Goal: Task Accomplishment & Management: Manage account settings

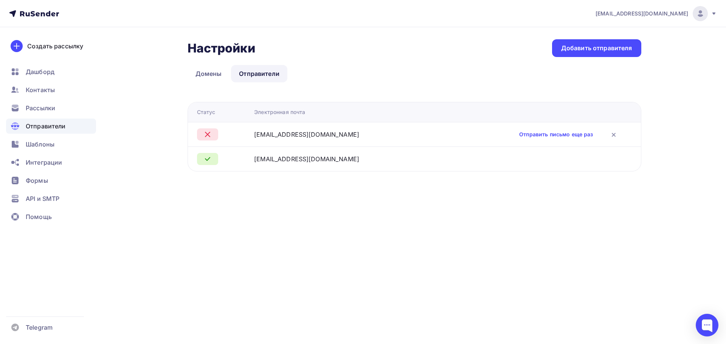
drag, startPoint x: 319, startPoint y: 138, endPoint x: 227, endPoint y: 135, distance: 92.3
click at [227, 135] on tr "notification@rasberry.cam Отправить письмо еще раз" at bounding box center [414, 134] width 453 height 25
copy div "notification@rasberry.cam"
click at [540, 137] on link "Отправить письмо еще раз" at bounding box center [556, 135] width 74 height 8
click at [42, 123] on span "Отправители" at bounding box center [46, 126] width 40 height 9
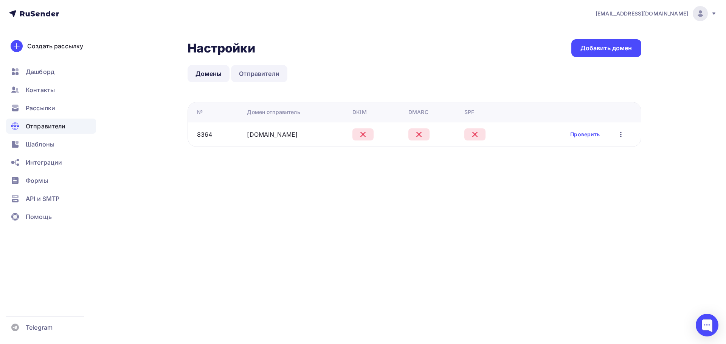
click at [236, 71] on link "Отправители" at bounding box center [259, 73] width 56 height 17
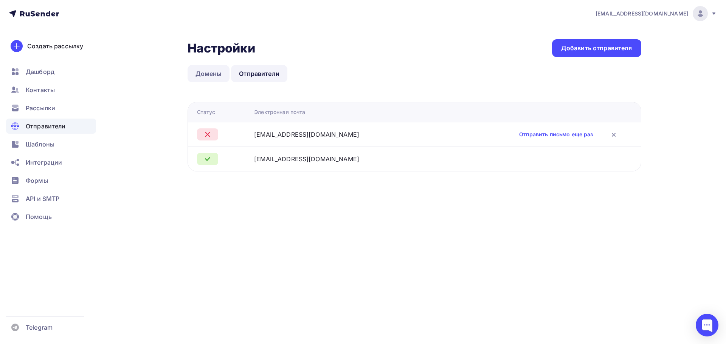
click at [213, 81] on link "Домены" at bounding box center [209, 73] width 42 height 17
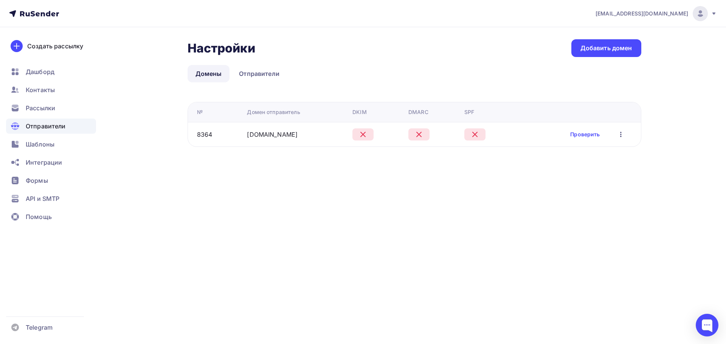
click at [294, 132] on div "rasberry.cam" at bounding box center [296, 134] width 99 height 9
click at [264, 134] on link "rasberry.cam" at bounding box center [272, 135] width 51 height 8
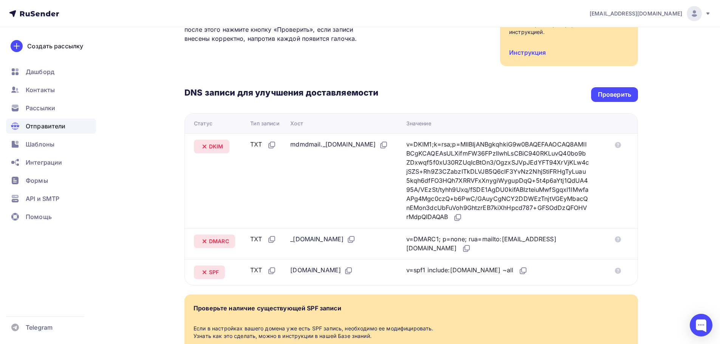
scroll to position [129, 0]
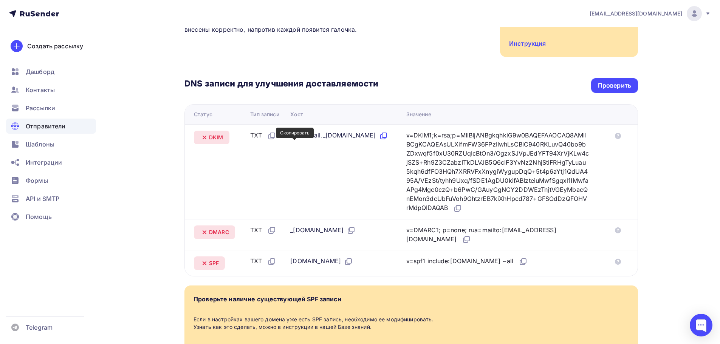
click at [379, 141] on icon at bounding box center [383, 136] width 9 height 9
click at [462, 209] on icon at bounding box center [457, 208] width 9 height 9
click at [356, 230] on icon at bounding box center [351, 230] width 9 height 9
click at [462, 241] on icon at bounding box center [466, 239] width 9 height 9
click at [344, 260] on icon at bounding box center [348, 261] width 9 height 9
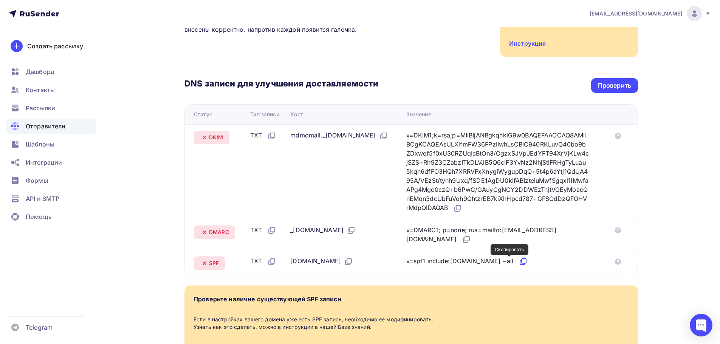
click at [519, 261] on icon at bounding box center [523, 261] width 9 height 9
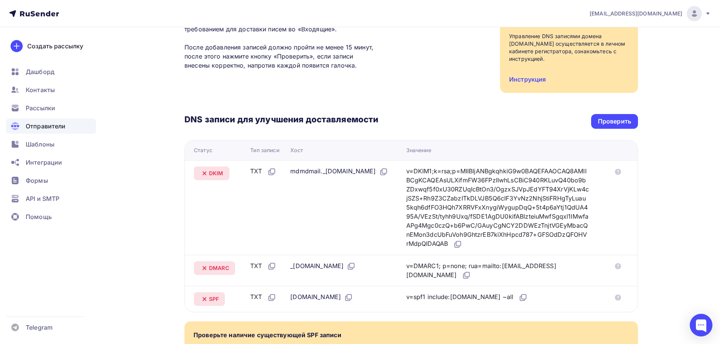
scroll to position [91, 0]
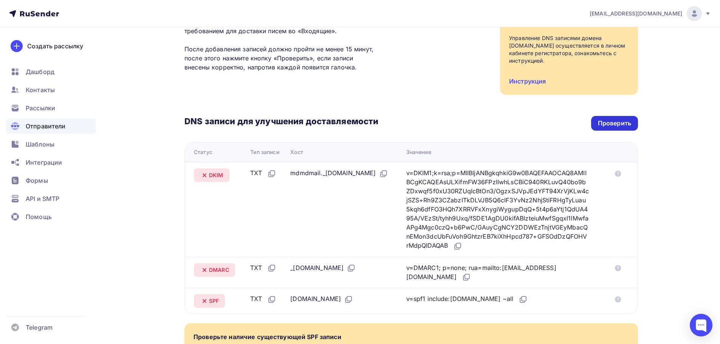
click at [629, 123] on div "Проверить" at bounding box center [614, 123] width 33 height 9
click at [596, 122] on div "Проверить" at bounding box center [614, 123] width 47 height 15
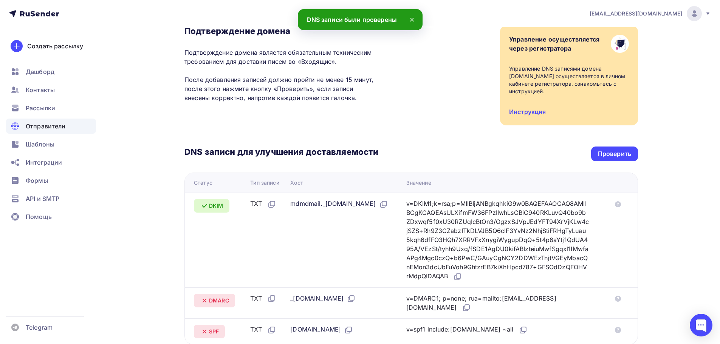
scroll to position [0, 0]
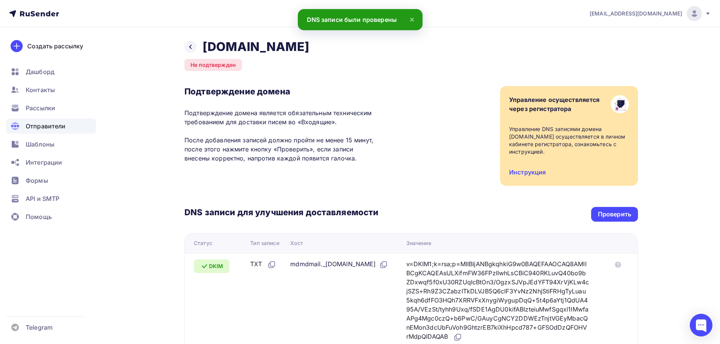
click at [65, 128] on div "Отправители" at bounding box center [51, 126] width 90 height 15
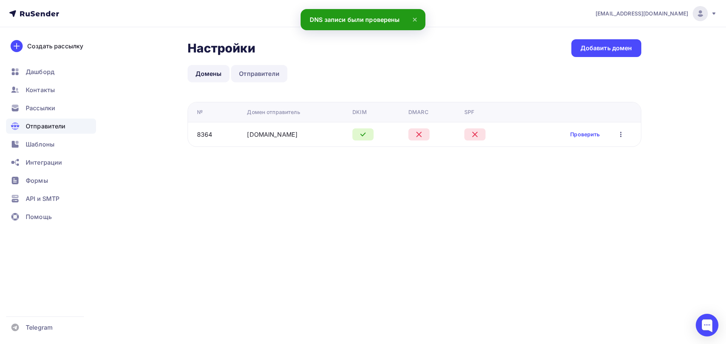
click at [267, 70] on link "Отправители" at bounding box center [259, 73] width 56 height 17
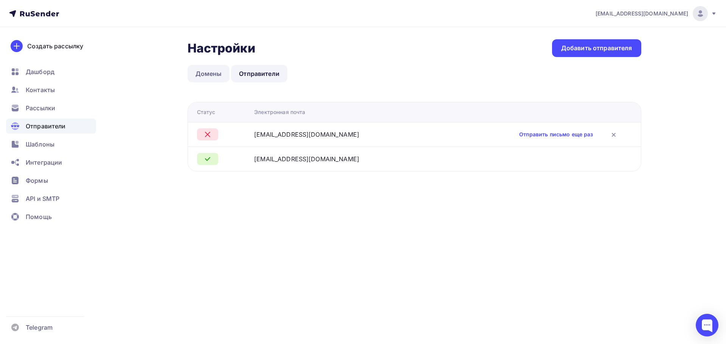
click at [214, 70] on link "Домены" at bounding box center [209, 73] width 42 height 17
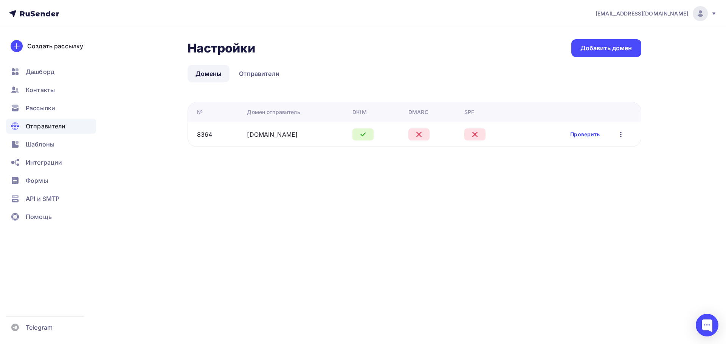
click at [590, 133] on link "Проверить" at bounding box center [584, 135] width 29 height 8
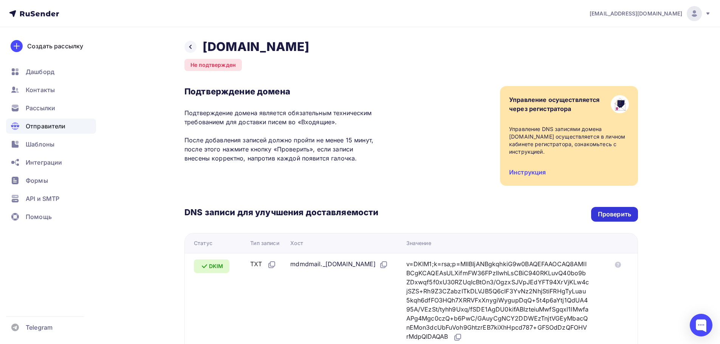
drag, startPoint x: 588, startPoint y: 212, endPoint x: 596, endPoint y: 214, distance: 7.9
click at [590, 213] on div "DNS записи для улучшения доставляемости Проверить" at bounding box center [412, 214] width 454 height 15
click at [605, 216] on div "Проверить" at bounding box center [614, 214] width 33 height 9
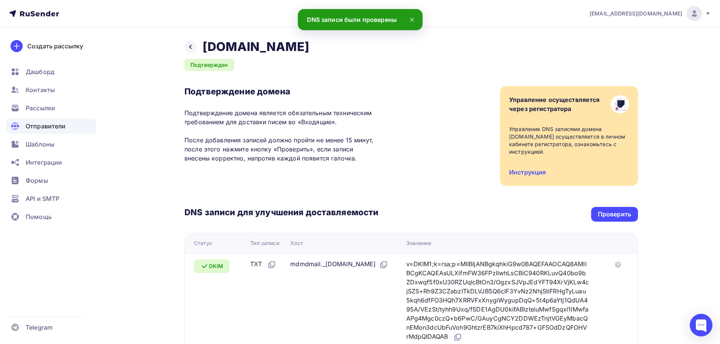
click at [64, 120] on div "Отправители" at bounding box center [51, 126] width 90 height 15
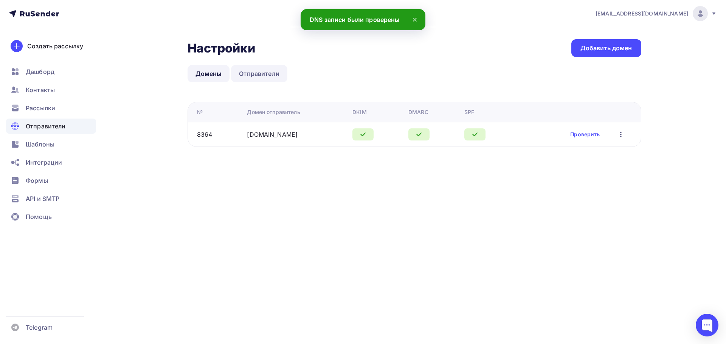
click at [267, 76] on link "Отправители" at bounding box center [259, 73] width 56 height 17
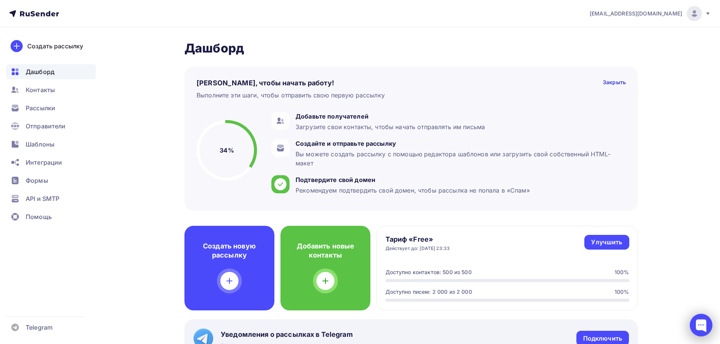
click at [694, 322] on div at bounding box center [701, 325] width 23 height 23
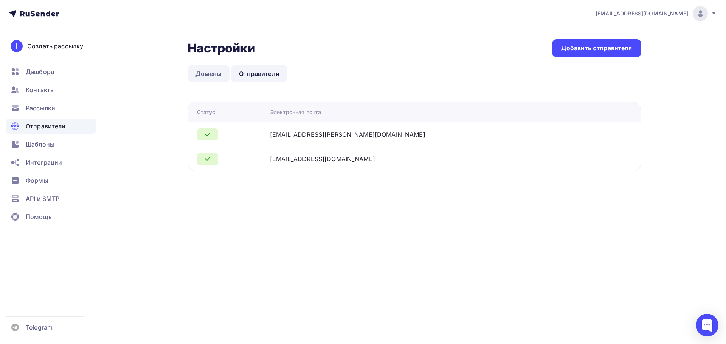
click at [209, 69] on link "Домены" at bounding box center [209, 73] width 42 height 17
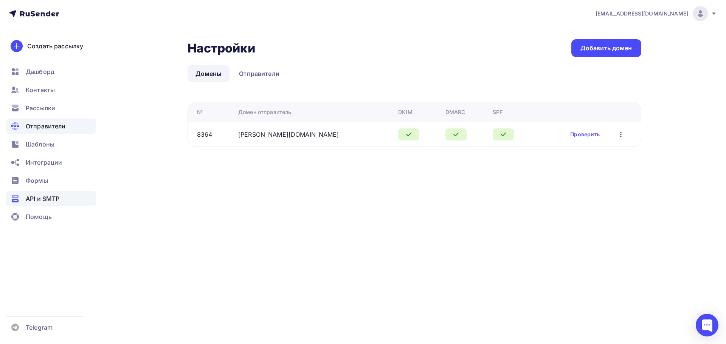
click at [52, 200] on span "API и SMTP" at bounding box center [43, 198] width 34 height 9
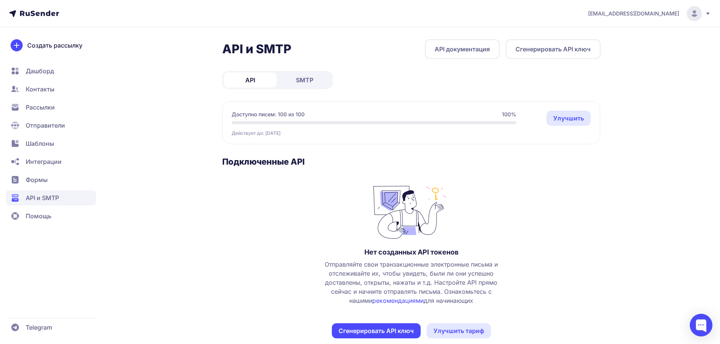
click at [364, 330] on button "Сгенерировать API ключ" at bounding box center [376, 331] width 89 height 15
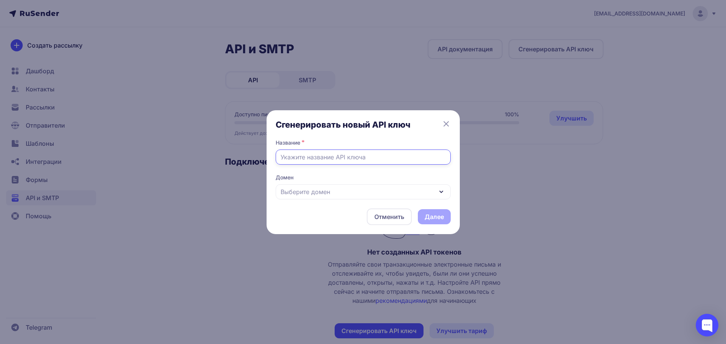
click at [348, 160] on input "text" at bounding box center [363, 157] width 175 height 15
type input "r"
type input "API"
click at [380, 195] on div "Выберите домен" at bounding box center [363, 192] width 175 height 15
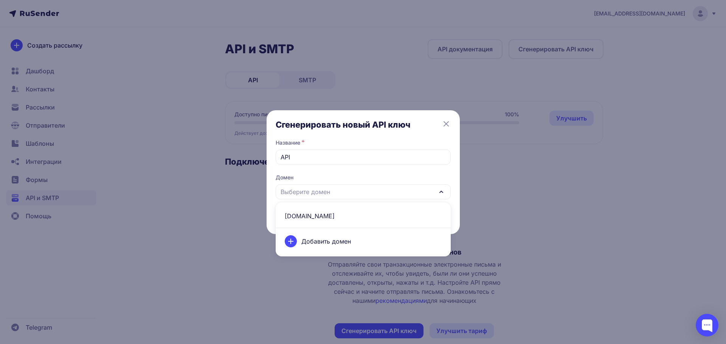
click at [332, 215] on span "rasberry.cam" at bounding box center [363, 216] width 166 height 18
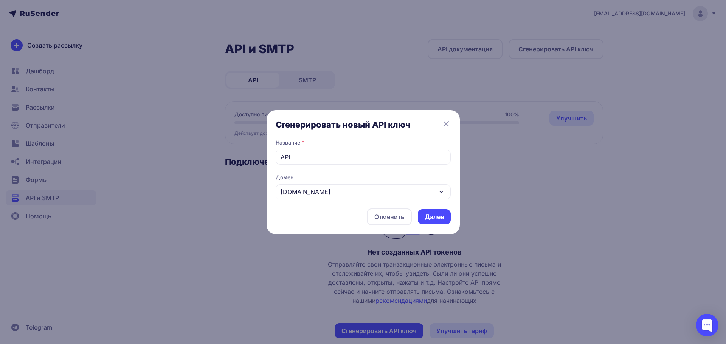
click at [420, 219] on button "Далее" at bounding box center [434, 216] width 33 height 15
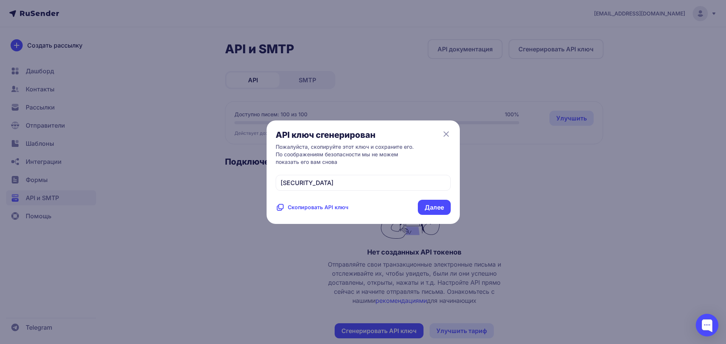
click at [336, 211] on span "Скопировать API ключ" at bounding box center [318, 208] width 60 height 8
click at [324, 211] on span "Скопировать API ключ" at bounding box center [318, 208] width 60 height 8
click at [431, 215] on button "Далее" at bounding box center [434, 207] width 33 height 15
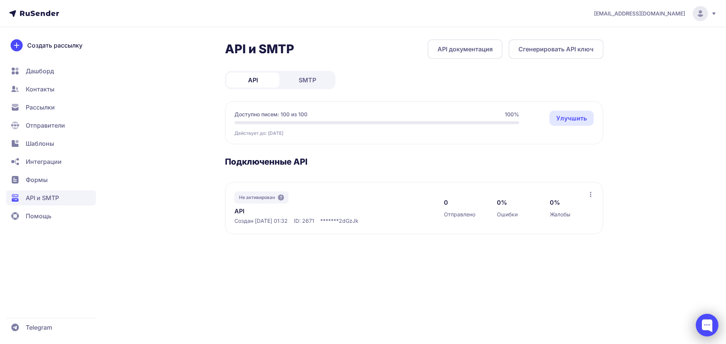
click at [714, 328] on div at bounding box center [707, 325] width 23 height 23
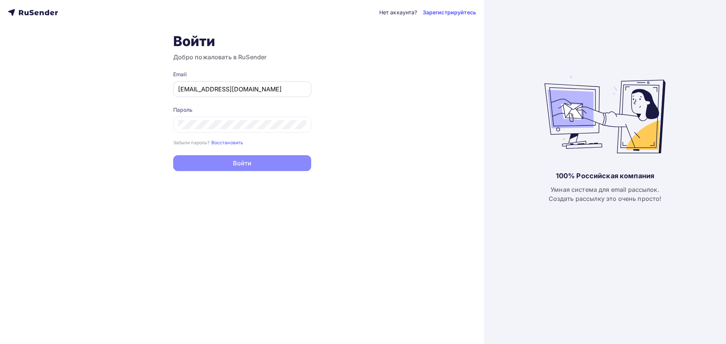
click at [258, 88] on input "slavunq@mail.ru" at bounding box center [242, 89] width 128 height 9
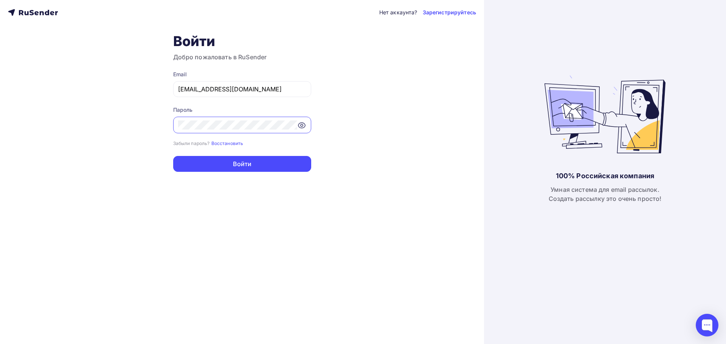
drag, startPoint x: 252, startPoint y: 84, endPoint x: 114, endPoint y: 81, distance: 137.7
click at [114, 82] on div "Нет аккаунта? Зарегистрируйтесь Войти Добро пожаловать в RuSender Email slavunq…" at bounding box center [242, 172] width 484 height 344
click at [244, 92] on input "slavunq@mail.ru" at bounding box center [242, 89] width 128 height 9
drag, startPoint x: 257, startPoint y: 91, endPoint x: 168, endPoint y: 88, distance: 88.9
click at [148, 91] on div "Нет аккаунта? Зарегистрируйтесь Войти Добро пожаловать в RuSender Email slavunq…" at bounding box center [242, 172] width 484 height 344
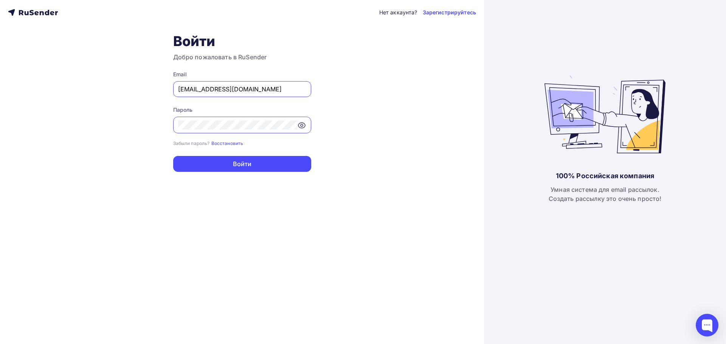
paste input "kotlovvd@ya"
type input "[EMAIL_ADDRESS][DOMAIN_NAME]"
drag, startPoint x: 238, startPoint y: 136, endPoint x: 231, endPoint y: 134, distance: 7.3
click at [231, 134] on div "Пароль Забыли пароль? Восстановить Забыли пароль? Восстановить" at bounding box center [242, 126] width 138 height 41
click at [169, 124] on div "Нет аккаунта? Зарегистрируйтесь Войти Добро пожаловать в RuSender Email kotlovv…" at bounding box center [242, 172] width 484 height 344
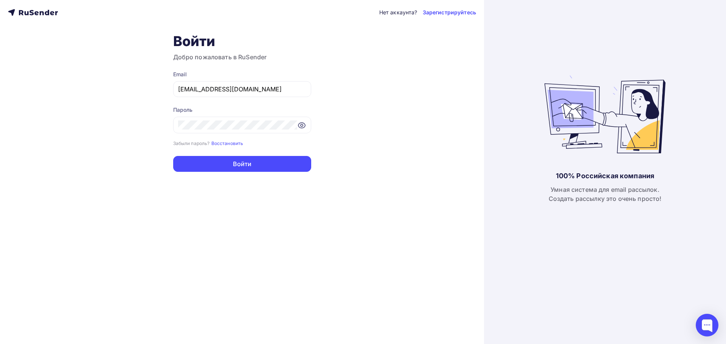
click at [190, 154] on form "Email kotlovvd@ya.ru Пароль Забыли пароль? Восстановить Забыли пароль? Восстано…" at bounding box center [242, 121] width 138 height 101
click at [190, 158] on button "Войти" at bounding box center [242, 164] width 138 height 16
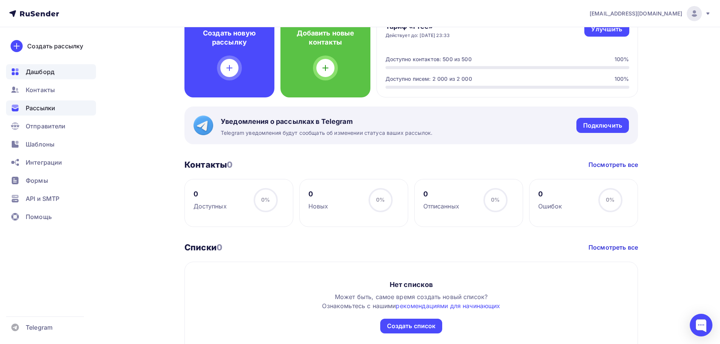
scroll to position [188, 0]
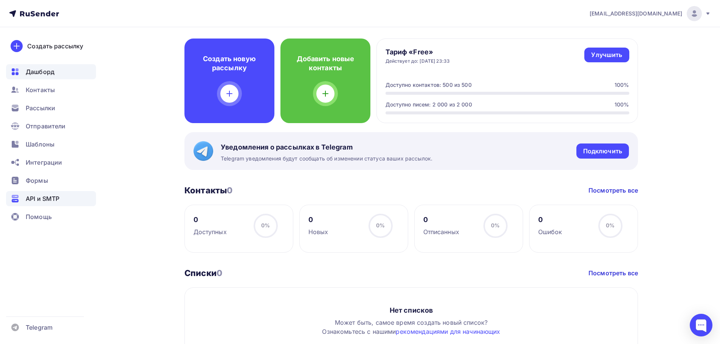
click at [50, 198] on span "API и SMTP" at bounding box center [43, 198] width 34 height 9
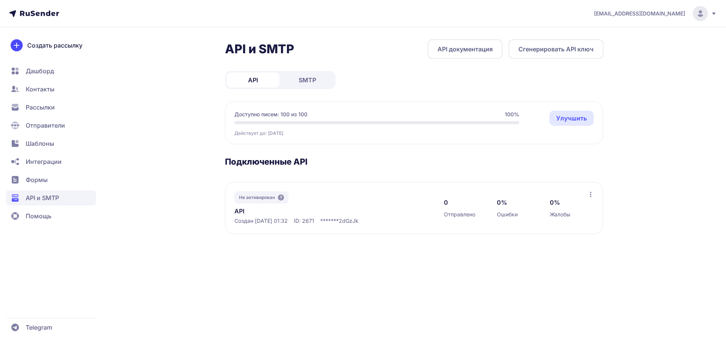
click at [700, 322] on div "kotlovvd@ya.ru API и SMTP API документация Сгенерировать API ключ API SMTP Дост…" at bounding box center [363, 172] width 726 height 344
click at [711, 323] on div at bounding box center [707, 325] width 23 height 23
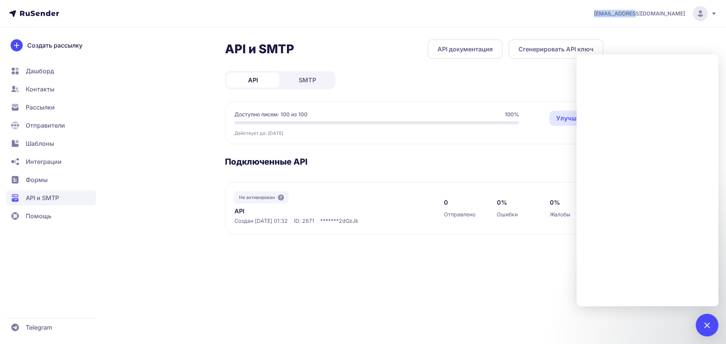
drag, startPoint x: 638, startPoint y: 12, endPoint x: 683, endPoint y: 11, distance: 45.4
click at [683, 11] on header "[EMAIL_ADDRESS][DOMAIN_NAME]" at bounding box center [363, 13] width 726 height 27
click at [614, 18] on header "[EMAIL_ADDRESS][DOMAIN_NAME]" at bounding box center [363, 13] width 726 height 27
drag, startPoint x: 629, startPoint y: 14, endPoint x: 703, endPoint y: 16, distance: 74.1
click at [703, 16] on header "[EMAIL_ADDRESS][DOMAIN_NAME]" at bounding box center [363, 13] width 726 height 27
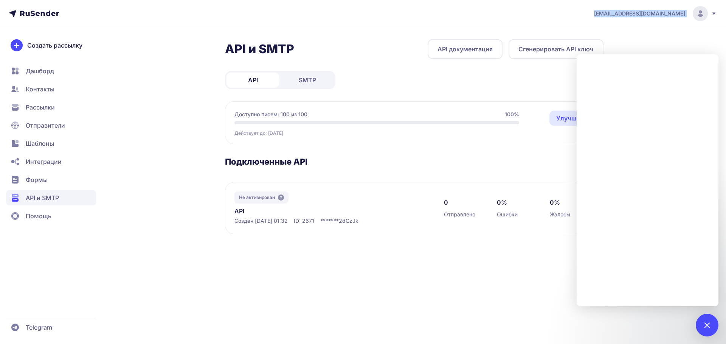
copy div "[EMAIL_ADDRESS][DOMAIN_NAME]"
click at [56, 154] on span "Интеграции" at bounding box center [51, 161] width 90 height 15
click at [49, 148] on span "Шаблоны" at bounding box center [51, 143] width 90 height 15
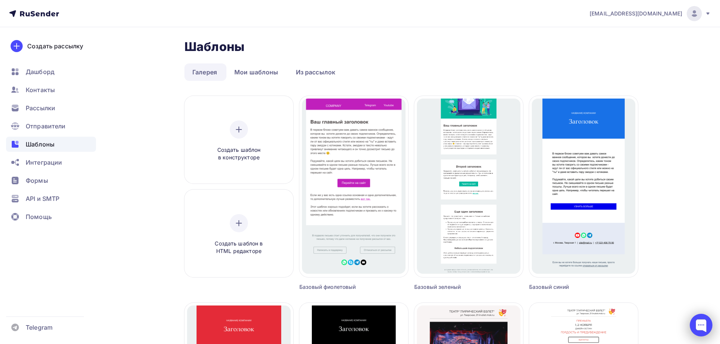
click at [707, 323] on div at bounding box center [701, 325] width 23 height 23
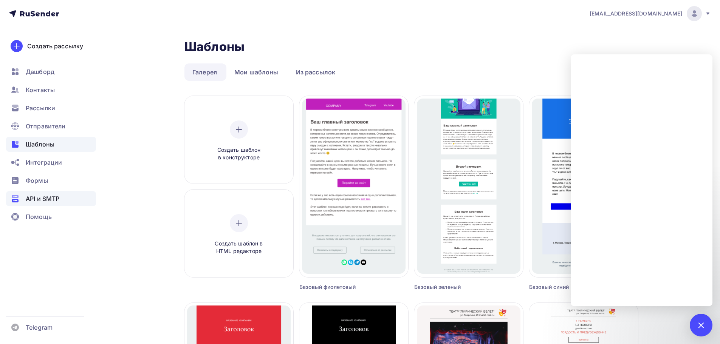
click at [51, 195] on span "API и SMTP" at bounding box center [43, 198] width 34 height 9
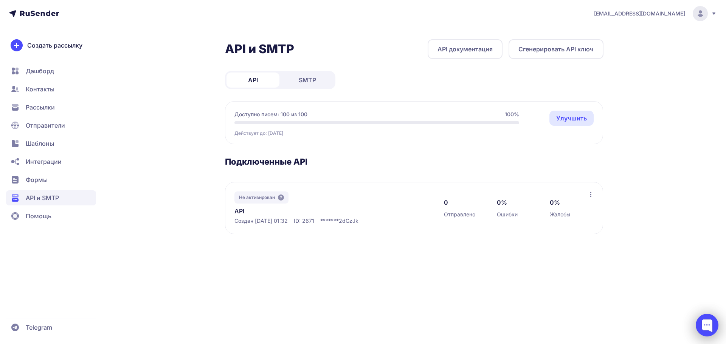
click at [709, 328] on div at bounding box center [707, 325] width 23 height 23
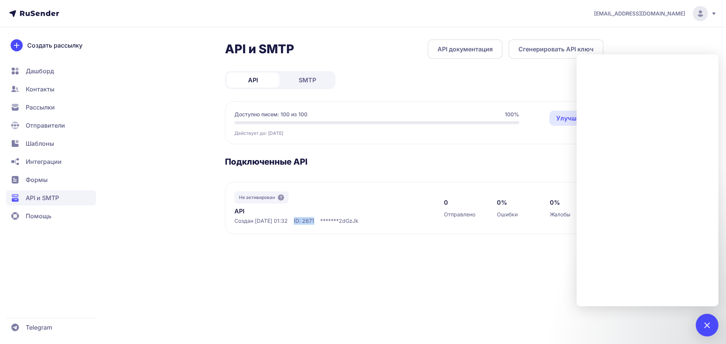
drag, startPoint x: 320, startPoint y: 221, endPoint x: 304, endPoint y: 222, distance: 15.1
click at [304, 222] on div "Создан 04.10.2025, 01:32 ID: 2671 ******* 2dGzJk" at bounding box center [331, 221] width 194 height 8
copy span "ID: 2671"
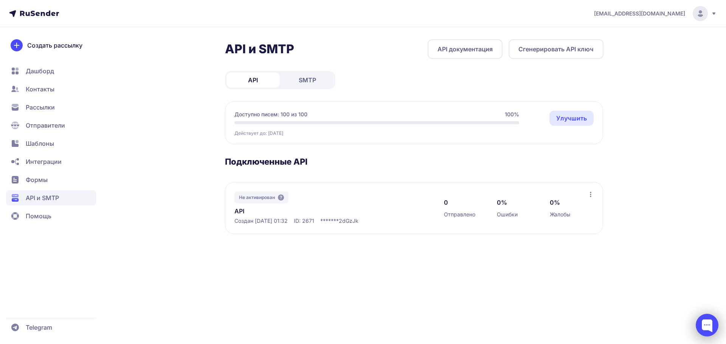
click at [706, 323] on div at bounding box center [707, 325] width 23 height 23
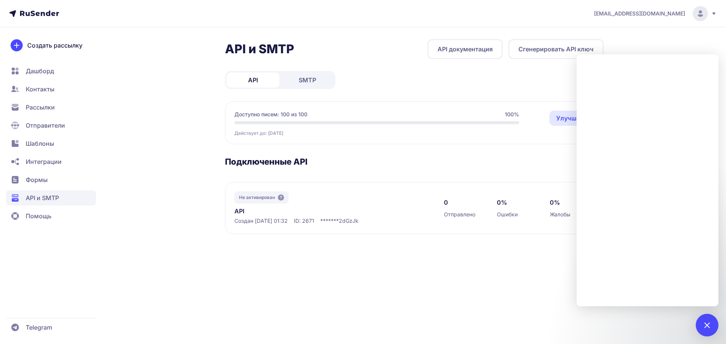
click at [364, 164] on h3 "Подключенные API" at bounding box center [414, 162] width 378 height 11
click at [362, 39] on div "kotlovvd@ya.ru API и SMTP API документация Сгенерировать API ключ API SMTP Дост…" at bounding box center [363, 172] width 726 height 344
click at [52, 140] on span "Шаблоны" at bounding box center [40, 143] width 28 height 9
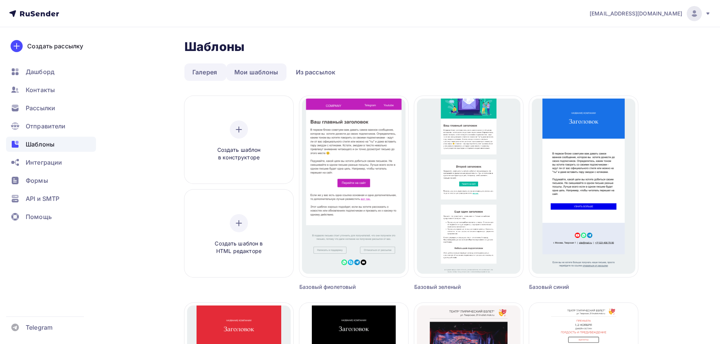
click at [264, 73] on link "Мои шаблоны" at bounding box center [256, 72] width 60 height 17
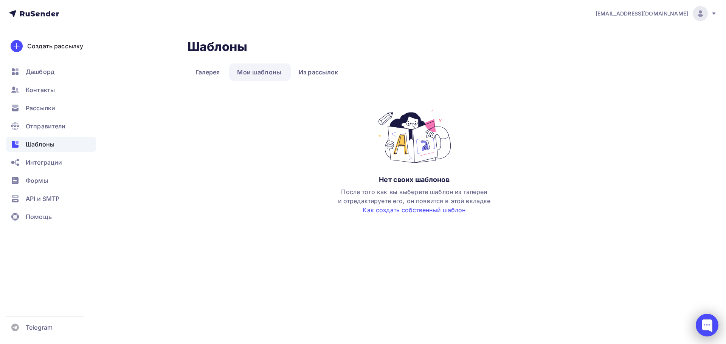
drag, startPoint x: 713, startPoint y: 310, endPoint x: 705, endPoint y: 324, distance: 15.9
click at [710, 314] on body "[EMAIL_ADDRESS][DOMAIN_NAME] Аккаунт Тарифы Выйти Создать рассылку [GEOGRAPHIC_…" at bounding box center [363, 172] width 726 height 344
click at [705, 324] on div at bounding box center [707, 325] width 23 height 23
click at [42, 185] on span "Формы" at bounding box center [37, 180] width 22 height 9
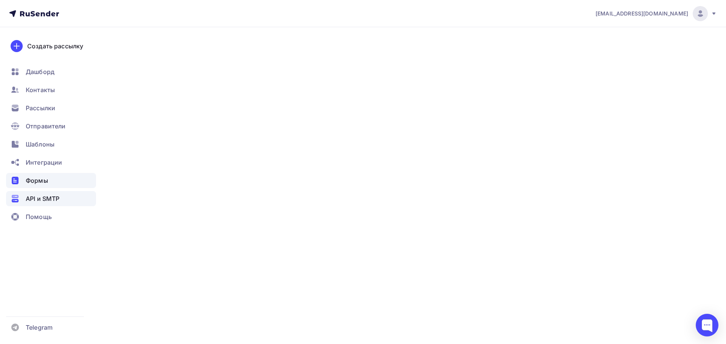
click at [42, 195] on span "API и SMTP" at bounding box center [43, 198] width 34 height 9
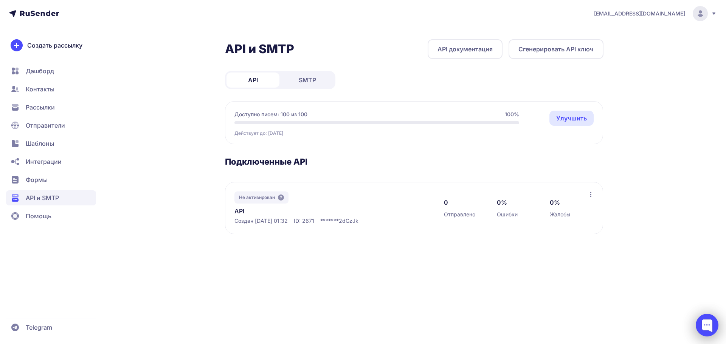
click at [707, 323] on div at bounding box center [707, 325] width 23 height 23
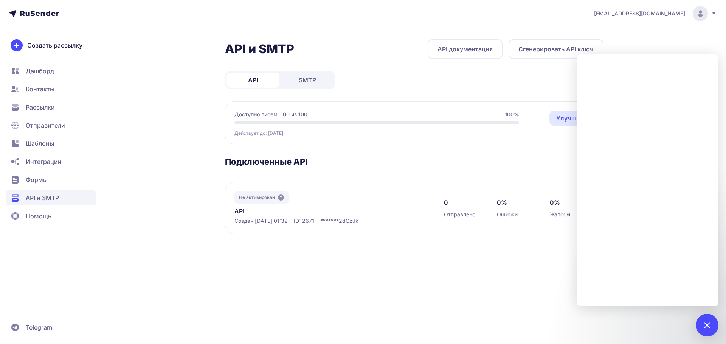
drag, startPoint x: 392, startPoint y: 209, endPoint x: 412, endPoint y: 209, distance: 19.7
click at [392, 209] on div "Не активирован API Создан 04.10.2025, 01:32 ID: 2671 ******* 2dGzJk" at bounding box center [331, 208] width 194 height 33
click at [536, 236] on div "API и SMTP API документация Сгенерировать API ключ API SMTP Доступно писем: 100…" at bounding box center [414, 145] width 378 height 213
click at [50, 71] on span "Дашборд" at bounding box center [40, 71] width 28 height 9
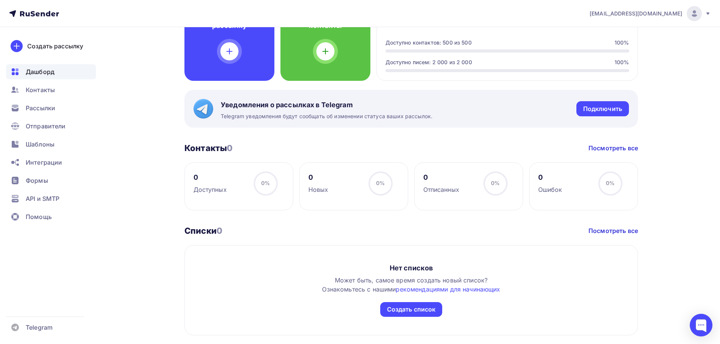
scroll to position [76, 0]
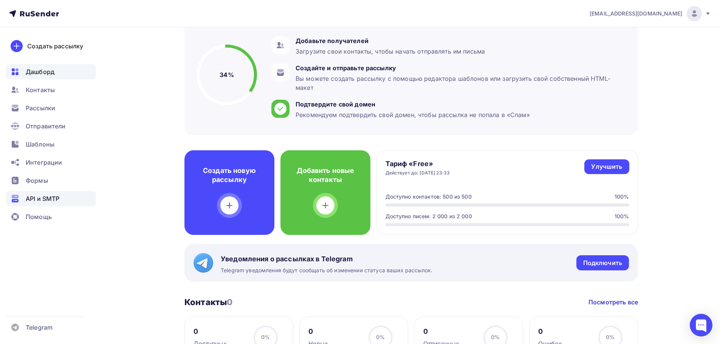
click at [58, 197] on span "API и SMTP" at bounding box center [43, 198] width 34 height 9
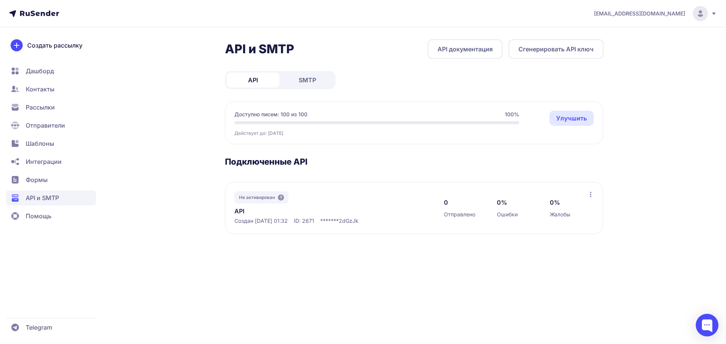
click at [49, 124] on span "Отправители" at bounding box center [45, 125] width 39 height 9
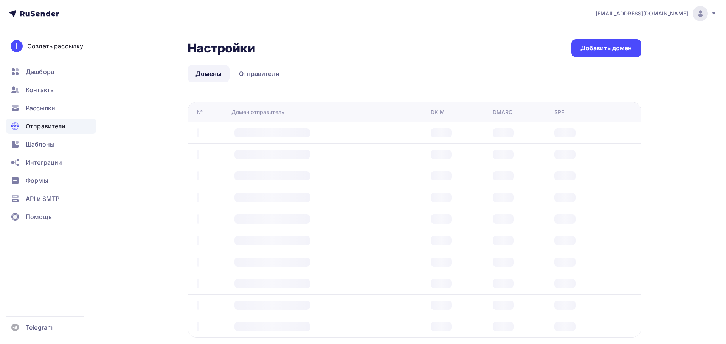
click at [47, 143] on span "Шаблоны" at bounding box center [40, 144] width 29 height 9
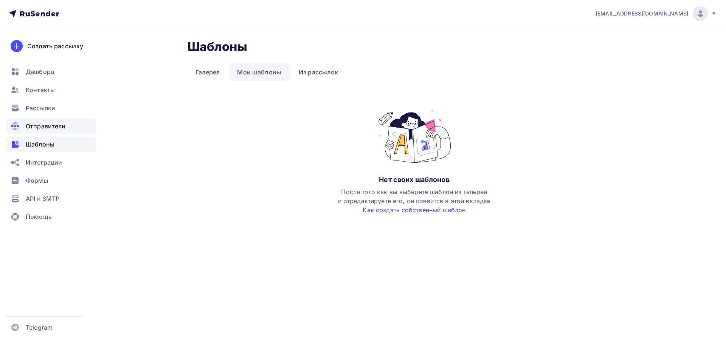
click at [56, 131] on div "Отправители" at bounding box center [51, 126] width 90 height 15
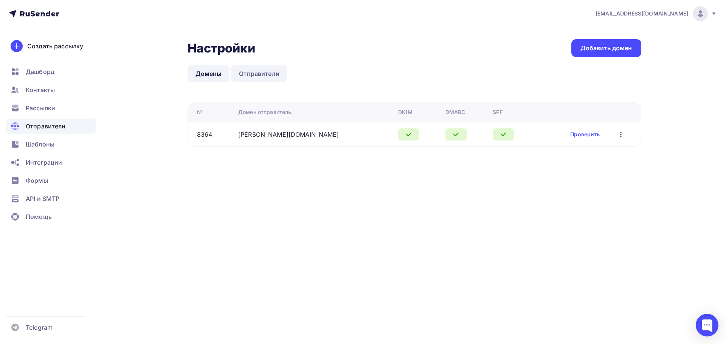
click at [262, 74] on link "Отправители" at bounding box center [259, 73] width 56 height 17
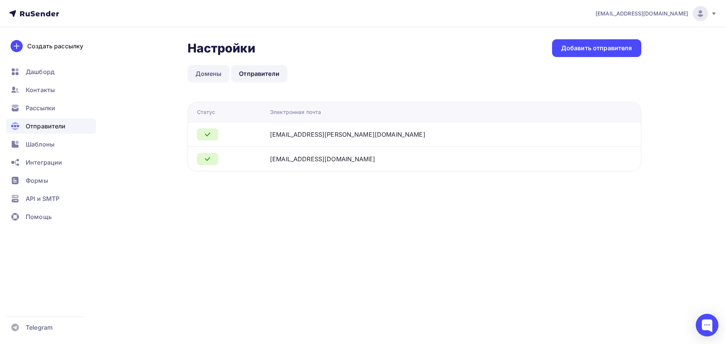
click at [207, 71] on link "Домены" at bounding box center [209, 73] width 42 height 17
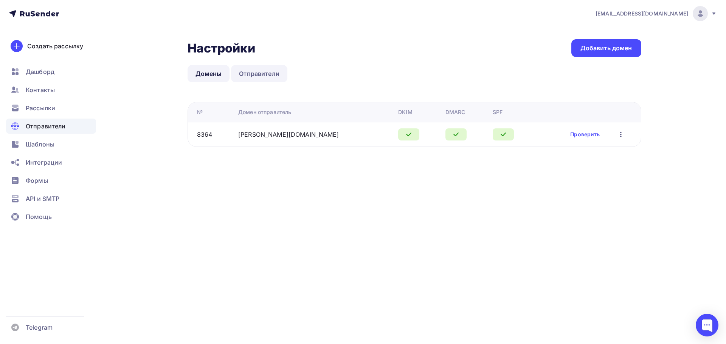
click at [257, 74] on link "Отправители" at bounding box center [259, 73] width 56 height 17
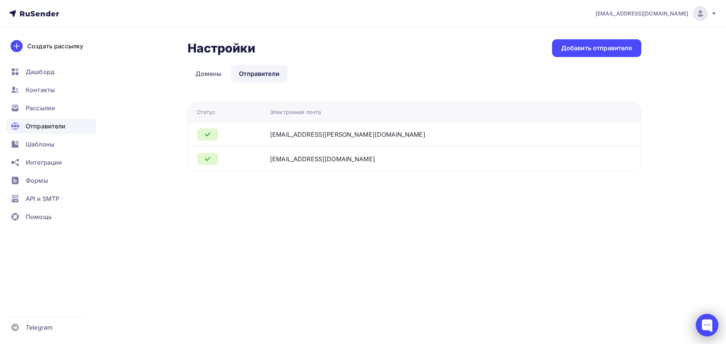
click at [704, 327] on div at bounding box center [707, 325] width 23 height 23
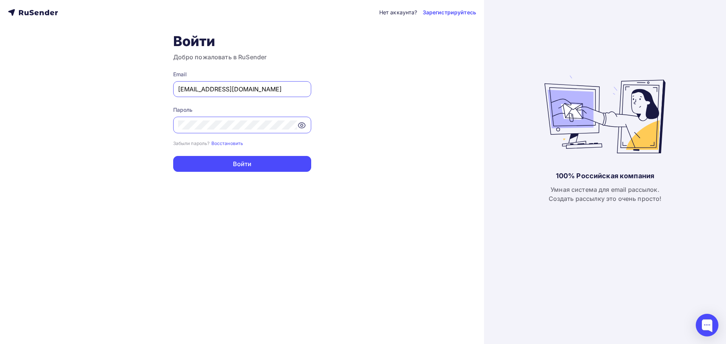
click at [234, 85] on input "slavunq@mail.ru" at bounding box center [242, 89] width 128 height 9
drag, startPoint x: 237, startPoint y: 85, endPoint x: 143, endPoint y: 81, distance: 93.5
click at [143, 81] on div "Нет аккаунта? Зарегистрируйтесь Войти Добро пожаловать в RuSender Email slavunq…" at bounding box center [242, 172] width 484 height 344
type input "л"
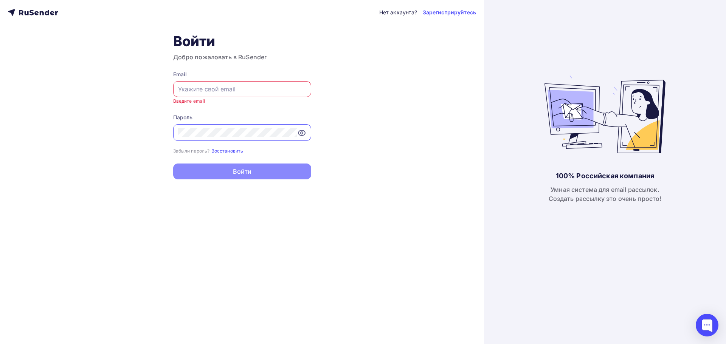
click at [262, 96] on div at bounding box center [242, 89] width 138 height 16
click at [236, 93] on input "text" at bounding box center [242, 89] width 128 height 9
paste input "[EMAIL_ADDRESS][DOMAIN_NAME]"
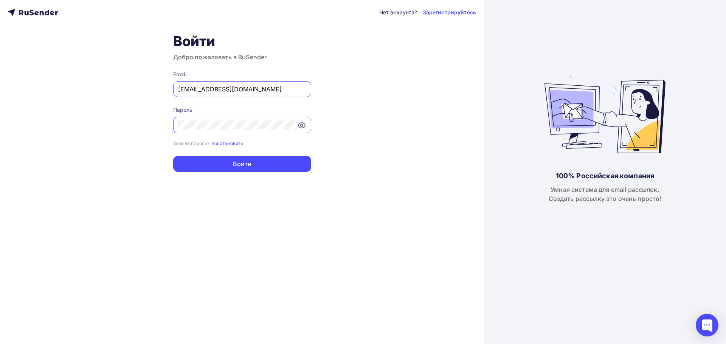
type input "[EMAIL_ADDRESS][DOMAIN_NAME]"
click at [152, 119] on div "Нет аккаунта? Зарегистрируйтесь Войти Добро пожаловать в RuSender Email kotlovv…" at bounding box center [242, 172] width 484 height 344
click at [187, 163] on button "Войти" at bounding box center [242, 164] width 138 height 16
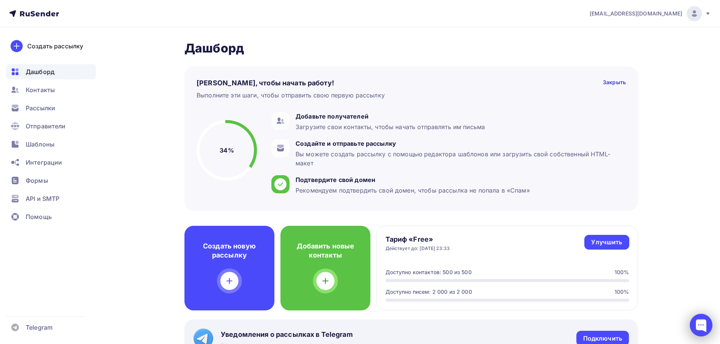
click at [700, 322] on div at bounding box center [701, 325] width 23 height 23
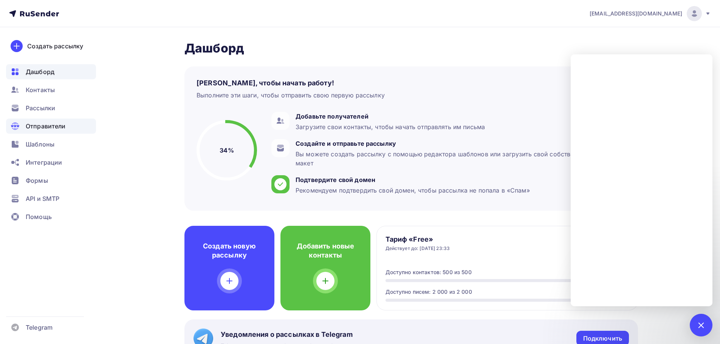
click at [42, 126] on span "Отправители" at bounding box center [46, 126] width 40 height 9
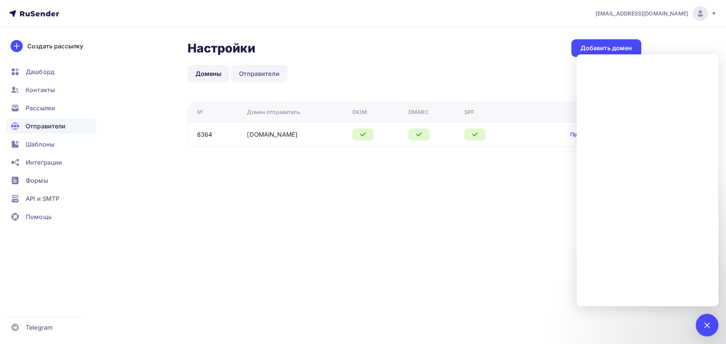
click at [259, 78] on link "Отправители" at bounding box center [259, 73] width 56 height 17
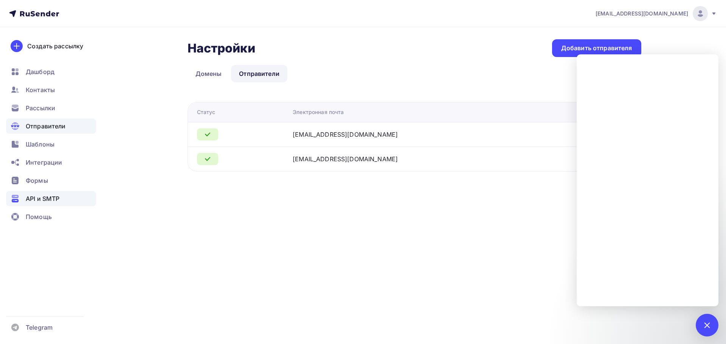
click at [60, 194] on div "API и SMTP" at bounding box center [51, 198] width 90 height 15
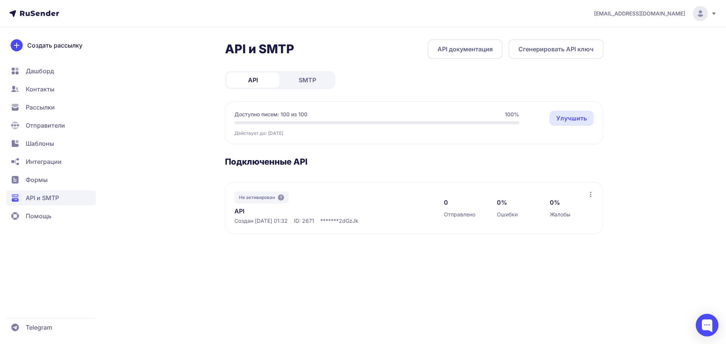
click at [568, 118] on link "Улучшить" at bounding box center [571, 118] width 44 height 15
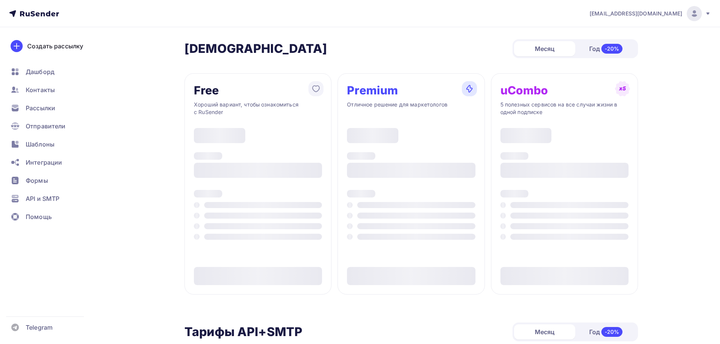
type input "500"
type input "100"
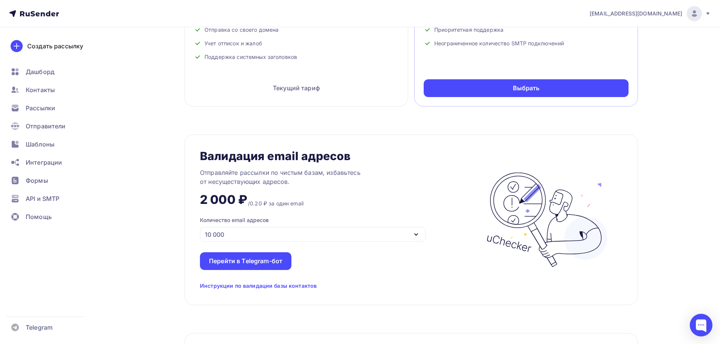
scroll to position [605, 0]
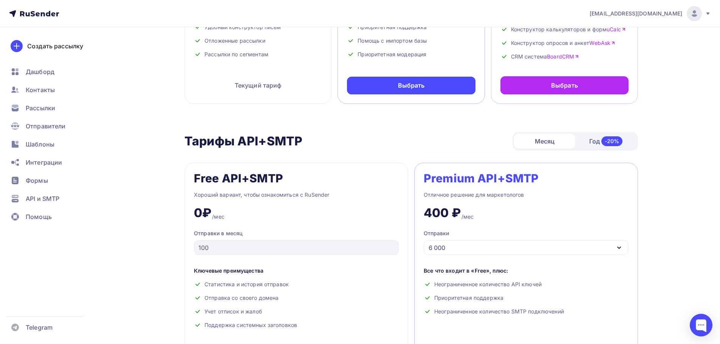
click at [478, 244] on div "6 000" at bounding box center [526, 247] width 205 height 15
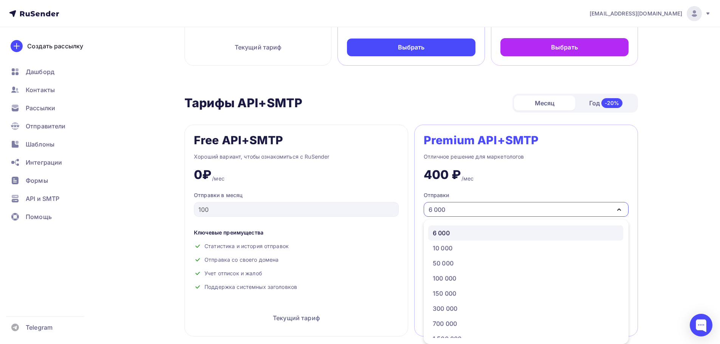
click at [461, 235] on div "6 000" at bounding box center [526, 233] width 186 height 9
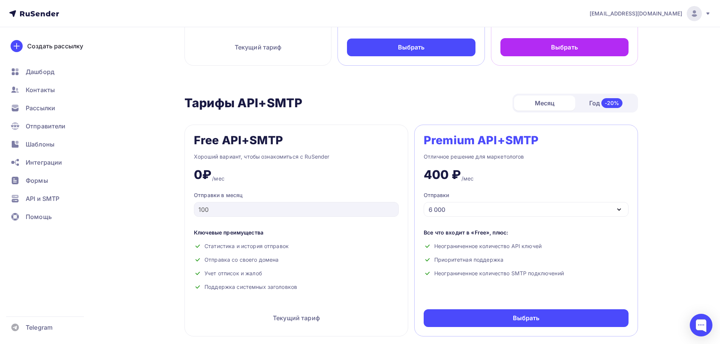
click at [510, 173] on div "400 ₽ /мес" at bounding box center [526, 171] width 205 height 21
click at [599, 98] on div "Год -20%" at bounding box center [605, 103] width 61 height 16
click at [511, 210] on div "6 000" at bounding box center [526, 209] width 205 height 15
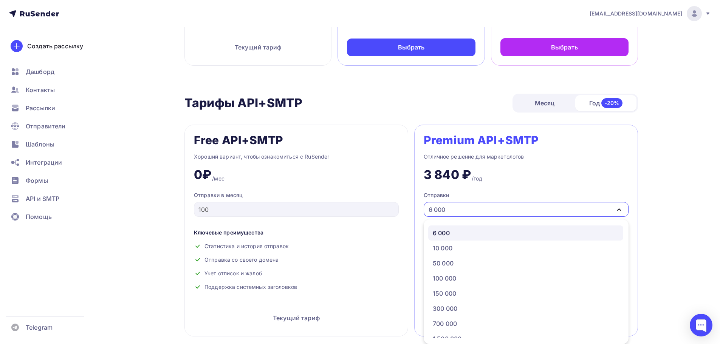
click at [520, 186] on div "Premium API+SMTP Отличное решение для маркетологов 3 840 ₽ /год Отправки 6 000 …" at bounding box center [526, 231] width 224 height 212
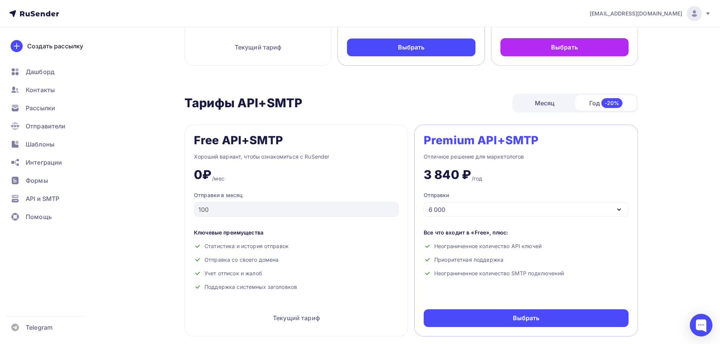
click at [498, 210] on div "6 000" at bounding box center [526, 209] width 205 height 15
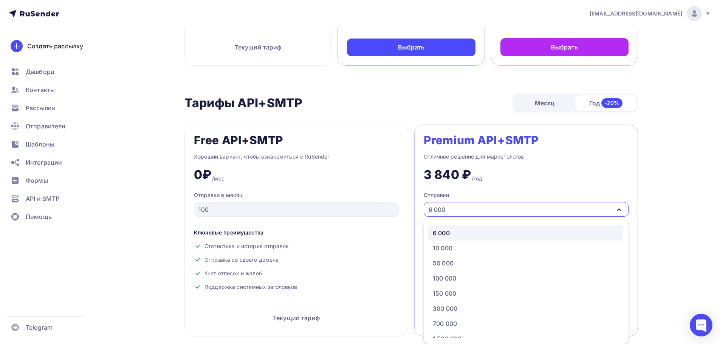
drag, startPoint x: 515, startPoint y: 177, endPoint x: 468, endPoint y: 193, distance: 49.3
click at [516, 176] on div "3 840 ₽ /год" at bounding box center [526, 171] width 205 height 21
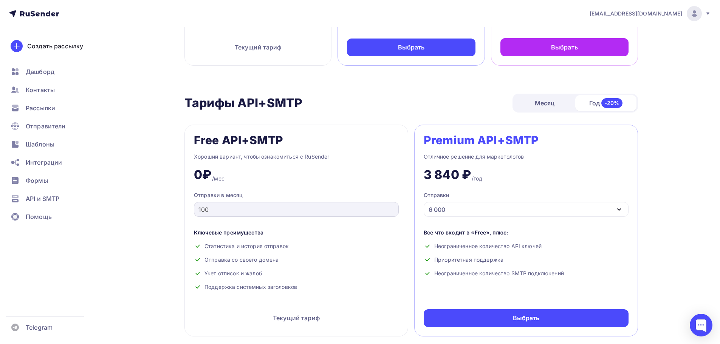
click at [346, 215] on div "100" at bounding box center [296, 209] width 205 height 15
click at [485, 208] on div "6 000" at bounding box center [526, 209] width 205 height 15
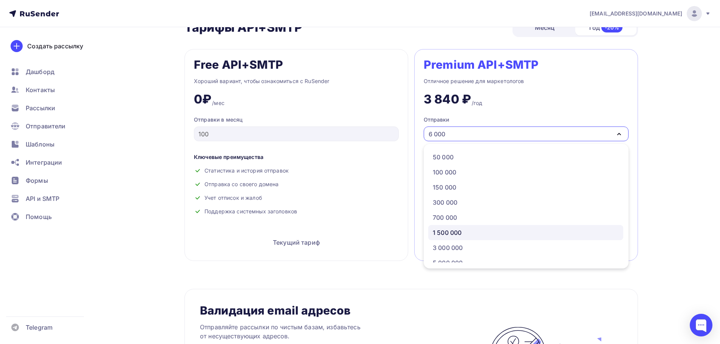
scroll to position [39, 0]
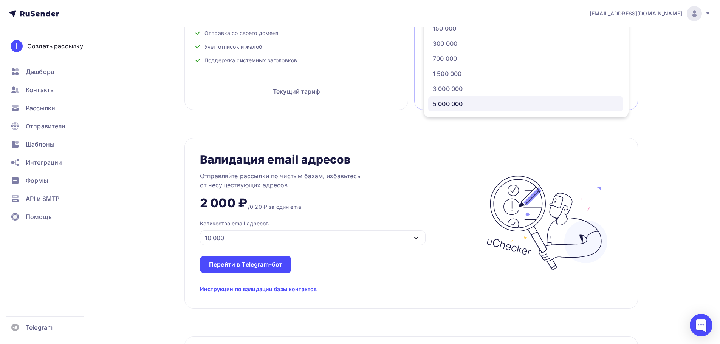
click at [454, 111] on div "6 000 10 000 50 000 100 000 150 000 300 000 700 000 1 500 000 3 000 000 5 000 0…" at bounding box center [526, 55] width 205 height 116
click at [458, 105] on div "5 000 000" at bounding box center [448, 103] width 30 height 9
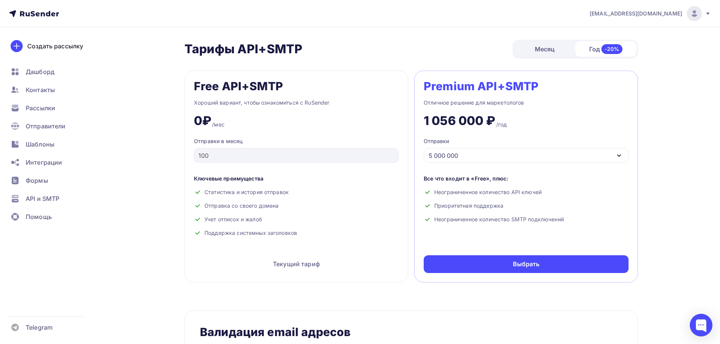
scroll to position [297, 0]
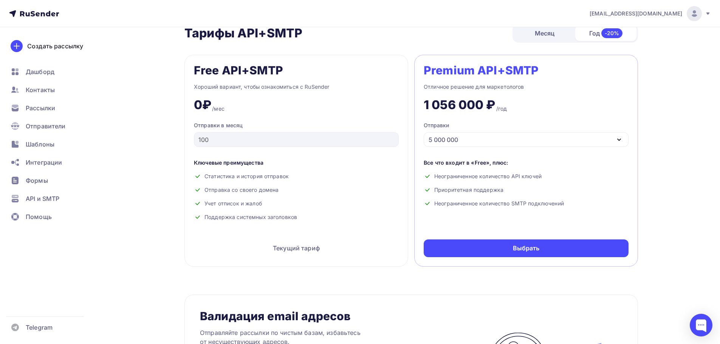
click at [472, 137] on div "5 000 000" at bounding box center [526, 139] width 205 height 15
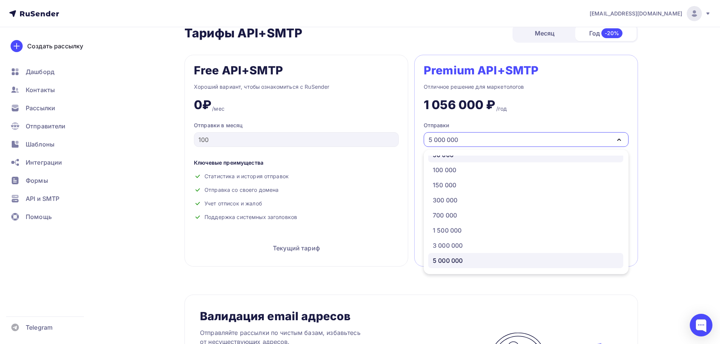
click at [469, 159] on div "50 000" at bounding box center [526, 154] width 186 height 9
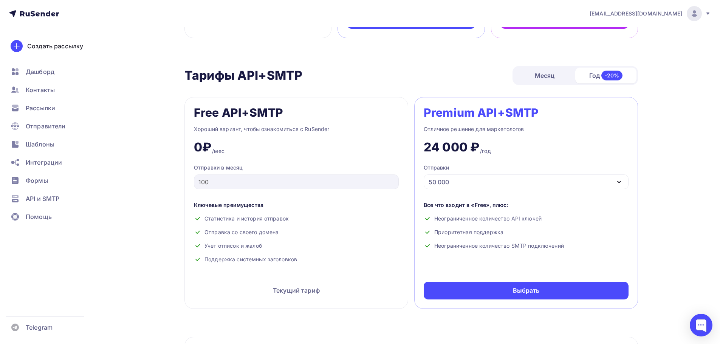
scroll to position [259, 0]
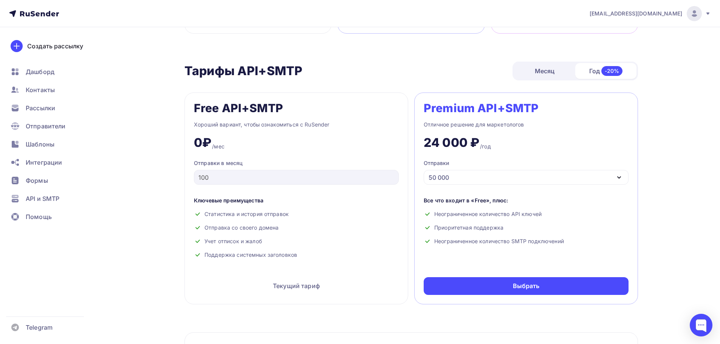
click at [505, 169] on div "Отправки 50 000" at bounding box center [526, 172] width 205 height 25
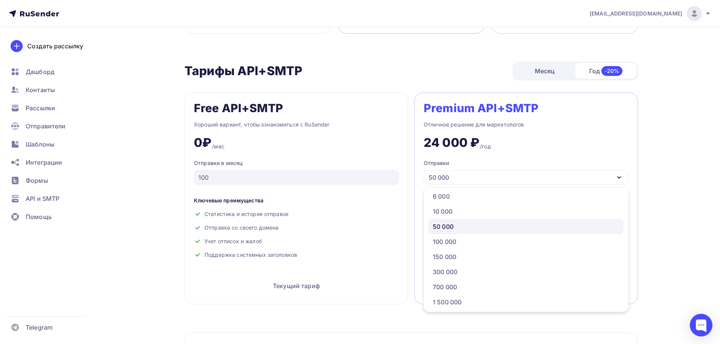
scroll to position [0, 0]
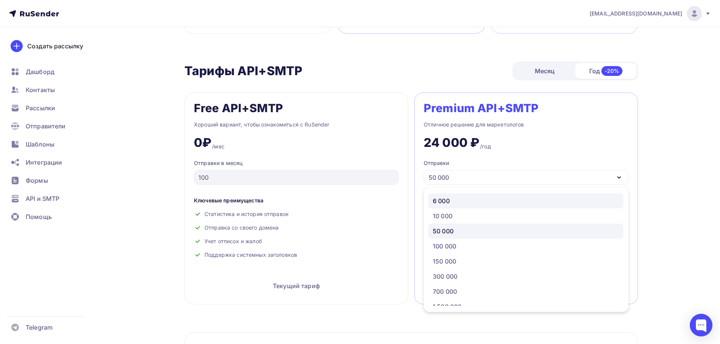
click at [464, 203] on div "6 000" at bounding box center [526, 201] width 186 height 9
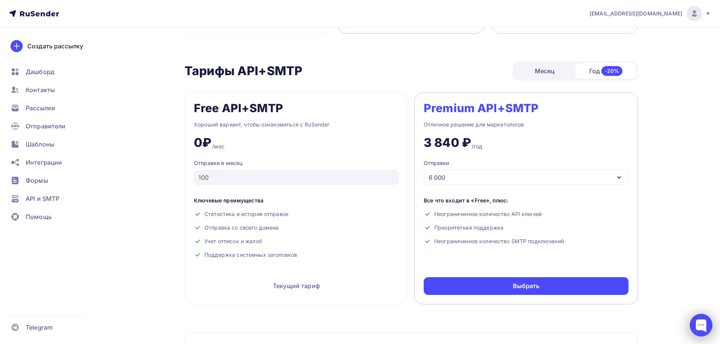
click at [710, 323] on div at bounding box center [701, 325] width 23 height 23
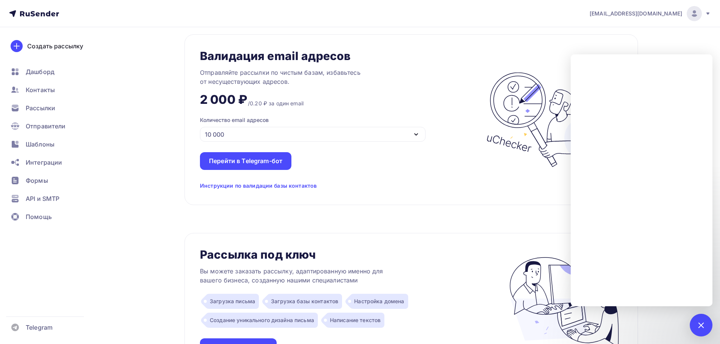
scroll to position [562, 0]
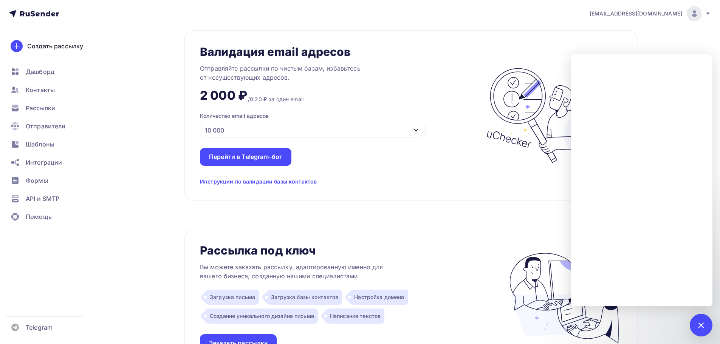
click at [276, 132] on div "10 000" at bounding box center [313, 130] width 226 height 15
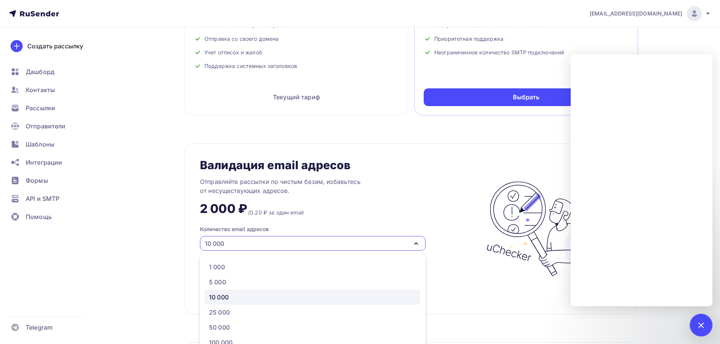
click at [363, 161] on div "Валидация email адресов Отправляйте рассылки по чистым базам, избавьтесь от нес…" at bounding box center [339, 229] width 279 height 140
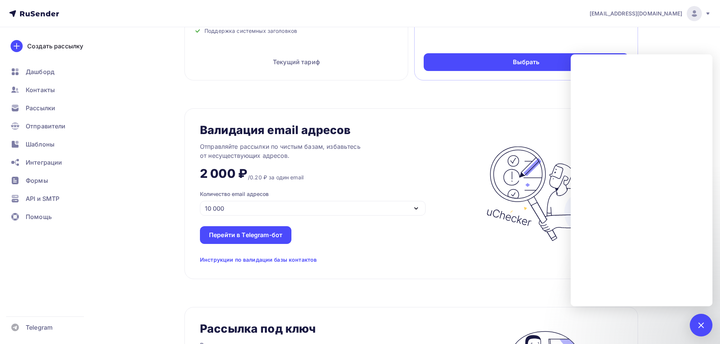
scroll to position [637, 0]
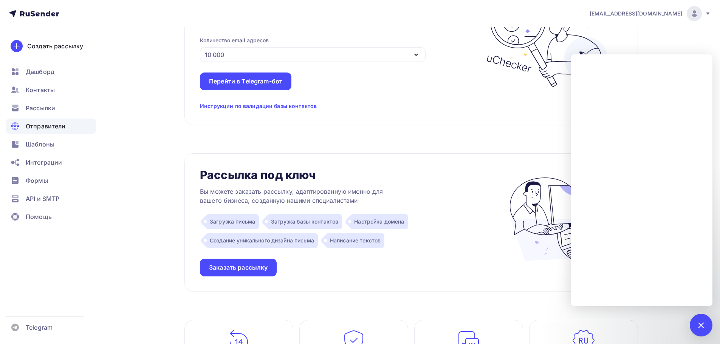
click at [74, 127] on div "Отправители" at bounding box center [51, 126] width 90 height 15
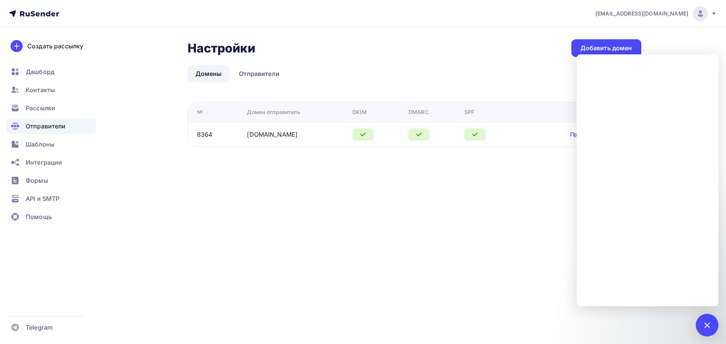
click at [457, 65] on div "Настройки Настройки Добавить домен Домены Отправители Домены Отправители № Доме…" at bounding box center [415, 93] width 454 height 108
click at [275, 76] on link "Отправители" at bounding box center [259, 73] width 56 height 17
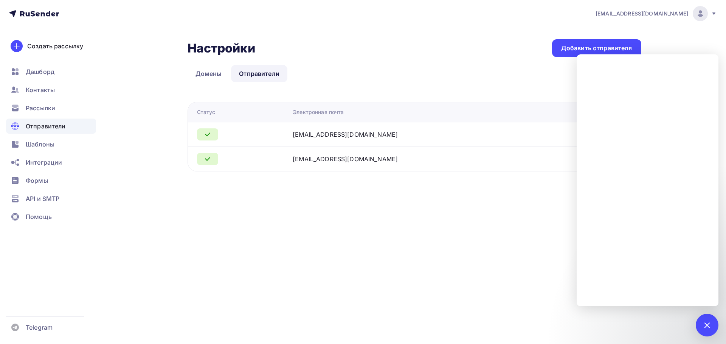
click at [217, 71] on link "Домены" at bounding box center [209, 73] width 42 height 17
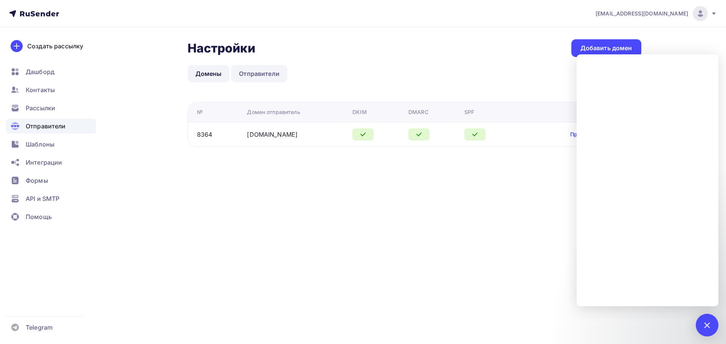
click at [250, 68] on link "Отправители" at bounding box center [259, 73] width 56 height 17
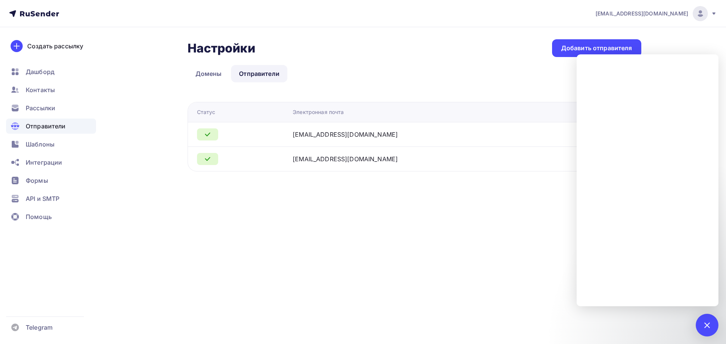
click at [405, 136] on div "notification@rasberry.cam" at bounding box center [387, 134] width 189 height 9
click at [58, 202] on span "API и SMTP" at bounding box center [43, 198] width 34 height 9
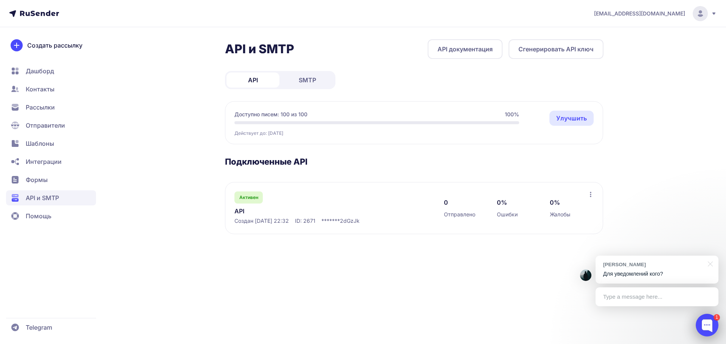
click at [708, 320] on div at bounding box center [707, 325] width 23 height 23
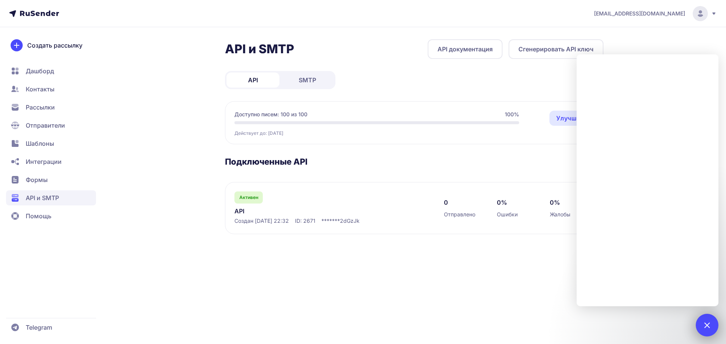
click at [699, 321] on div "1" at bounding box center [707, 325] width 23 height 23
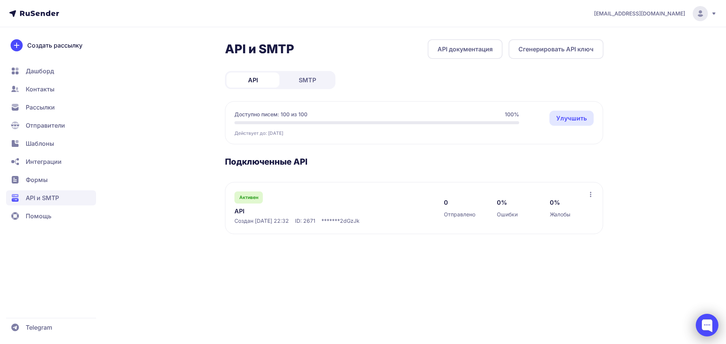
click at [703, 323] on div at bounding box center [707, 325] width 23 height 23
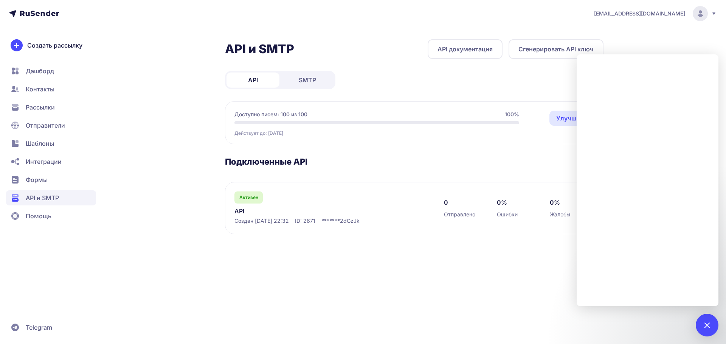
click at [377, 171] on section "Подключенные API Активен API Создан [DATE] 22:32 ID: 2671 ******* 2dGzJk 0 Отпр…" at bounding box center [414, 196] width 378 height 78
click at [39, 131] on span "Отправители" at bounding box center [51, 125] width 90 height 15
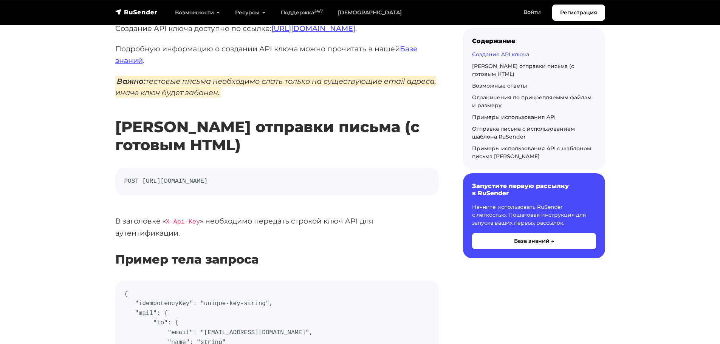
scroll to position [151, 0]
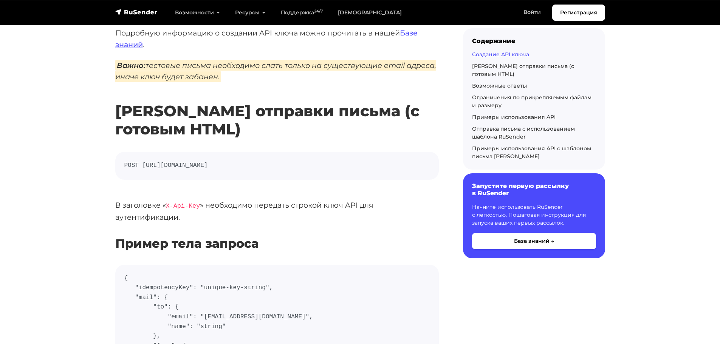
drag, startPoint x: 261, startPoint y: 172, endPoint x: 141, endPoint y: 171, distance: 119.5
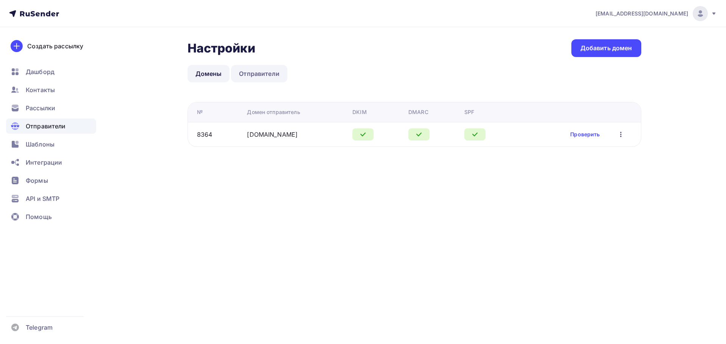
click at [263, 72] on link "Отправители" at bounding box center [259, 73] width 56 height 17
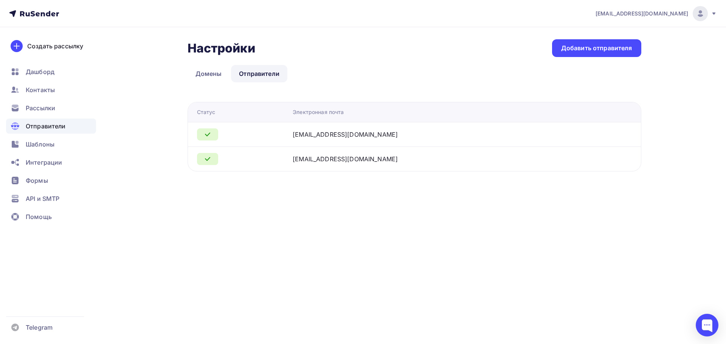
drag, startPoint x: 402, startPoint y: 133, endPoint x: 311, endPoint y: 132, distance: 90.8
click at [311, 132] on td "notification@rasberry.cam" at bounding box center [442, 134] width 304 height 25
copy div "notification@rasberry.cam"
drag, startPoint x: 361, startPoint y: 157, endPoint x: 298, endPoint y: 157, distance: 62.8
click at [298, 157] on tr "kotlovvd@ya.ru" at bounding box center [414, 159] width 453 height 25
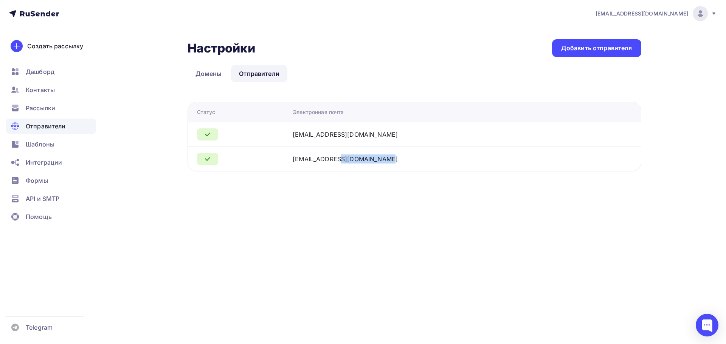
copy div "kotlovvd@ya.ru"
drag, startPoint x: 387, startPoint y: 135, endPoint x: 305, endPoint y: 135, distance: 81.7
click at [305, 135] on tr "notification@rasberry.cam" at bounding box center [414, 134] width 453 height 25
copy div "notification@rasberry.cam"
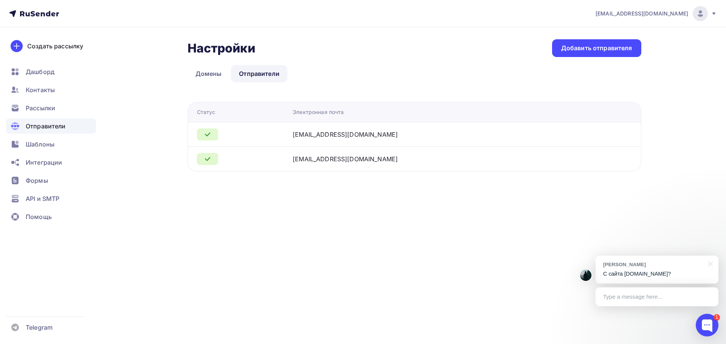
click at [635, 304] on div "Type a message here..." at bounding box center [657, 297] width 123 height 19
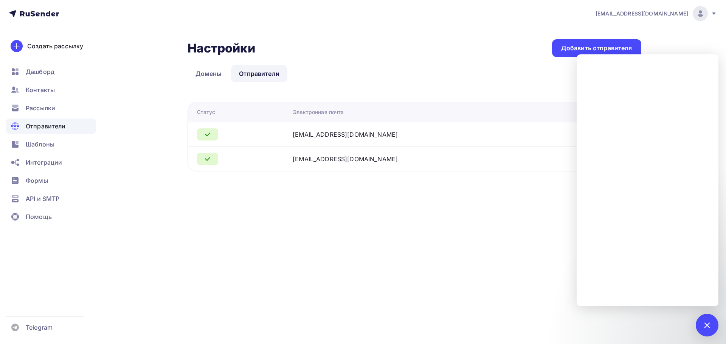
click at [405, 221] on div "kotlovvd@ya.ru Аккаунт Тарифы Выйти Создать рассылку Дашборд Контакты Рассылки …" at bounding box center [363, 172] width 726 height 344
click at [481, 192] on div "Настройки Настройки Добавить отправителя Домены Отправители Отправители Домены …" at bounding box center [363, 114] width 620 height 175
click at [524, 89] on div "Настройки Настройки Добавить отправителя Домены Отправители Отправители Домены …" at bounding box center [415, 105] width 454 height 132
click at [51, 193] on div "API и SMTP" at bounding box center [51, 198] width 90 height 15
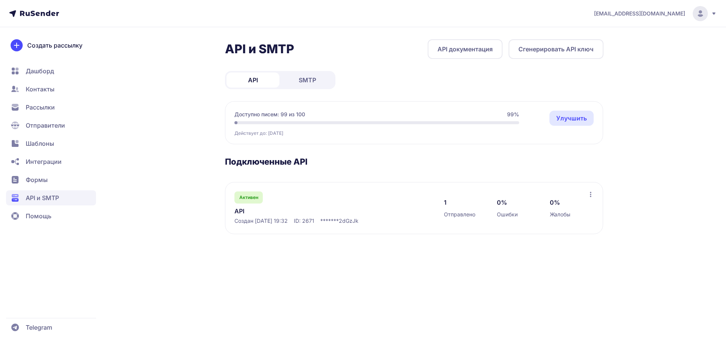
click at [593, 197] on icon at bounding box center [591, 195] width 6 height 6
click at [645, 164] on div "[EMAIL_ADDRESS][DOMAIN_NAME] API и SMTP API документация Сгенерировать API ключ…" at bounding box center [363, 172] width 726 height 344
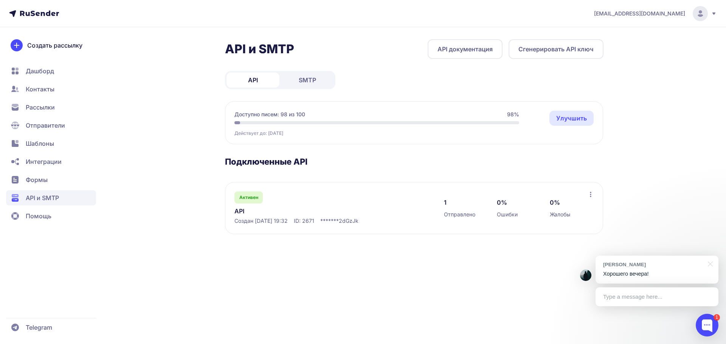
click at [641, 298] on div "Type a message here..." at bounding box center [657, 297] width 123 height 19
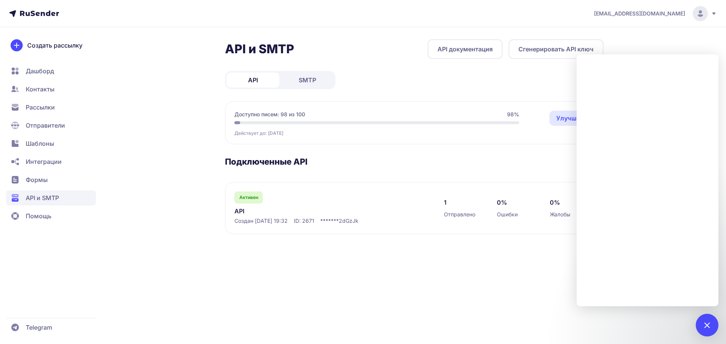
click at [437, 128] on div "Действует до: 01.11.2025 Улучшить" at bounding box center [376, 131] width 285 height 9
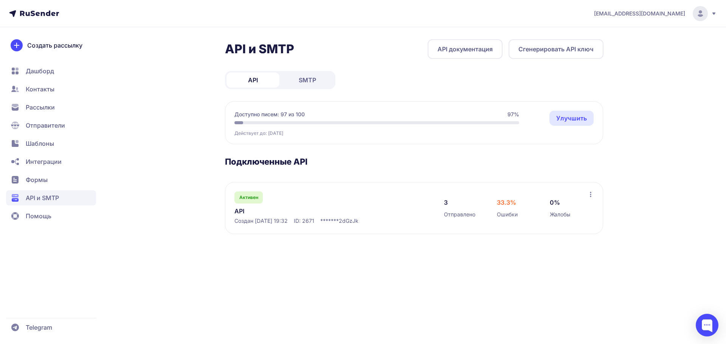
click at [54, 66] on span "Дашборд" at bounding box center [51, 71] width 90 height 15
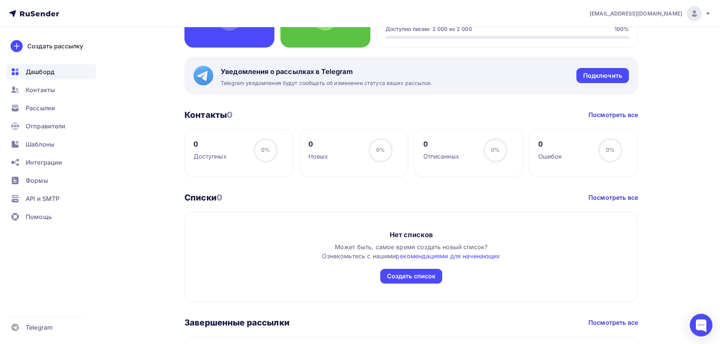
scroll to position [265, 0]
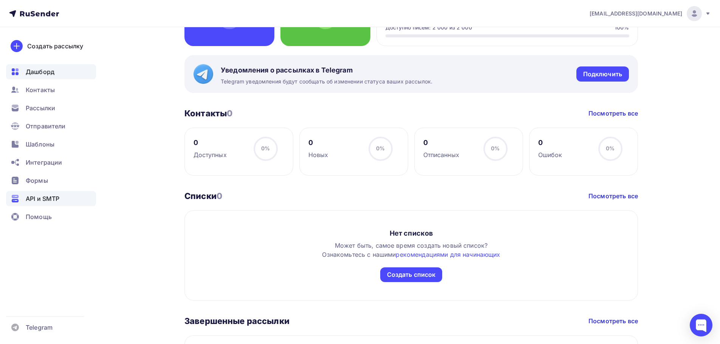
click at [41, 195] on span "API и SMTP" at bounding box center [43, 198] width 34 height 9
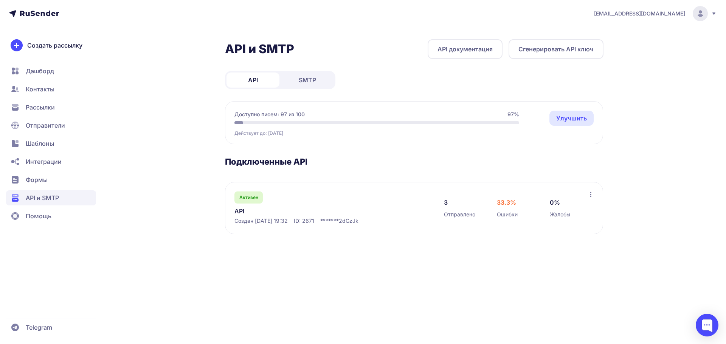
click at [487, 51] on link "API документация" at bounding box center [465, 49] width 75 height 20
click at [50, 145] on span "Шаблоны" at bounding box center [40, 143] width 28 height 9
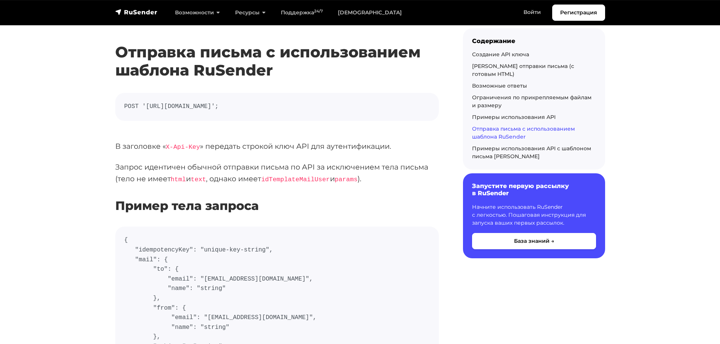
scroll to position [3735, 0]
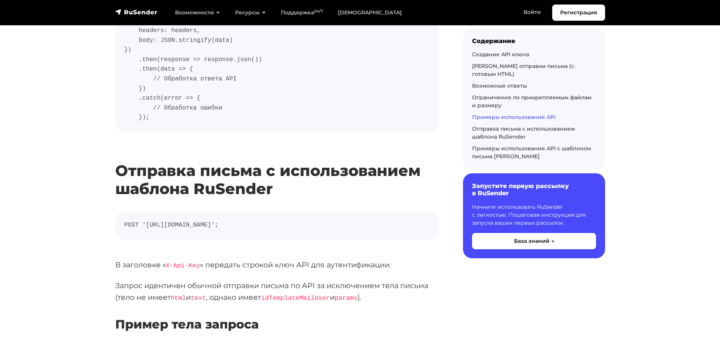
drag, startPoint x: 383, startPoint y: 180, endPoint x: 97, endPoint y: 178, distance: 286.2
copy code "POST '[URL][DOMAIN_NAME]';"
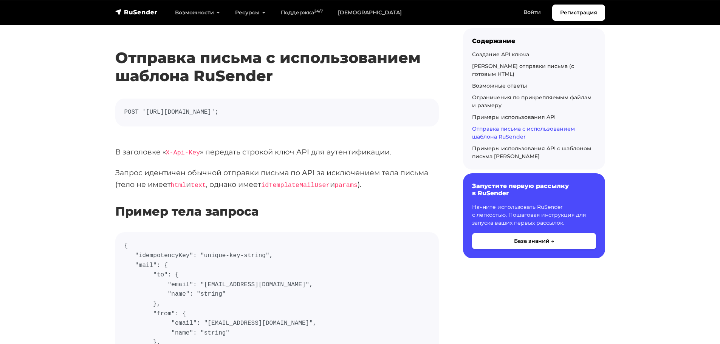
scroll to position [3848, 0]
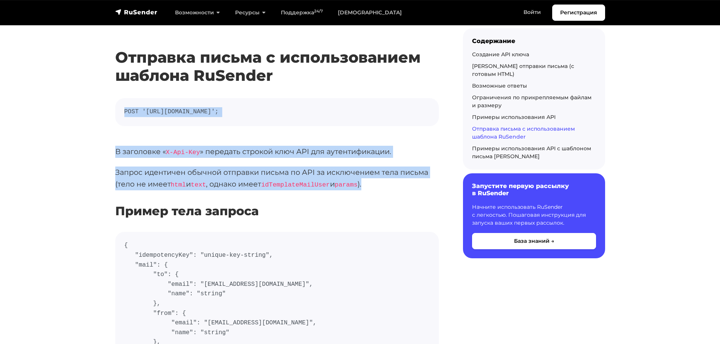
drag, startPoint x: 388, startPoint y: 141, endPoint x: 109, endPoint y: 64, distance: 289.3
copy div "POST '[URL][DOMAIN_NAME]'; В заголовке « X-Api-Key » передать строкой ключ API …"
click at [382, 167] on p "Запрос идентичен обычной отправки письма по API за исключением тела письма (тел…" at bounding box center [277, 179] width 324 height 24
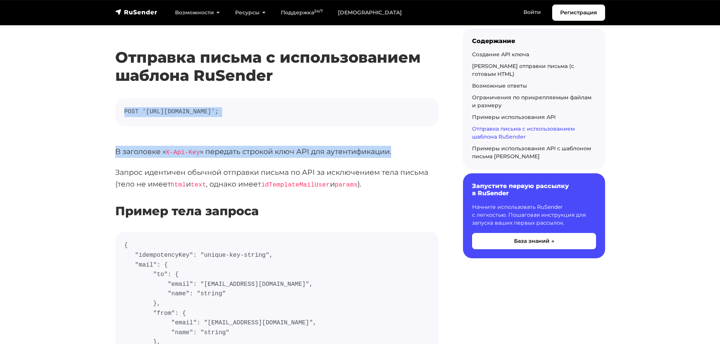
drag, startPoint x: 393, startPoint y: 109, endPoint x: 98, endPoint y: 53, distance: 300.6
copy div "POST '[URL][DOMAIN_NAME]'; В заголовке « X-Api-Key » передать строкой ключ API …"
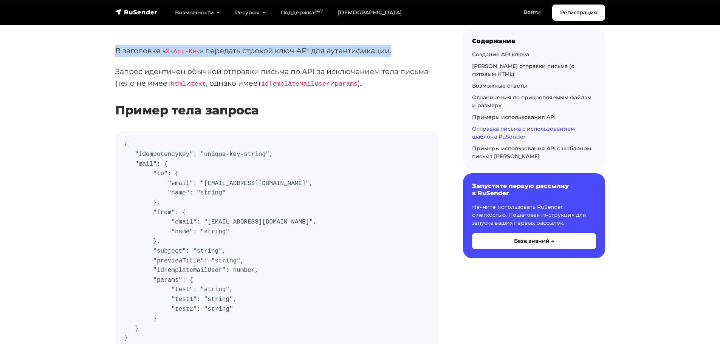
scroll to position [3961, 0]
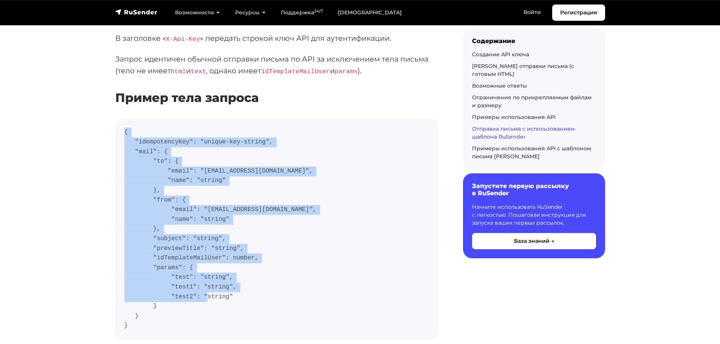
drag, startPoint x: 150, startPoint y: 282, endPoint x: 107, endPoint y: 91, distance: 196.2
copy code "{ "idempotencyKey": "unique-key-string", "mail": { "to": { "email": "[EMAIL_ADD…"
click at [293, 193] on code "{ "idempotencyKey": "unique-key-string", "mail": { "to": { "email": "[EMAIL_ADD…" at bounding box center [277, 229] width 306 height 203
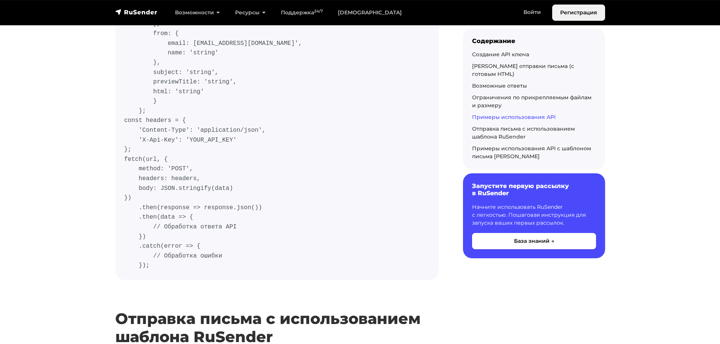
scroll to position [3583, 0]
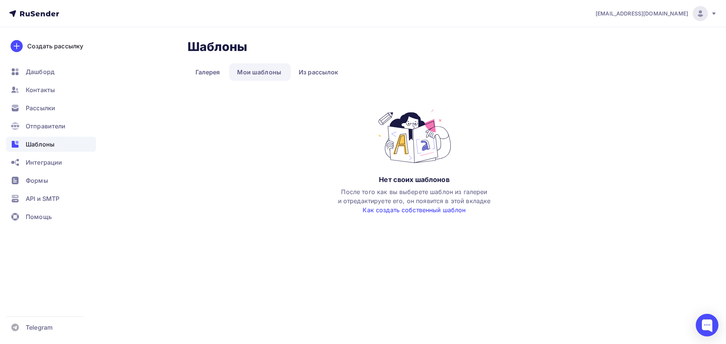
click at [433, 214] on link "Как создать собственный шаблон" at bounding box center [414, 210] width 103 height 8
click at [217, 75] on link "Галерея" at bounding box center [208, 72] width 40 height 17
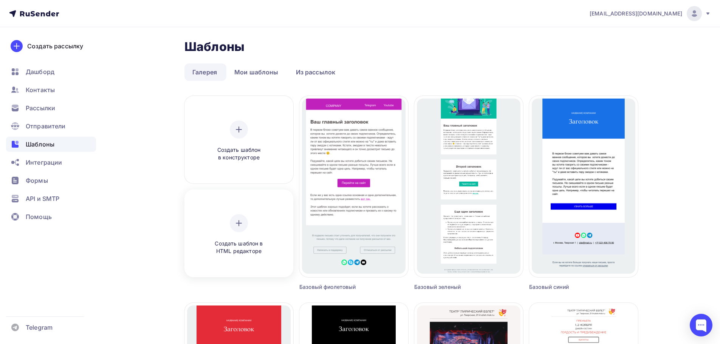
click at [251, 209] on div "Создать шаблон в HTML редакторе" at bounding box center [239, 234] width 104 height 85
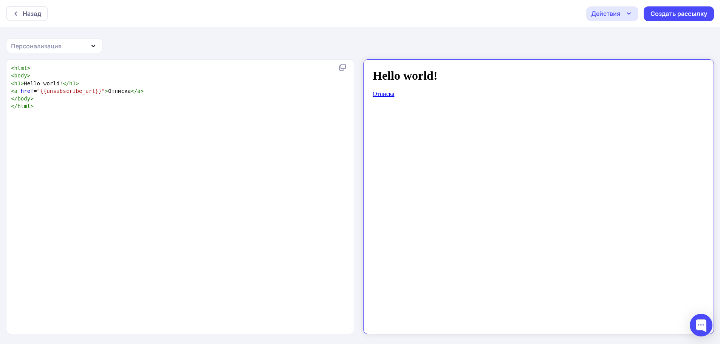
scroll to position [3, 0]
click at [187, 113] on div "xxxxxxxxxx < html > < body > < h1 > Hello world! </ h1 > < a href = "{{unsubscr…" at bounding box center [187, 206] width 357 height 287
drag, startPoint x: 68, startPoint y: 107, endPoint x: 53, endPoint y: 97, distance: 18.9
click at [55, 99] on div "x < html > < body > < h1 > Hello world! </ h1 > < a href = "{{unsubscribe_url}}…" at bounding box center [187, 206] width 357 height 287
type textarea "<html> <body> <h1>Hello world!</h1> <a href="{{unsubscribe_url}}">Отписка</a> <…"
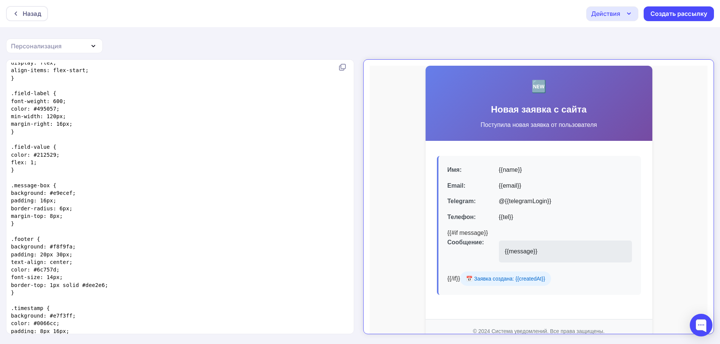
scroll to position [0, 0]
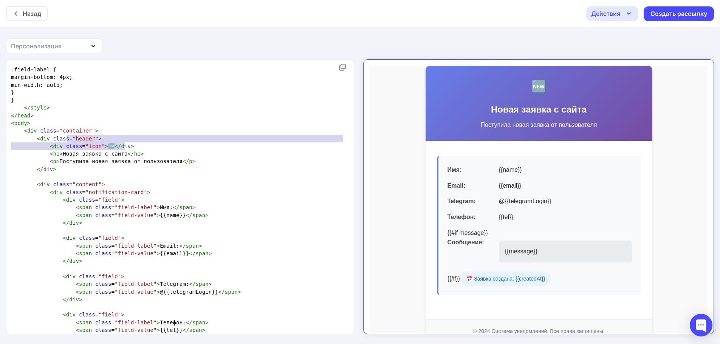
type textarea "class="header"> <div class="icon">🆕</div>"
drag, startPoint x: 135, startPoint y: 143, endPoint x: 46, endPoint y: 141, distance: 88.9
click at [131, 160] on span "< p > Поступила новая заявка от пользователя </ p >" at bounding box center [103, 161] width 185 height 6
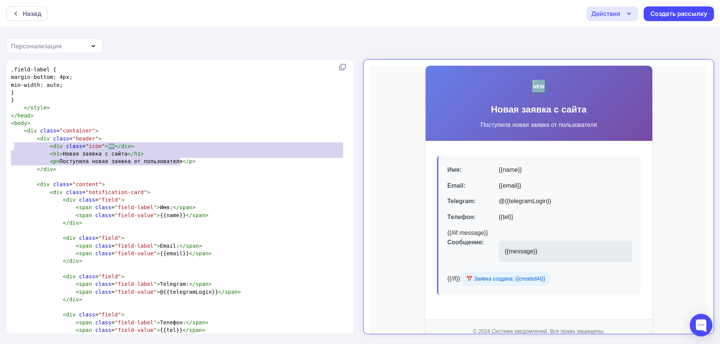
type textarea "<div class="icon">🆕</div> <h1>Новая заявка с сайта</h1> <p>Поступила новая заяв…"
drag, startPoint x: 189, startPoint y: 161, endPoint x: 9, endPoint y: 145, distance: 180.7
click at [93, 158] on pre "< p > Поступила новая заявка от пользователя </ p >" at bounding box center [178, 162] width 338 height 8
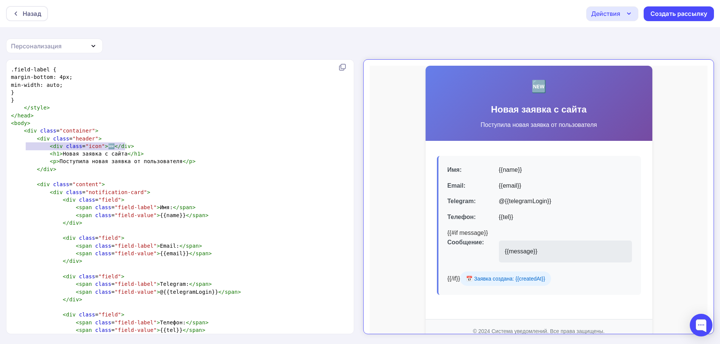
drag, startPoint x: 135, startPoint y: 147, endPoint x: 23, endPoint y: 143, distance: 112.0
click at [24, 144] on pre "< div class = "icon" > 🆕 </ div >" at bounding box center [178, 147] width 338 height 8
type textarea "<div class="icon">🆕</div>"
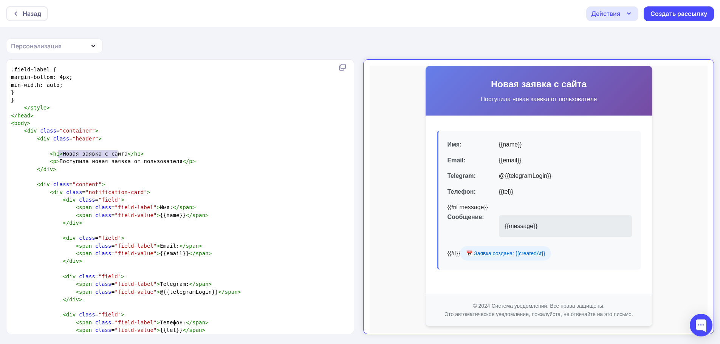
drag, startPoint x: 117, startPoint y: 154, endPoint x: 59, endPoint y: 154, distance: 58.2
click at [59, 154] on span "< h1 > Новая заявка с сайта </ h1 >" at bounding box center [77, 154] width 133 height 6
type textarea "E"
type textarea "Уведоле"
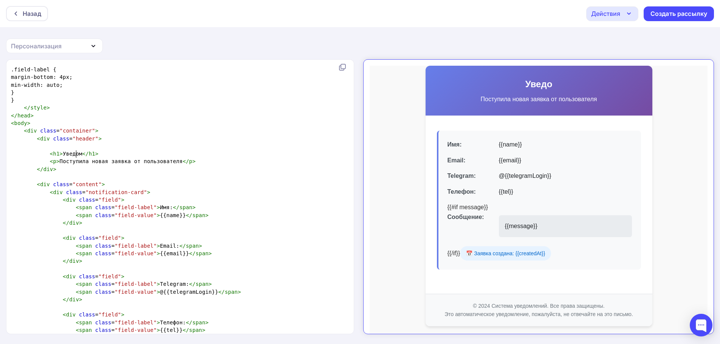
type textarea "мо"
type textarea "ление о заявки с сатйа"
type textarea "айта"
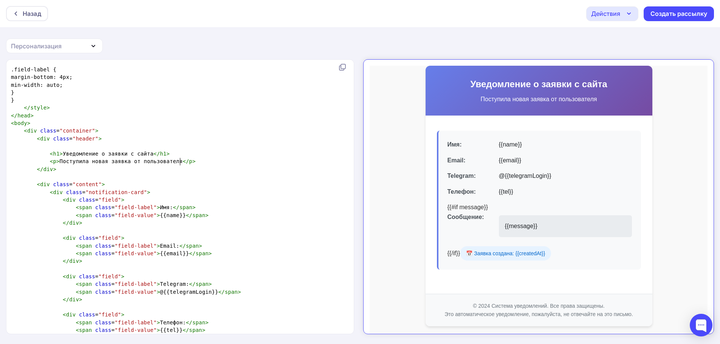
type textarea "</"
type textarea "<p>Поступила новая заявка от пользователя</p>"
drag, startPoint x: 194, startPoint y: 161, endPoint x: 0, endPoint y: 160, distance: 194.0
click at [0, 160] on div "<p>Поступила новая заявка от пользователя</p> x <!DOCTYPE html> < html lang = "…" at bounding box center [360, 202] width 720 height 286
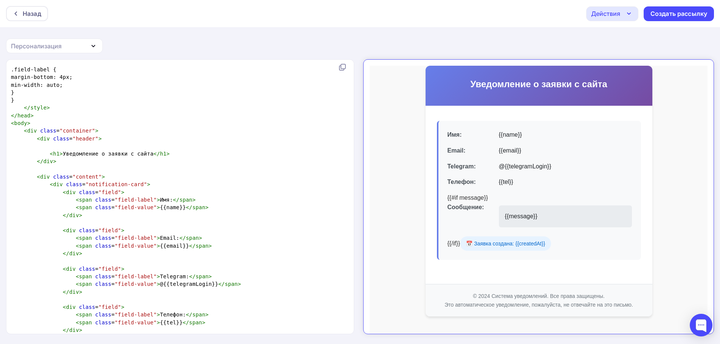
click at [105, 150] on pre "< h1 > Уведомление о заявки с сайта </ h1 >" at bounding box center [178, 154] width 338 height 8
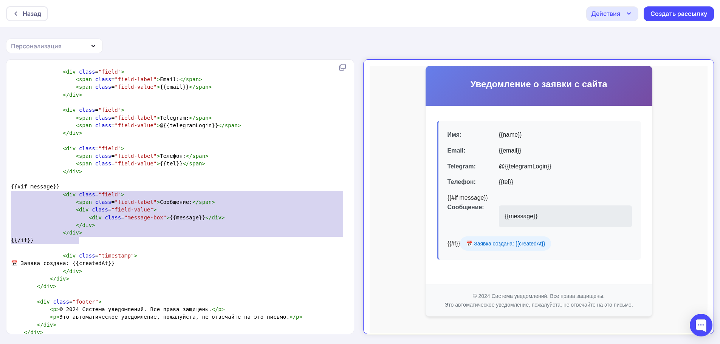
type textarea "{{#if message}} <div class="field"> <span class="field-label">Сообщение:</span>…"
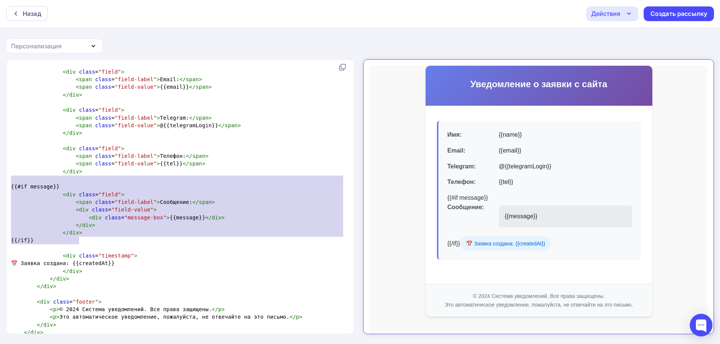
drag, startPoint x: 104, startPoint y: 240, endPoint x: 0, endPoint y: 179, distance: 120.5
click at [0, 179] on div "{{#if message}} <div class="field"> <span class="field-label">Сообщение:</span>…" at bounding box center [360, 202] width 720 height 286
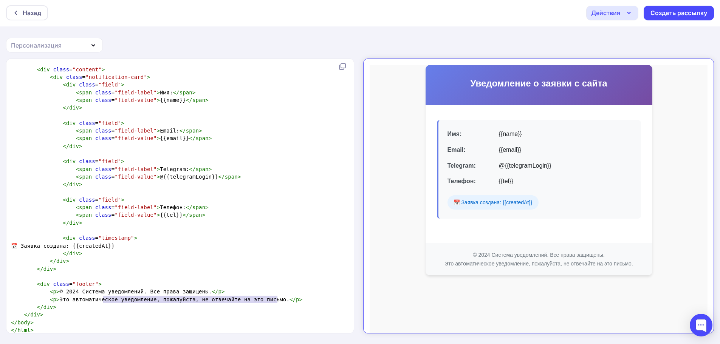
type textarea "<p>Это автоматическое уведомление, пожалуйста, не отвечайте на это письмо.</p>"
drag, startPoint x: 298, startPoint y: 296, endPoint x: 0, endPoint y: 294, distance: 297.6
click at [0, 294] on div "<p>Это автоматическое уведомление, пожалуйста, не отвечайте на это письмо.</p> …" at bounding box center [360, 202] width 720 height 286
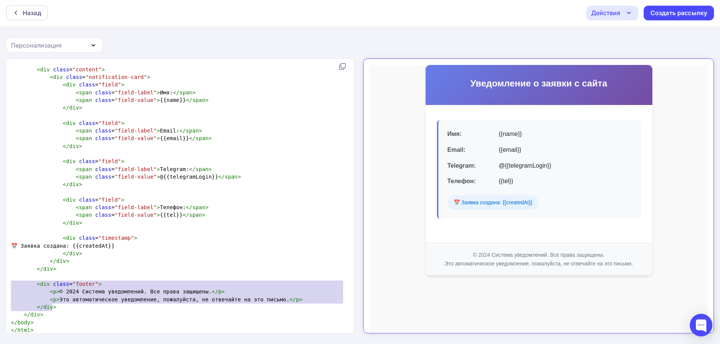
drag, startPoint x: 67, startPoint y: 300, endPoint x: 0, endPoint y: 276, distance: 70.7
click at [0, 276] on div "<div class="footer"> <p>© 2024 Система уведомлений. Все права защищены.</p> <p>…" at bounding box center [360, 202] width 720 height 286
type textarea "<div class="footer"> <p>© 2024 Система уведомлений. Все права защищены.</p> <p>…"
click at [88, 297] on span "< p > Это автоматическое уведомление, пожалуйста, не отвечайте на это письмо. <…" at bounding box center [157, 300] width 292 height 6
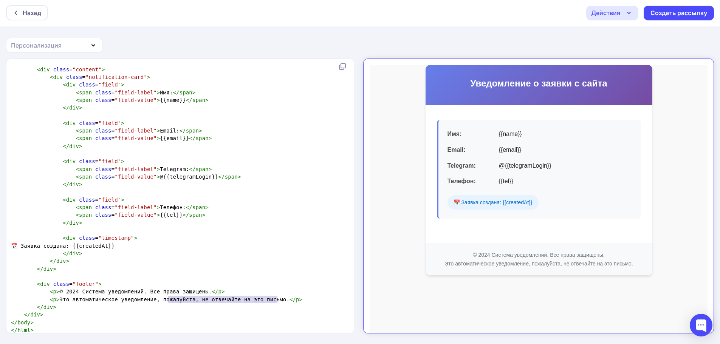
type textarea "<p>© 2024 Система уведомлений. Все права защищены.</p> <p>Это автоматическое ув…"
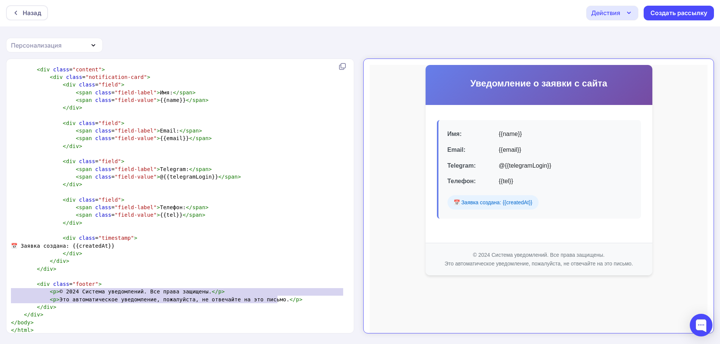
drag, startPoint x: 287, startPoint y: 294, endPoint x: 2, endPoint y: 285, distance: 285.6
click at [2, 285] on div "<p>© 2024 Система уведомлений. Все права защищены.</p> <p>Это автоматическое ув…" at bounding box center [360, 202] width 720 height 286
click at [116, 297] on span "< p > Это автоматическое уведомление, пожалуйста, не отвечайте на это письмо. <…" at bounding box center [157, 300] width 292 height 6
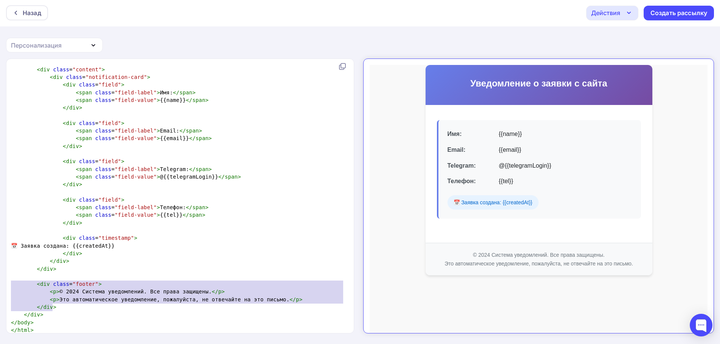
type textarea "<div class="footer"> <p>© 2024 Система уведомлений. Все права защищены.</p> <p>…"
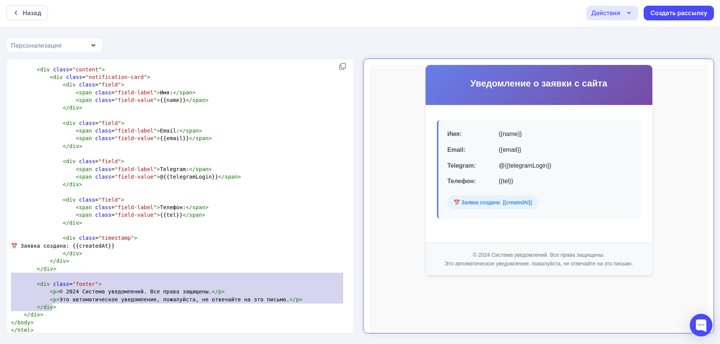
drag, startPoint x: 49, startPoint y: 297, endPoint x: 0, endPoint y: 272, distance: 55.1
click at [0, 272] on div "<div class="footer"> <p>© 2024 Система уведомлений. Все права защищены.</p> <p>…" at bounding box center [360, 202] width 720 height 286
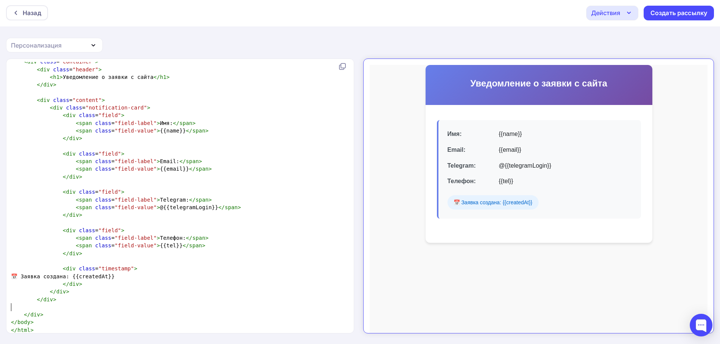
click at [182, 273] on pre "📅 Заявка создана: {{createdAt}}" at bounding box center [178, 277] width 338 height 8
click at [101, 297] on pre "</ div >" at bounding box center [178, 300] width 338 height 8
click at [102, 304] on pre "​" at bounding box center [178, 308] width 338 height 8
click at [87, 304] on pre "​" at bounding box center [178, 308] width 338 height 8
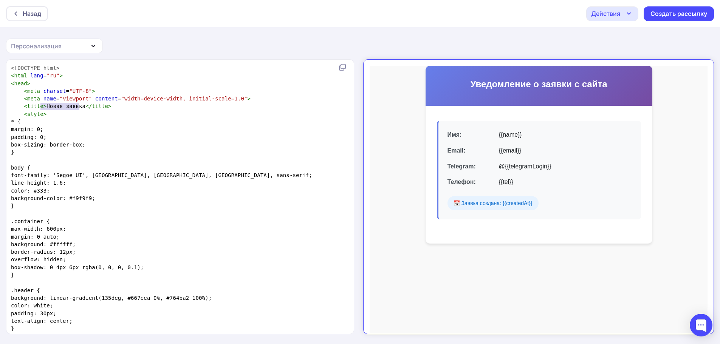
drag, startPoint x: 79, startPoint y: 107, endPoint x: 42, endPoint y: 108, distance: 37.4
click at [42, 108] on span "< title > Новая заявка </ title >" at bounding box center [61, 106] width 101 height 6
type textarea "0"
type textarea ">"
click at [622, 16] on div "Действия" at bounding box center [612, 13] width 52 height 15
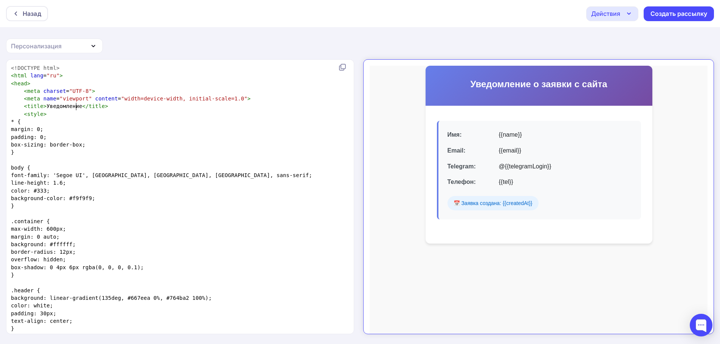
type textarea "Уведомление"
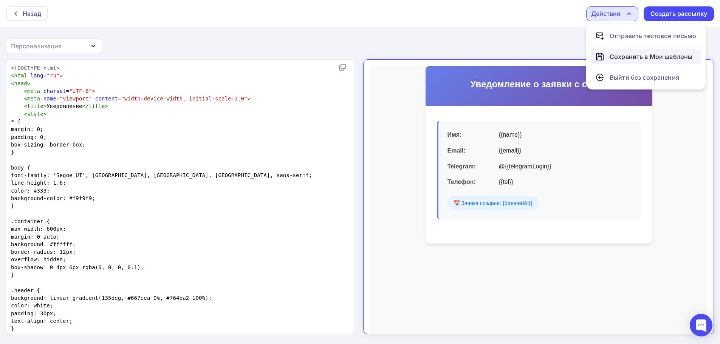
click at [667, 59] on div "Сохранить в Мои шаблоны" at bounding box center [651, 56] width 83 height 9
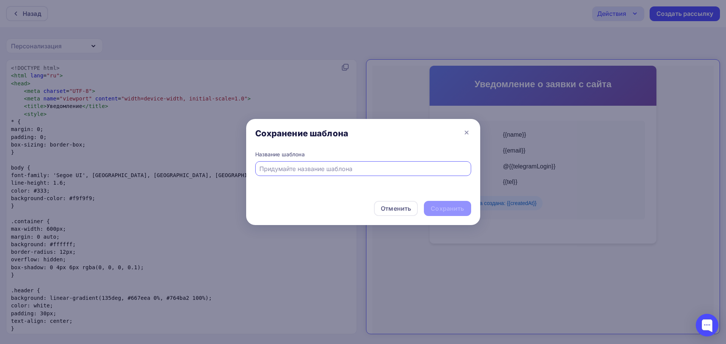
click at [368, 172] on input "text" at bounding box center [362, 168] width 207 height 9
type input "у"
type input "mail"
click at [460, 208] on div "Сохранить" at bounding box center [447, 209] width 33 height 9
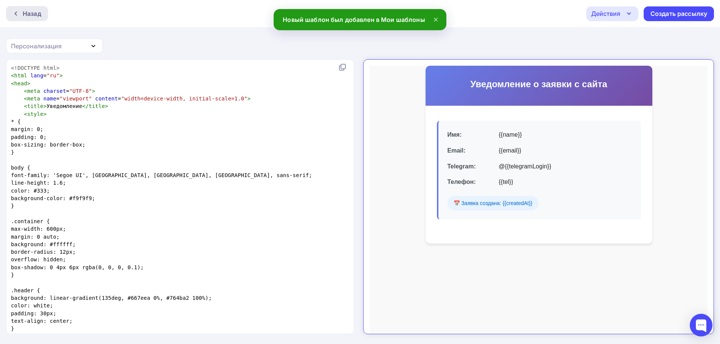
click at [39, 12] on div "Назад" at bounding box center [32, 13] width 19 height 9
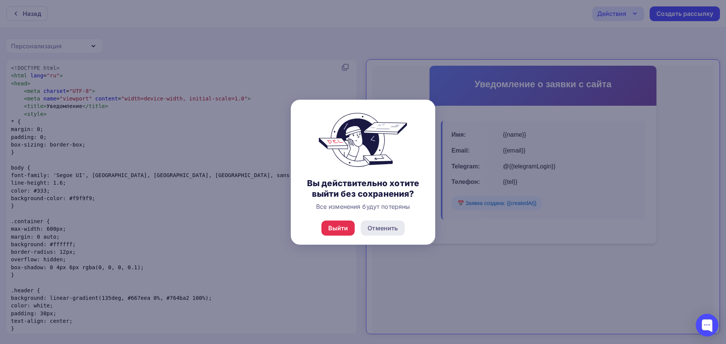
click at [374, 230] on div "Отменить" at bounding box center [383, 228] width 30 height 9
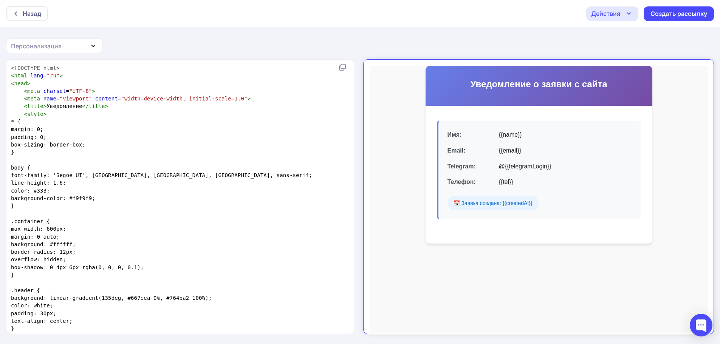
click at [613, 14] on div "Действия" at bounding box center [605, 13] width 29 height 9
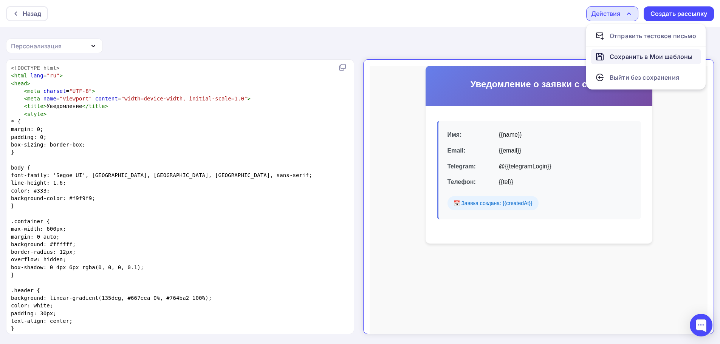
click at [644, 55] on div "Сохранить в Мои шаблоны" at bounding box center [651, 56] width 83 height 9
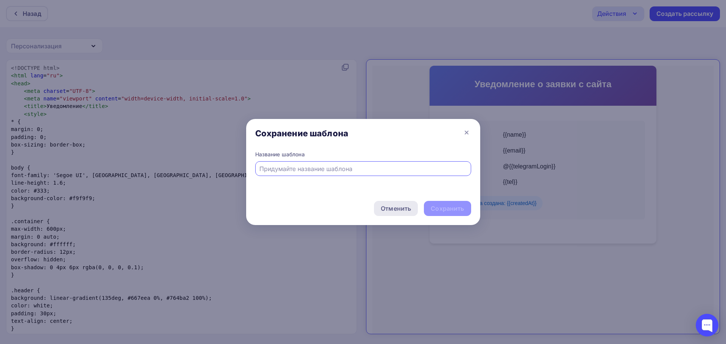
drag, startPoint x: 400, startPoint y: 209, endPoint x: 393, endPoint y: 205, distance: 8.0
click at [400, 209] on div "Отменить" at bounding box center [396, 208] width 30 height 9
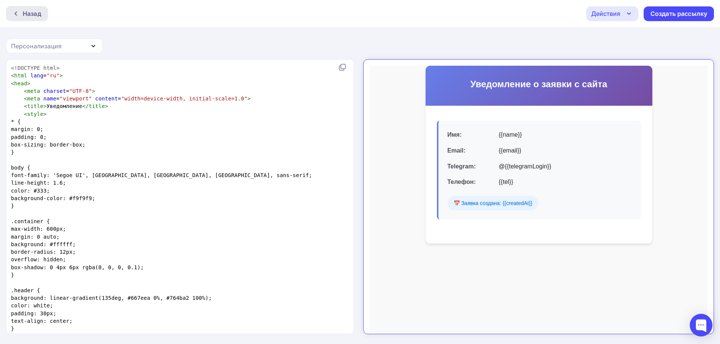
click at [19, 9] on div "Назад" at bounding box center [27, 13] width 42 height 15
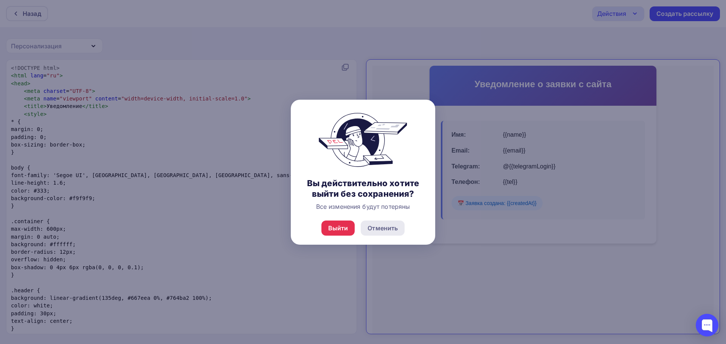
click at [403, 222] on div "Отменить" at bounding box center [383, 228] width 44 height 15
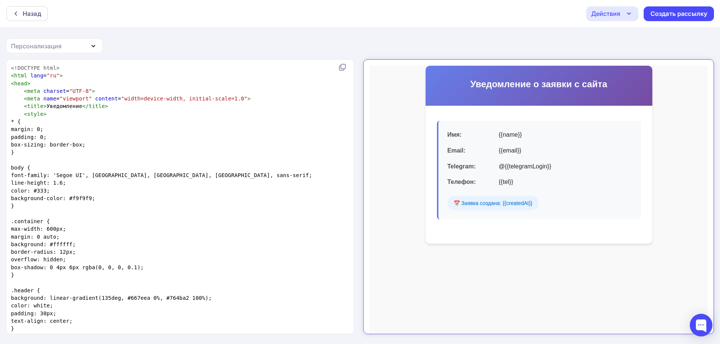
click at [237, 189] on div at bounding box center [360, 172] width 720 height 344
copy body "Назад Действия Отправить тестовое письмо Сохранить в Мои шаблоны Выйти без сохр…"
click at [174, 102] on pre "< meta name = "viewport" content = "width=device-width, initial-scale=1.0" >" at bounding box center [178, 99] width 338 height 8
type textarea "<!DOCTYPE html> <html lang="ru"> <head> <meta charset="UTF-8"> <meta name="view…"
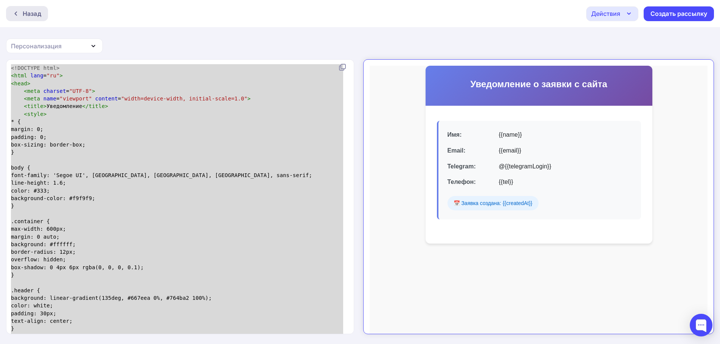
click at [40, 16] on div "Назад" at bounding box center [32, 13] width 19 height 9
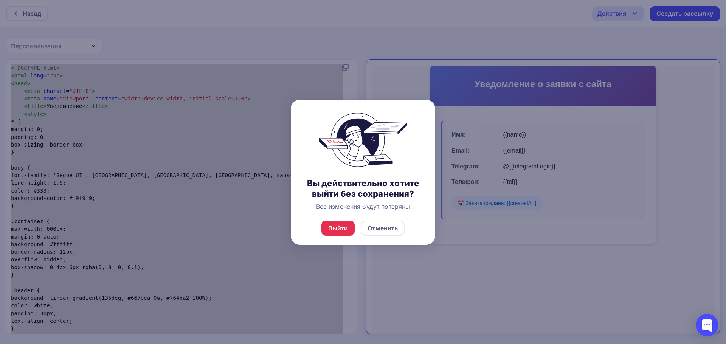
click at [340, 237] on div "Выйти Отменить" at bounding box center [363, 228] width 144 height 33
click at [337, 228] on div "Выйти" at bounding box center [338, 228] width 20 height 9
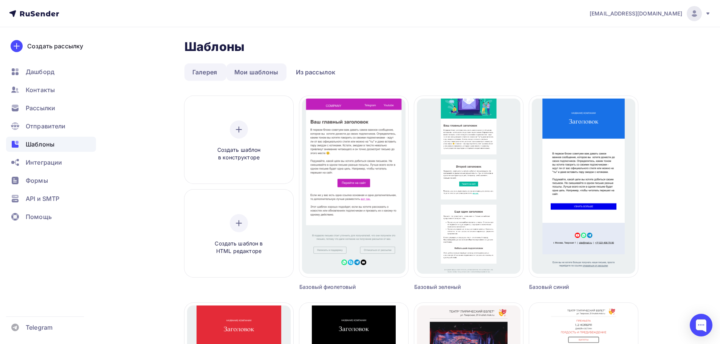
click at [242, 73] on link "Мои шаблоны" at bounding box center [256, 72] width 60 height 17
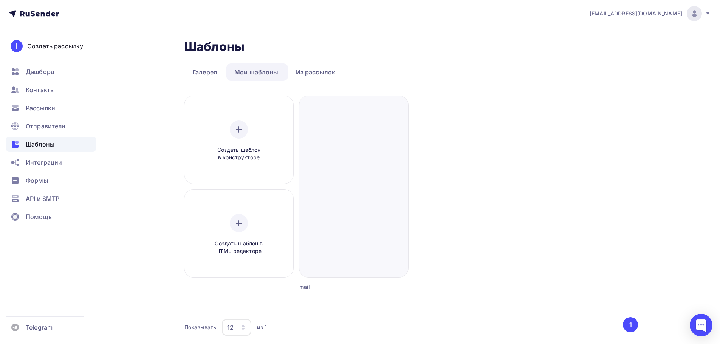
drag, startPoint x: 454, startPoint y: 121, endPoint x: 414, endPoint y: 105, distance: 42.6
click at [416, 105] on div "Создать шаблон в конструкторе Создать шаблон в HTML редакторе Создать рассылку …" at bounding box center [412, 203] width 454 height 214
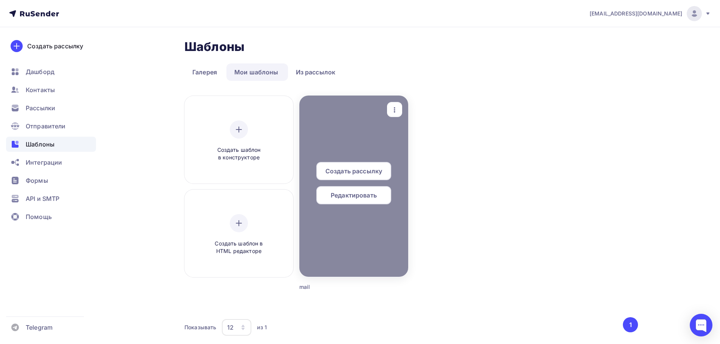
click at [396, 110] on icon "button" at bounding box center [394, 109] width 9 height 9
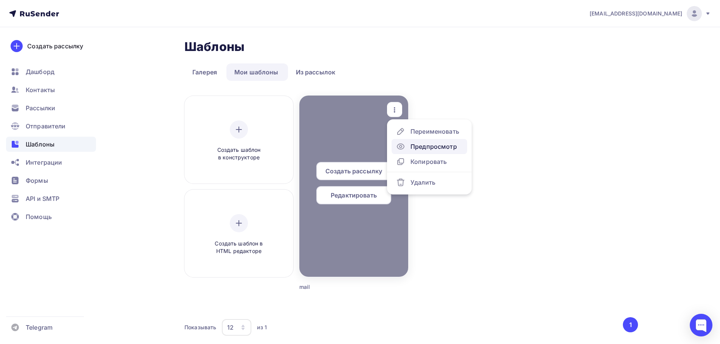
click at [444, 147] on div "Предпросмотр" at bounding box center [434, 146] width 47 height 9
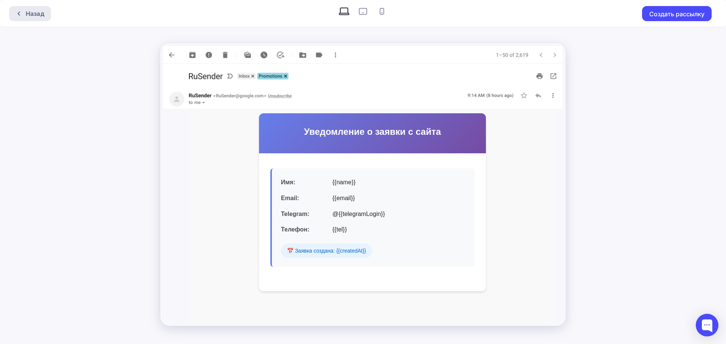
click at [33, 14] on div "Назад" at bounding box center [35, 13] width 19 height 9
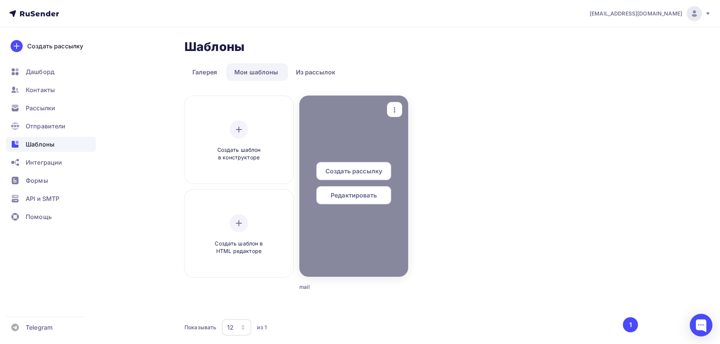
click at [400, 110] on div "button" at bounding box center [394, 109] width 15 height 15
click at [358, 128] on div at bounding box center [353, 186] width 109 height 181
click at [397, 108] on icon "button" at bounding box center [394, 109] width 9 height 9
click at [349, 138] on div at bounding box center [353, 186] width 109 height 181
click at [369, 124] on div at bounding box center [353, 186] width 109 height 181
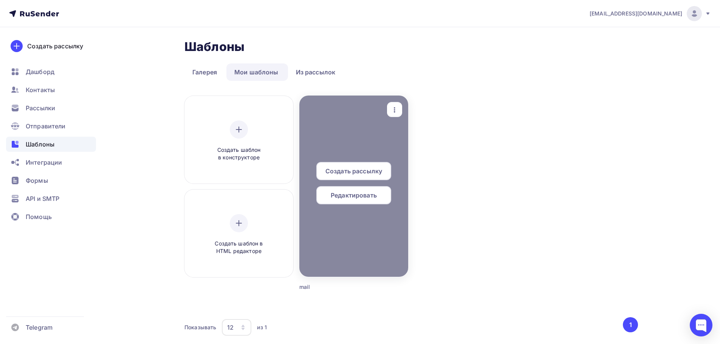
click at [379, 196] on div "Редактировать" at bounding box center [353, 195] width 75 height 18
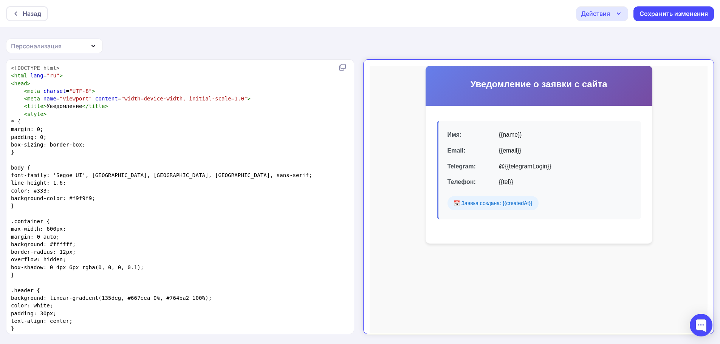
click at [611, 16] on div "Действия" at bounding box center [602, 13] width 52 height 15
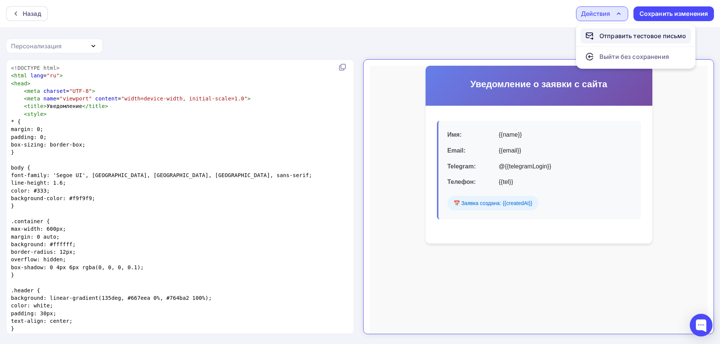
click at [627, 43] on link "Отправить тестовое письмо" at bounding box center [636, 35] width 110 height 15
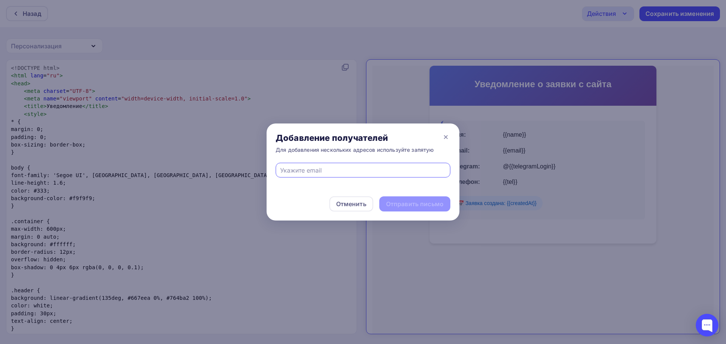
click at [377, 165] on div at bounding box center [363, 170] width 175 height 15
click at [369, 172] on input "text" at bounding box center [363, 170] width 166 height 9
type input "slavunq@mail.ru"
click at [404, 205] on div "Отправить письмо" at bounding box center [414, 204] width 57 height 9
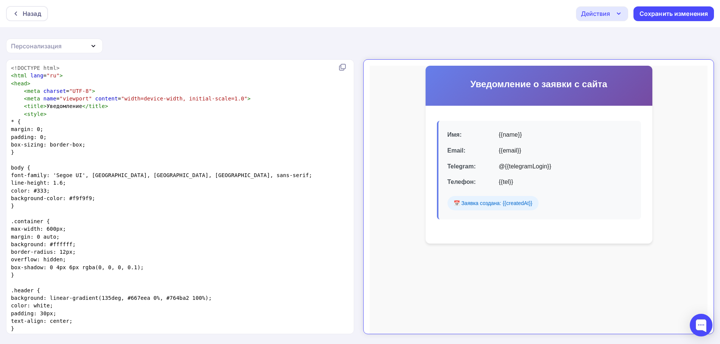
click at [611, 9] on div "Действия" at bounding box center [602, 13] width 52 height 15
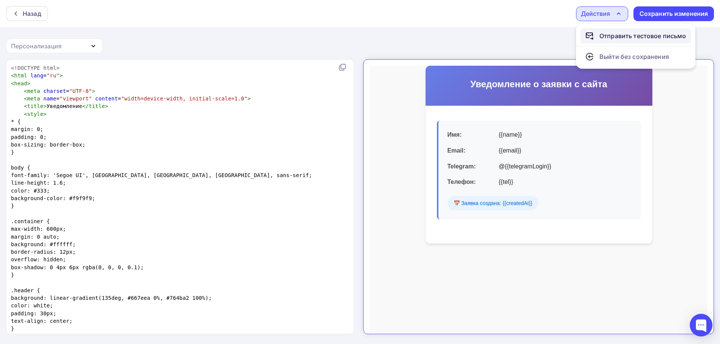
click at [614, 35] on div "Отправить тестовое письмо" at bounding box center [643, 35] width 87 height 9
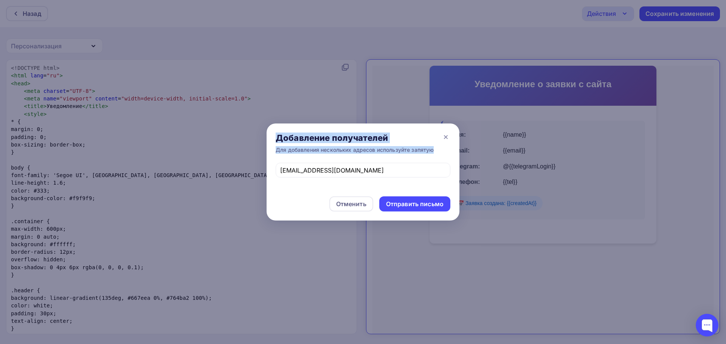
drag, startPoint x: 354, startPoint y: 176, endPoint x: 243, endPoint y: 163, distance: 111.5
click at [243, 163] on div "Добавление получателей Для добавления нескольких адресов используйте запятую sl…" at bounding box center [363, 172] width 726 height 344
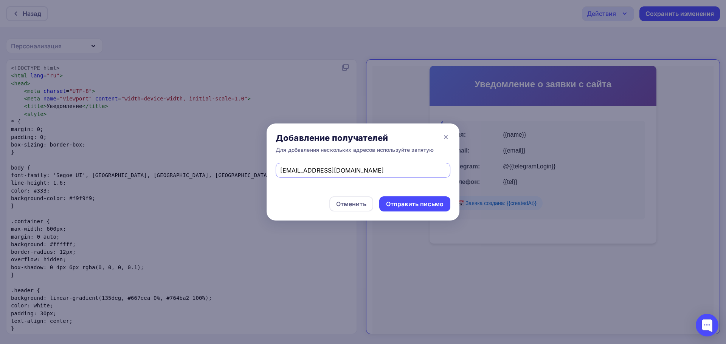
click at [334, 175] on input "slavunq@mail.ru" at bounding box center [363, 170] width 166 height 9
click at [302, 171] on input "slavunq@mail.ru" at bounding box center [363, 170] width 166 height 9
click at [313, 168] on input "slavunq8@mail.ru" at bounding box center [363, 170] width 166 height 9
drag, startPoint x: 362, startPoint y: 174, endPoint x: 330, endPoint y: 174, distance: 32.1
click at [330, 174] on input "slavunq8@gmail.ru" at bounding box center [363, 170] width 166 height 9
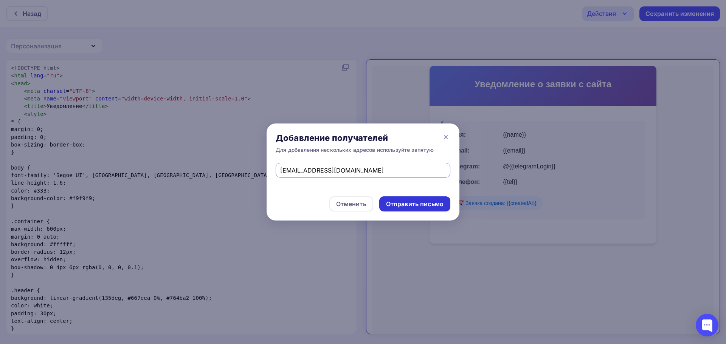
type input "slavunq8@gmail.com"
click at [405, 197] on div "Отправить письмо" at bounding box center [414, 204] width 71 height 15
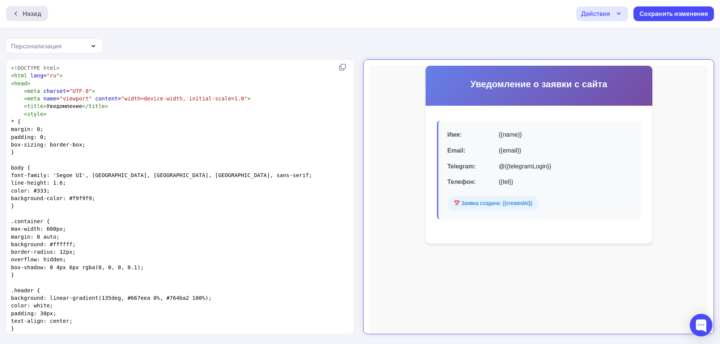
click at [32, 16] on div "Назад" at bounding box center [32, 13] width 19 height 9
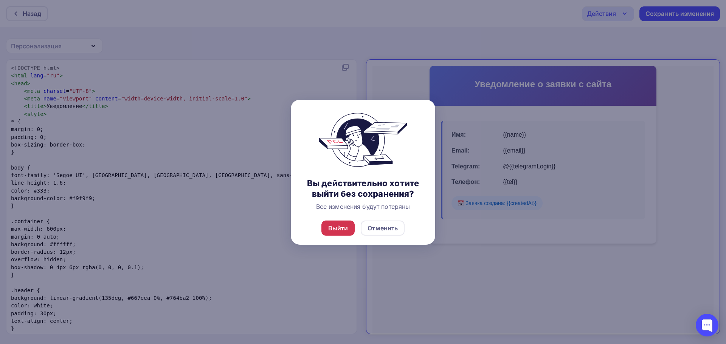
click at [335, 225] on div "Выйти" at bounding box center [338, 228] width 20 height 9
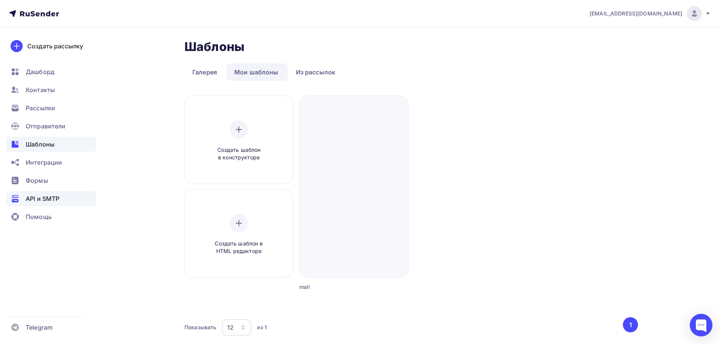
click at [59, 191] on ul "Дашборд Контакты Рассылки Отправители Шаблоны Интеграции Формы API и SMTP Помощь" at bounding box center [51, 146] width 90 height 164
click at [59, 196] on span "API и SMTP" at bounding box center [43, 198] width 34 height 9
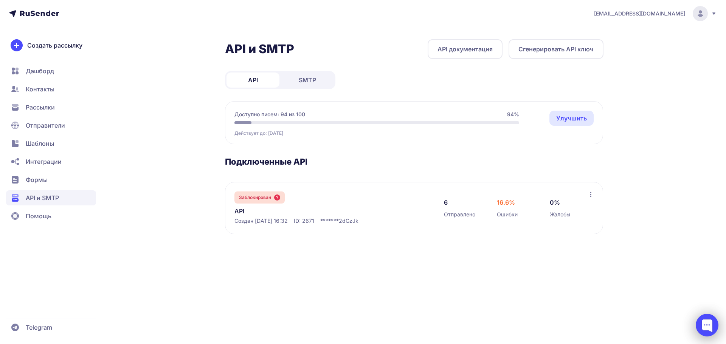
click at [706, 327] on div at bounding box center [707, 325] width 23 height 23
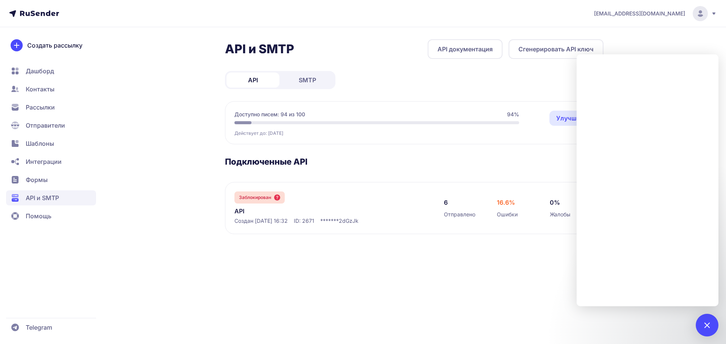
click at [39, 130] on span "Отправители" at bounding box center [51, 125] width 90 height 15
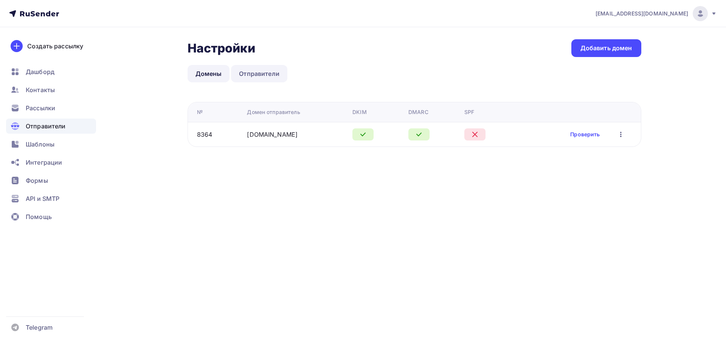
click at [261, 77] on link "Отправители" at bounding box center [259, 73] width 56 height 17
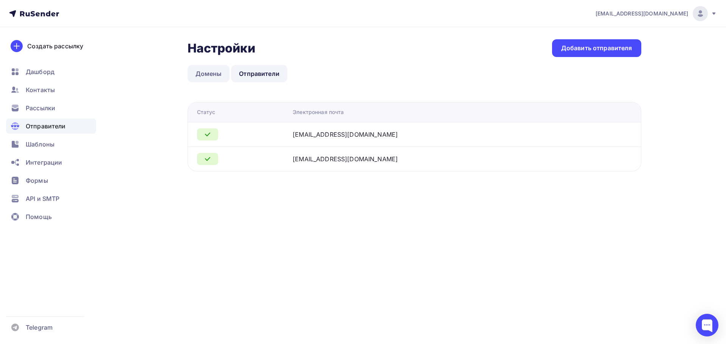
click at [224, 76] on link "Домены" at bounding box center [209, 73] width 42 height 17
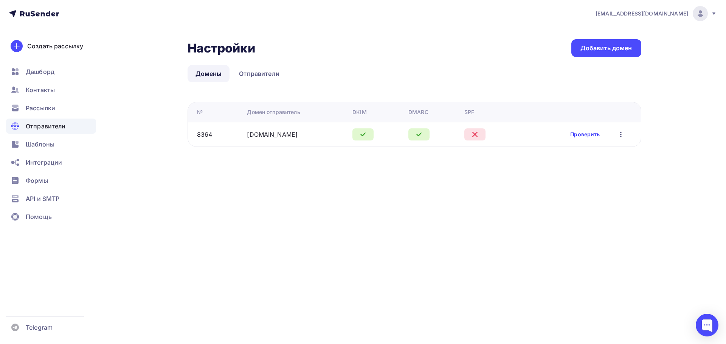
click at [578, 132] on link "Проверить" at bounding box center [584, 135] width 29 height 8
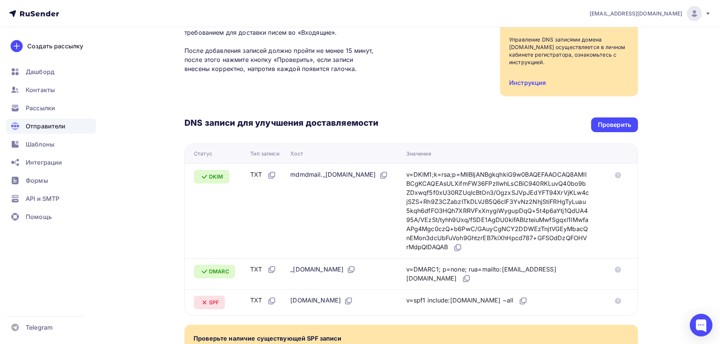
scroll to position [76, 0]
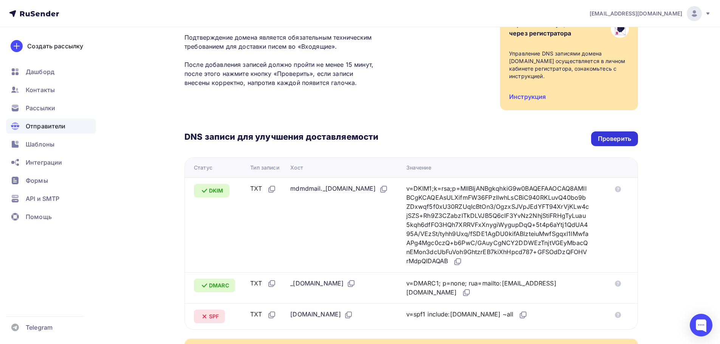
click at [632, 140] on div "Проверить" at bounding box center [614, 139] width 47 height 15
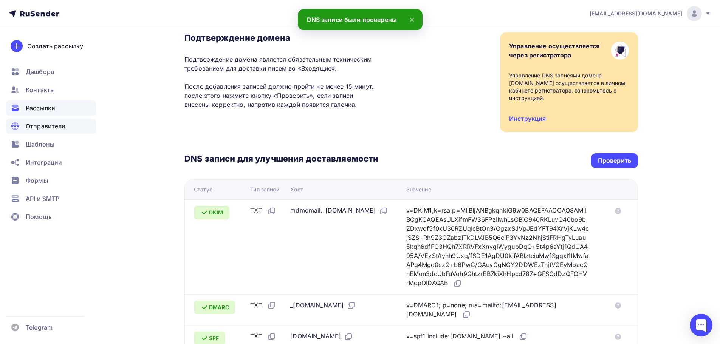
scroll to position [0, 0]
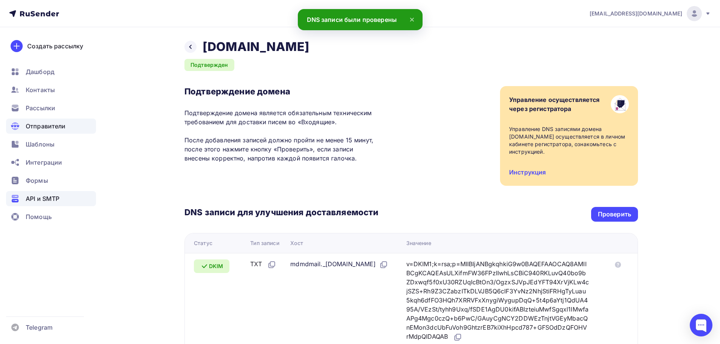
click at [49, 193] on div "API и SMTP" at bounding box center [51, 198] width 90 height 15
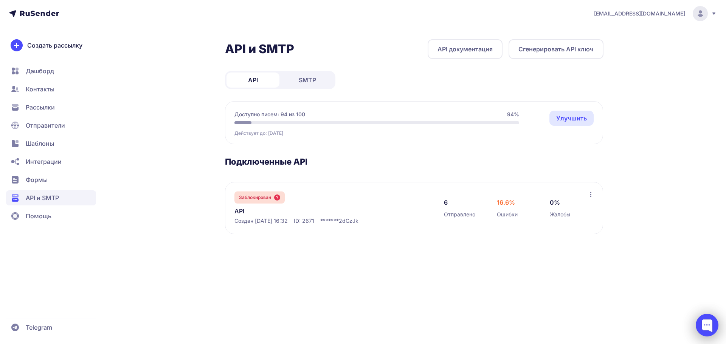
click at [701, 322] on div at bounding box center [707, 325] width 23 height 23
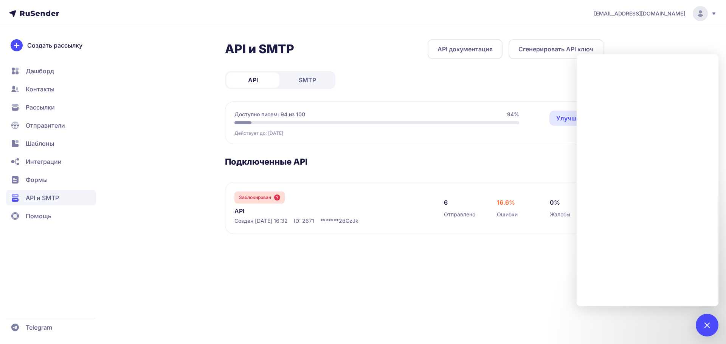
click at [682, 43] on div "[EMAIL_ADDRESS][DOMAIN_NAME] API и SMTP API документация Сгенерировать API ключ…" at bounding box center [363, 172] width 726 height 344
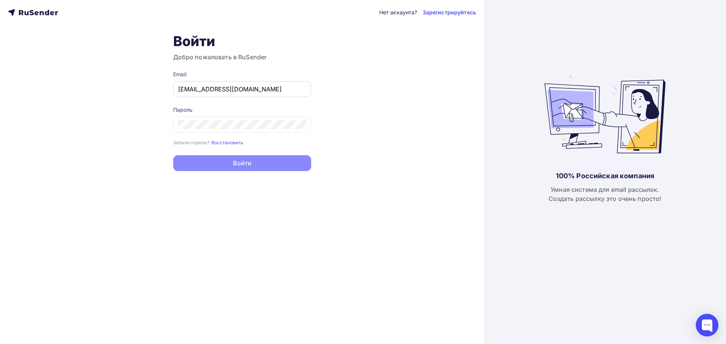
click at [228, 92] on input "[EMAIL_ADDRESS][DOMAIN_NAME]" at bounding box center [242, 89] width 128 height 9
drag, startPoint x: 234, startPoint y: 92, endPoint x: 155, endPoint y: 87, distance: 78.8
click at [156, 87] on div "Нет аккаунта? Зарегистрируйтесь Войти Добро пожаловать в RuSender Email slavunq…" at bounding box center [242, 172] width 484 height 344
type input "k"
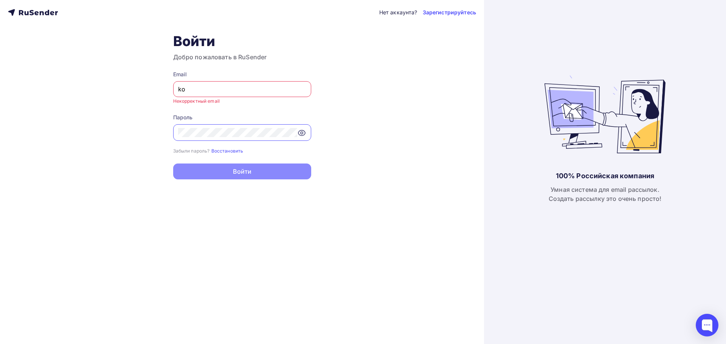
type input "[EMAIL_ADDRESS][DOMAIN_NAME]"
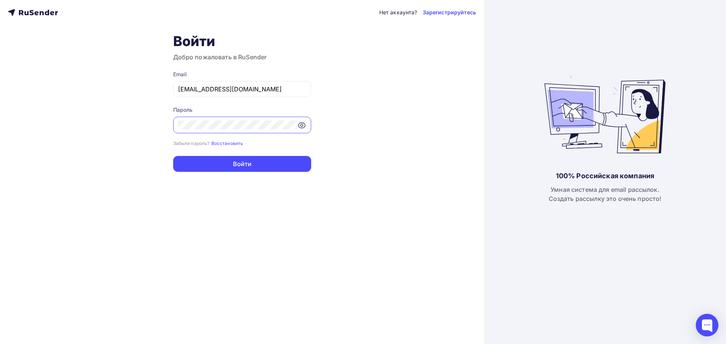
drag, startPoint x: 247, startPoint y: 131, endPoint x: 177, endPoint y: 126, distance: 70.1
click at [144, 122] on div "Нет аккаунта? Зарегистрируйтесь Войти Добро пожаловать в RuSender Email kotlovv…" at bounding box center [242, 172] width 484 height 344
click at [225, 130] on div at bounding box center [242, 125] width 138 height 17
click at [134, 129] on div "Нет аккаунта? Зарегистрируйтесь Войти Добро пожаловать в RuSender Email kotlovv…" at bounding box center [242, 172] width 484 height 344
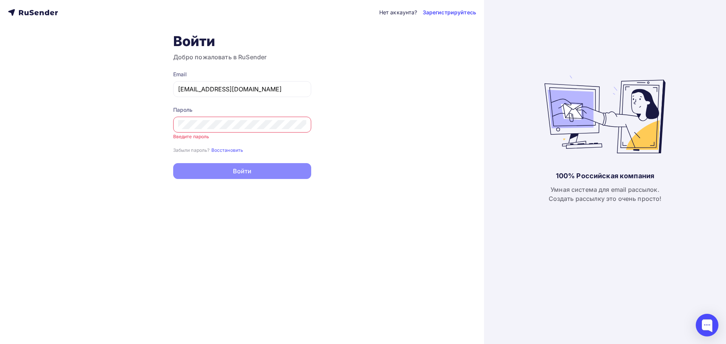
click at [249, 129] on div at bounding box center [242, 125] width 138 height 16
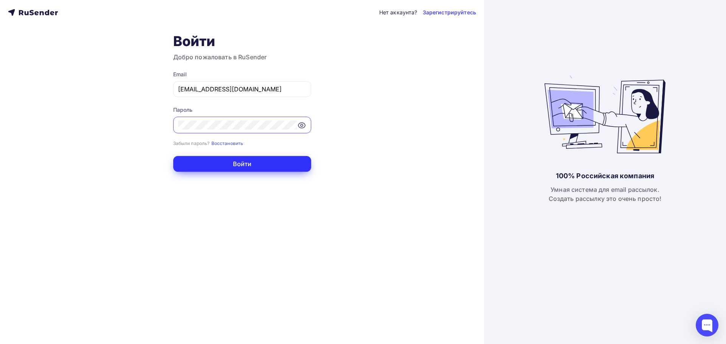
click at [205, 169] on button "Войти" at bounding box center [242, 164] width 138 height 16
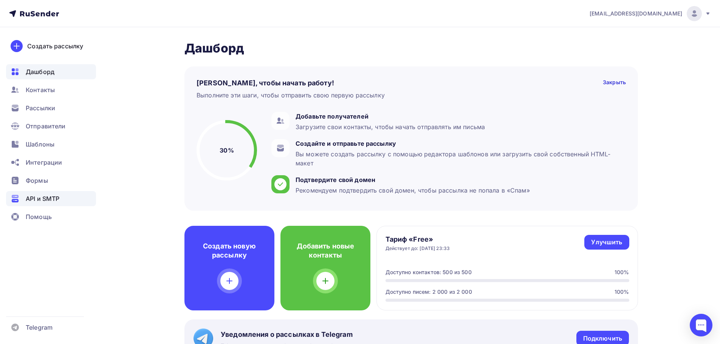
click at [51, 194] on div "API и SMTP" at bounding box center [51, 198] width 90 height 15
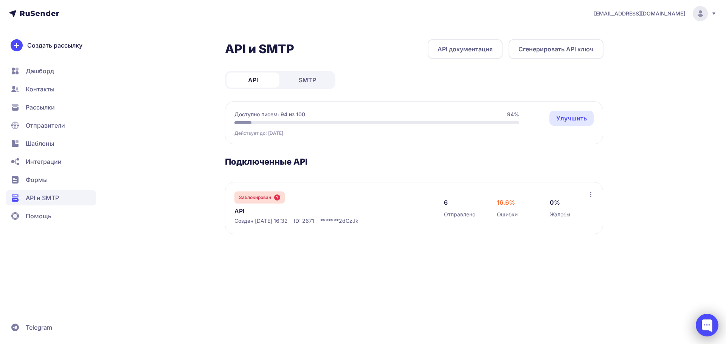
click at [701, 325] on div at bounding box center [707, 325] width 23 height 23
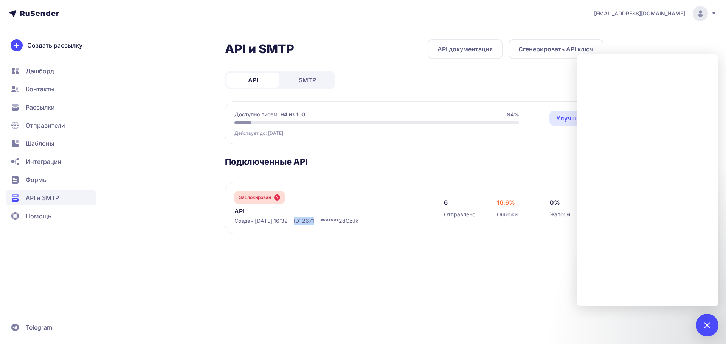
drag, startPoint x: 324, startPoint y: 222, endPoint x: 304, endPoint y: 225, distance: 20.8
click at [304, 225] on div "Заблокирован API Создан [DATE] 16:32 ID: 2671 ******* 2dGzJk 6 Отправлено 16.6%…" at bounding box center [414, 208] width 378 height 52
copy span "ID: 2671"
click at [277, 198] on icon at bounding box center [277, 198] width 6 height 6
click at [396, 209] on div "Заблокирован API Создан [DATE] 16:32 ID: 2671 ******* 2dGzJk" at bounding box center [331, 208] width 194 height 33
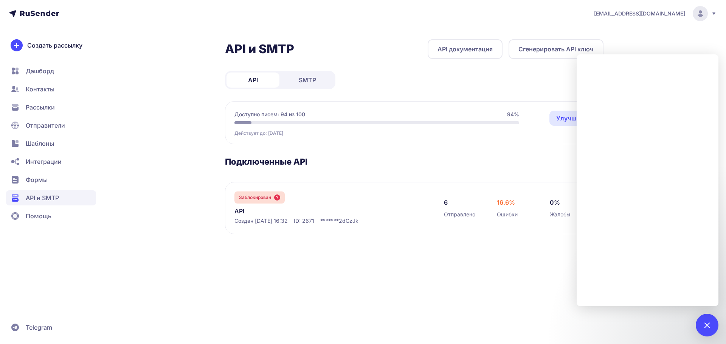
click at [351, 218] on span "2dGzJk" at bounding box center [349, 221] width 20 height 8
drag, startPoint x: 346, startPoint y: 222, endPoint x: 352, endPoint y: 223, distance: 6.2
click at [339, 223] on span "*******" at bounding box center [329, 221] width 19 height 8
click at [470, 233] on div "Заблокирован API Создан 03.10.2025, 16:32 ID: 2671 ******* 2dGzJk 6 Отправлено …" at bounding box center [414, 208] width 378 height 52
click at [525, 128] on div "Доступно писем: 94 из 100 94% Действует до: 01.11.2025 Улучшить Улучшить" at bounding box center [414, 122] width 378 height 43
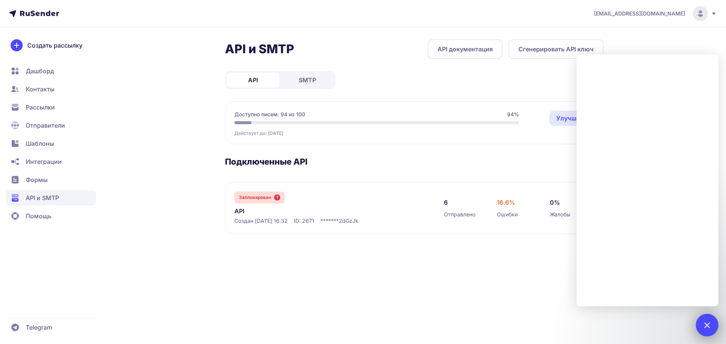
click at [706, 326] on div at bounding box center [707, 325] width 10 height 10
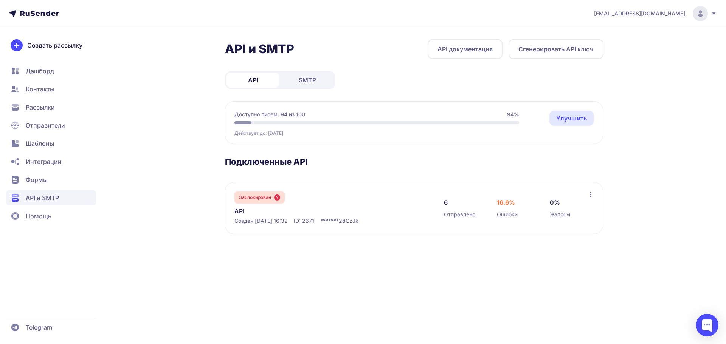
click at [590, 195] on icon at bounding box center [591, 195] width 6 height 6
click at [279, 199] on icon at bounding box center [277, 198] width 6 height 6
click at [54, 217] on span "Помощь" at bounding box center [51, 216] width 90 height 15
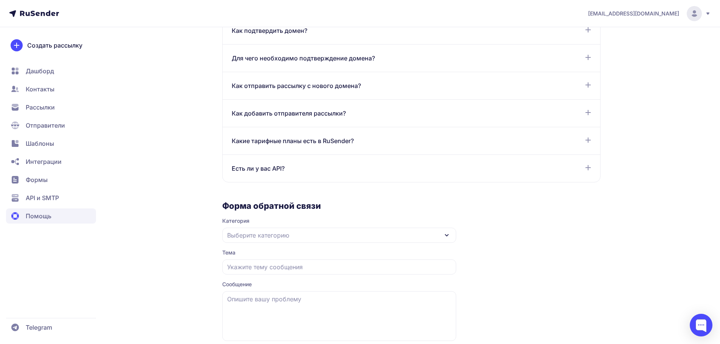
scroll to position [595, 0]
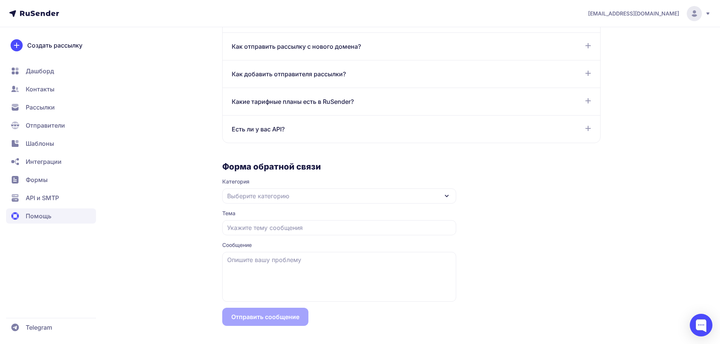
click at [302, 133] on div "Есть ли у вас API?" at bounding box center [412, 129] width 360 height 9
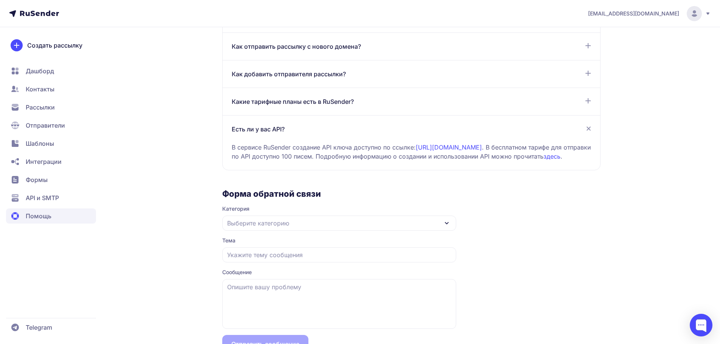
click at [304, 132] on div "Есть ли у вас API?" at bounding box center [412, 129] width 360 height 9
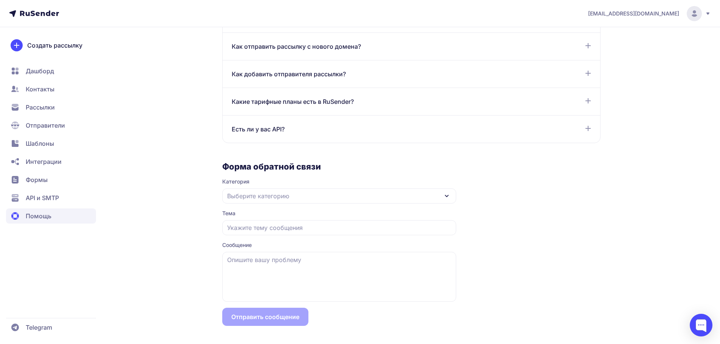
click at [312, 139] on div "Есть ли у вас API? В сервисе RuSender создание API ключа доступно по ссылке: ht…" at bounding box center [412, 129] width 378 height 27
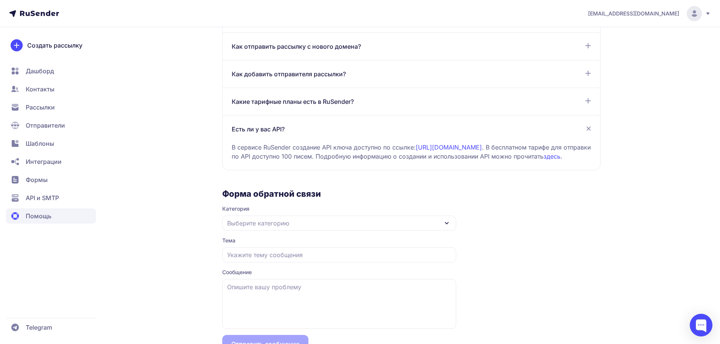
click at [314, 133] on div "Есть ли у вас API?" at bounding box center [412, 129] width 360 height 9
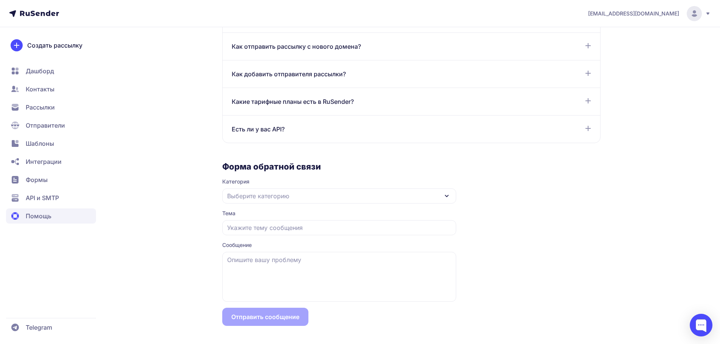
click at [290, 200] on div "Выберите категорию" at bounding box center [339, 196] width 234 height 15
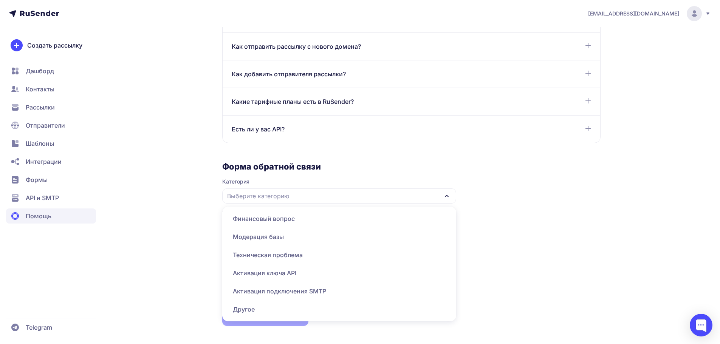
click at [301, 190] on div "Выберите категорию" at bounding box center [339, 196] width 234 height 15
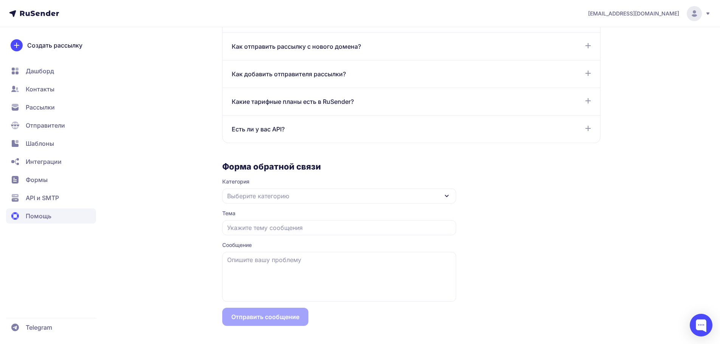
click at [54, 191] on span "API и SMTP" at bounding box center [51, 198] width 90 height 15
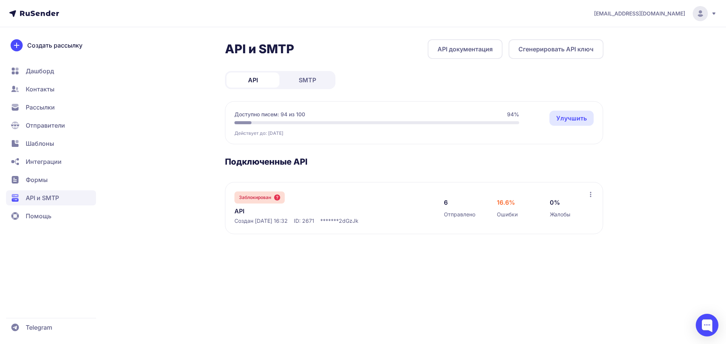
click at [315, 79] on span "SMTP" at bounding box center [307, 80] width 17 height 9
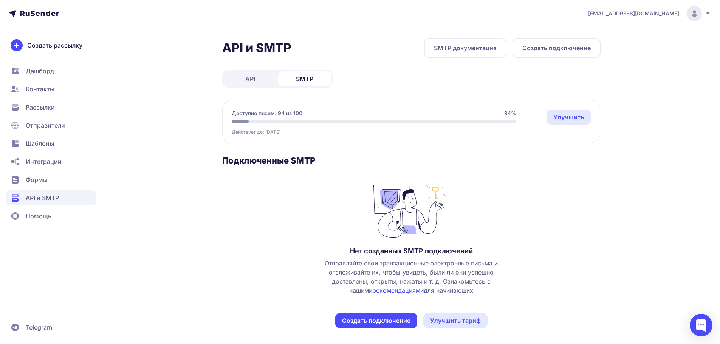
scroll to position [3, 0]
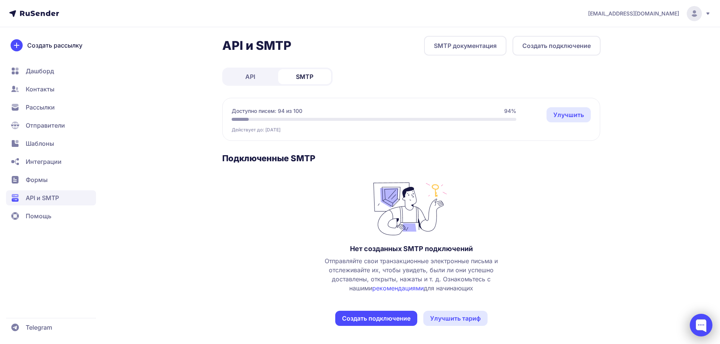
click at [706, 327] on div at bounding box center [701, 325] width 23 height 23
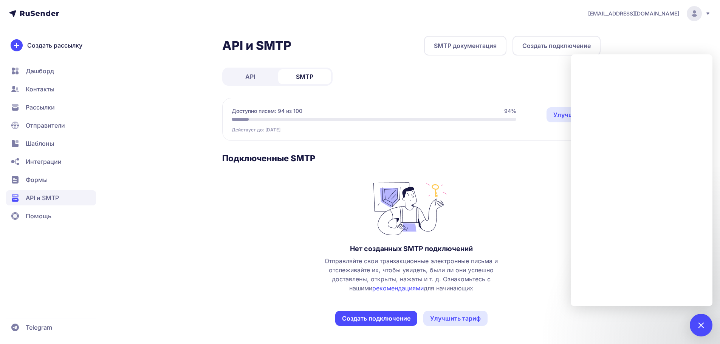
click at [445, 74] on div "API и SMTP SMTP документация Создать подключение API SMTP Доступно писем: 94 из…" at bounding box center [411, 190] width 378 height 309
click at [469, 47] on link "SMTP документация" at bounding box center [465, 46] width 82 height 20
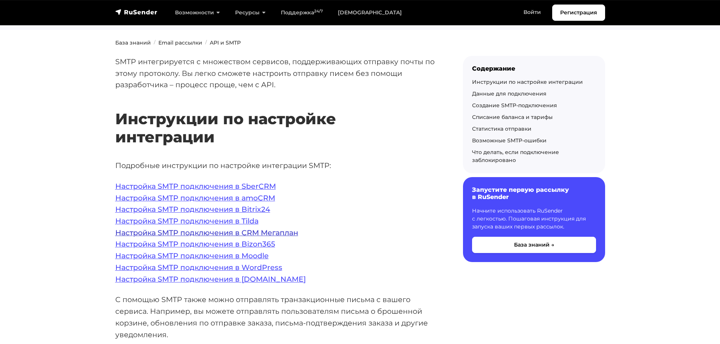
scroll to position [76, 0]
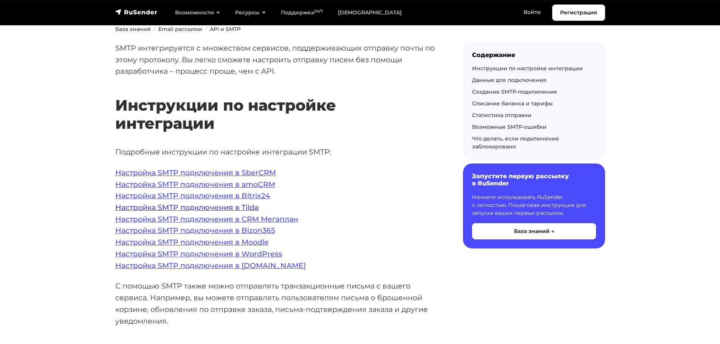
click at [245, 207] on link "Настройка SMTP подключения в Tilda" at bounding box center [186, 207] width 143 height 9
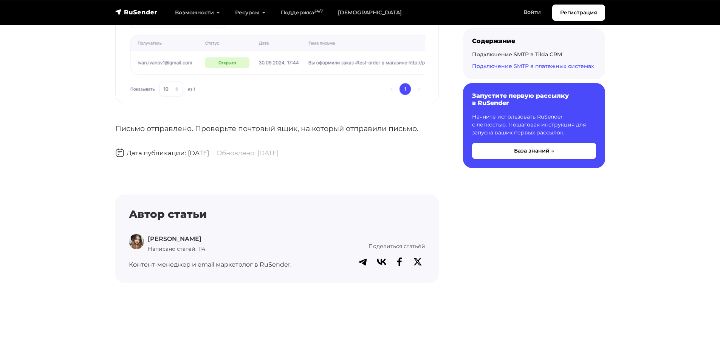
scroll to position [4027, 0]
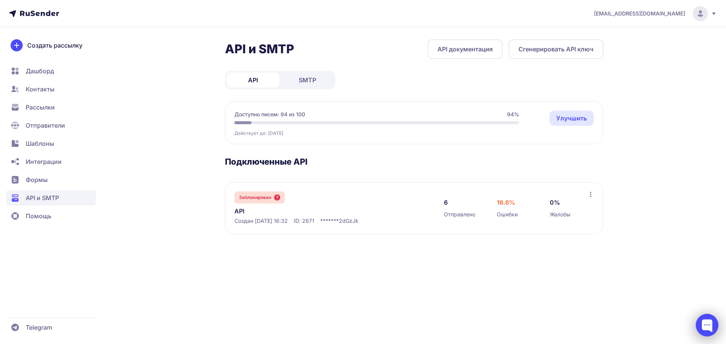
click at [706, 328] on div at bounding box center [707, 325] width 23 height 23
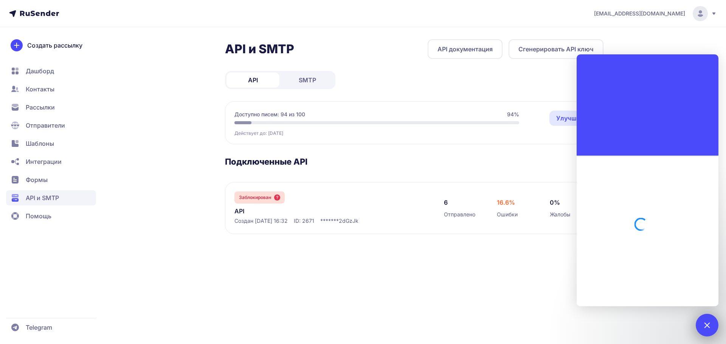
click at [706, 328] on div at bounding box center [707, 325] width 10 height 10
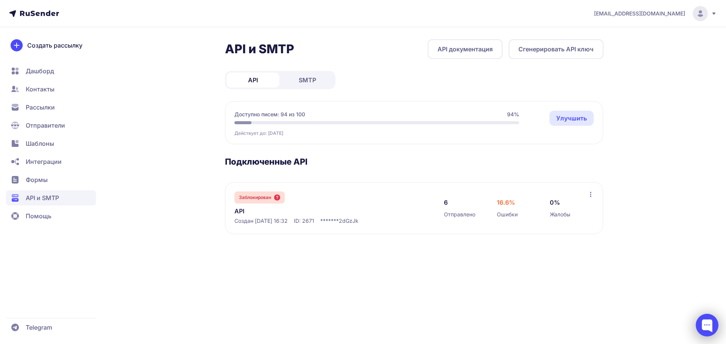
click at [706, 328] on div at bounding box center [707, 325] width 23 height 23
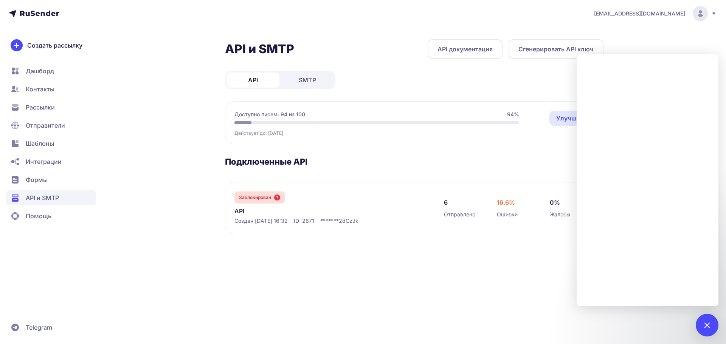
click at [45, 126] on span "Отправители" at bounding box center [45, 125] width 39 height 9
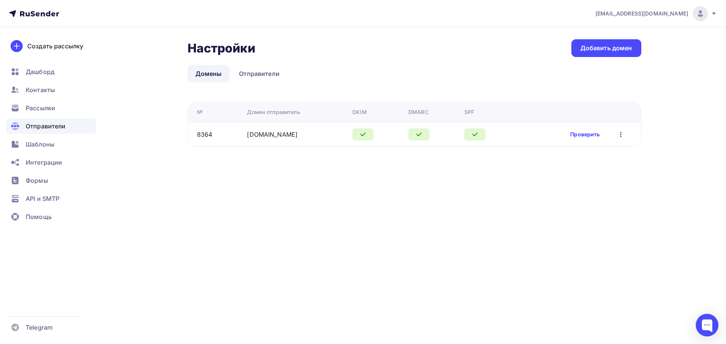
click at [577, 132] on link "Проверить" at bounding box center [584, 135] width 29 height 8
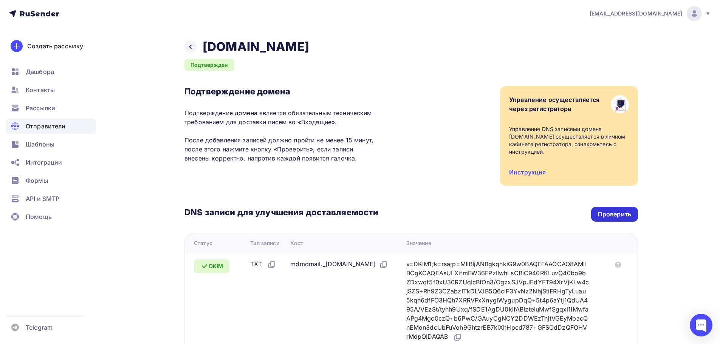
click at [619, 219] on div "Проверить" at bounding box center [614, 214] width 47 height 15
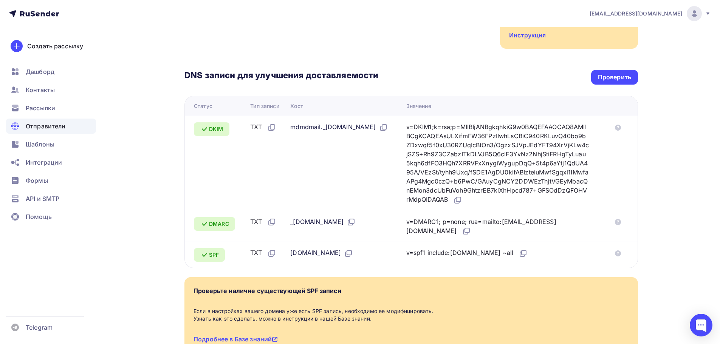
scroll to position [119, 0]
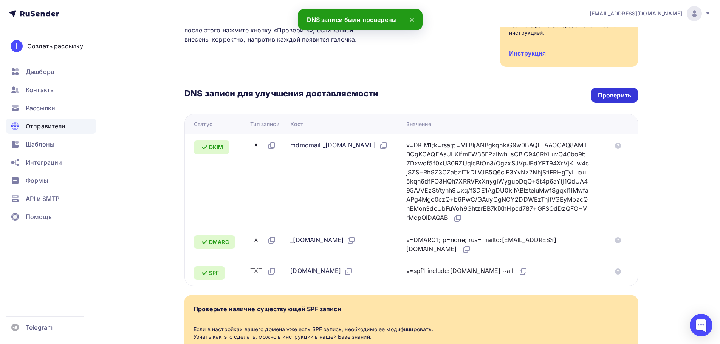
click at [608, 95] on div "Проверить" at bounding box center [614, 95] width 33 height 9
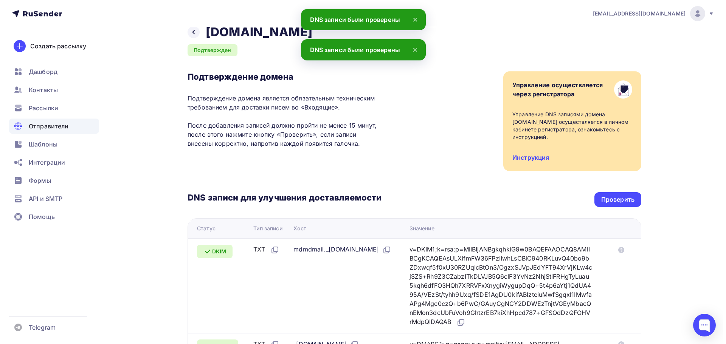
scroll to position [0, 0]
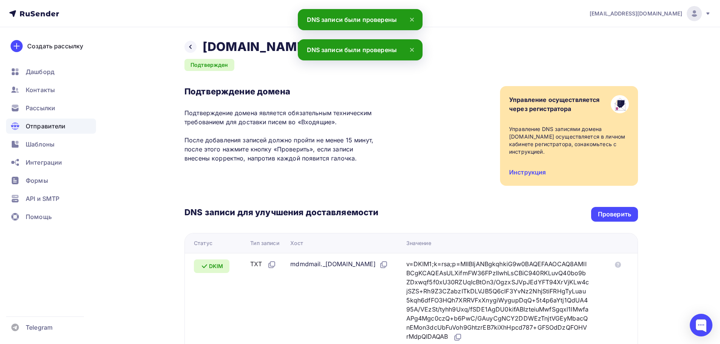
click at [47, 125] on span "Отправители" at bounding box center [46, 126] width 40 height 9
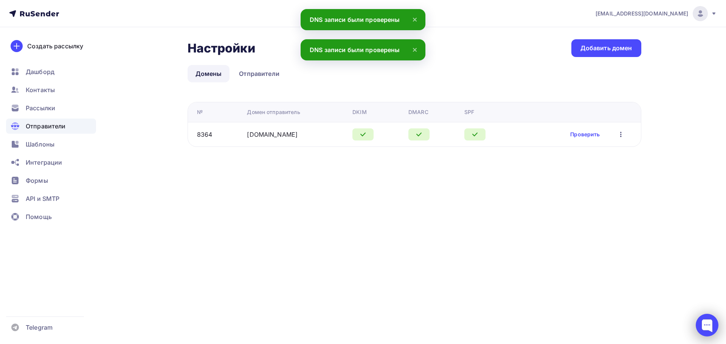
click at [711, 324] on div at bounding box center [707, 325] width 23 height 23
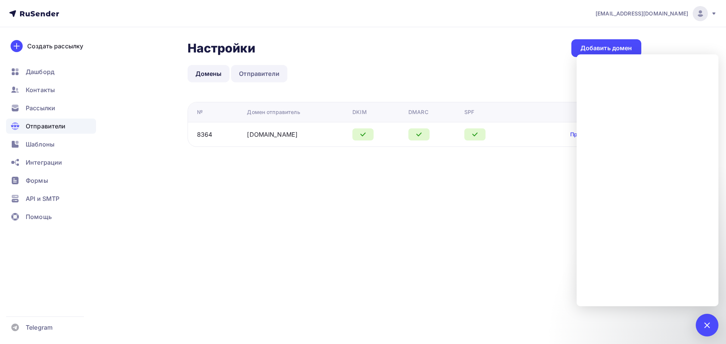
click at [254, 72] on link "Отправители" at bounding box center [259, 73] width 56 height 17
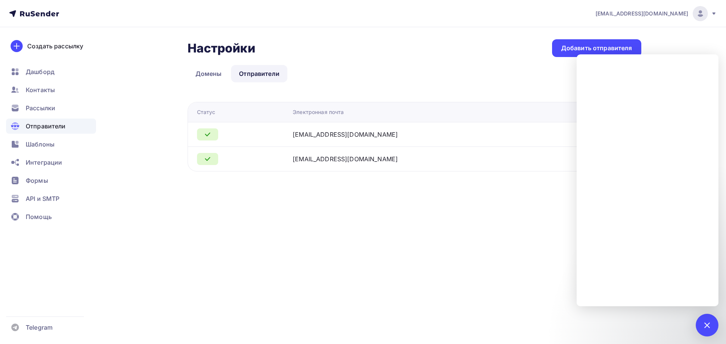
click at [391, 91] on div "Настройки Настройки Добавить отправителя Домены Отправители Отправители Домены …" at bounding box center [415, 105] width 454 height 132
click at [347, 132] on div "notification@rasberry.cam" at bounding box center [345, 134] width 105 height 9
click at [214, 76] on link "Домены" at bounding box center [209, 73] width 42 height 17
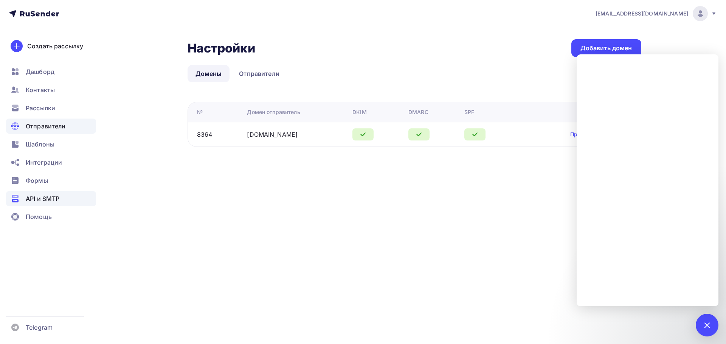
click at [52, 192] on div "API и SMTP" at bounding box center [51, 198] width 90 height 15
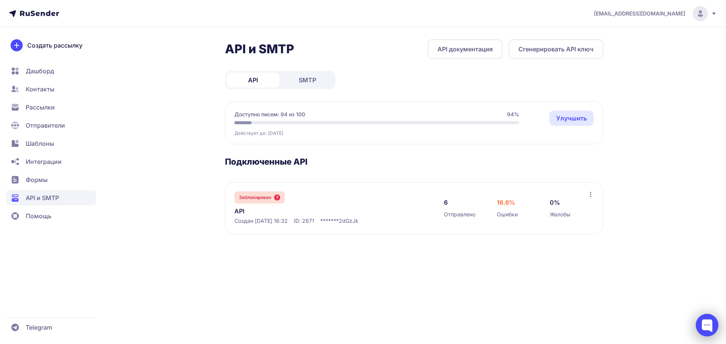
click at [709, 324] on div at bounding box center [707, 325] width 23 height 23
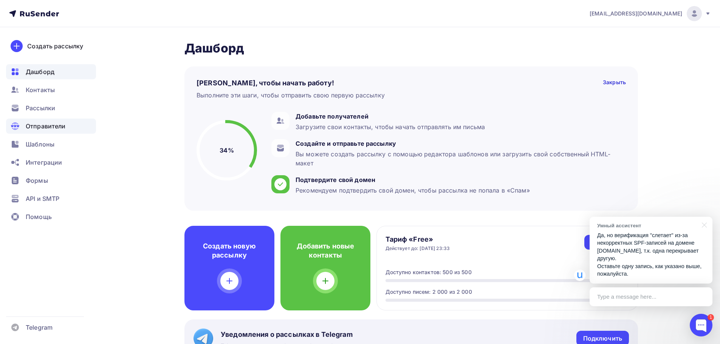
click at [53, 132] on div "Отправители" at bounding box center [51, 126] width 90 height 15
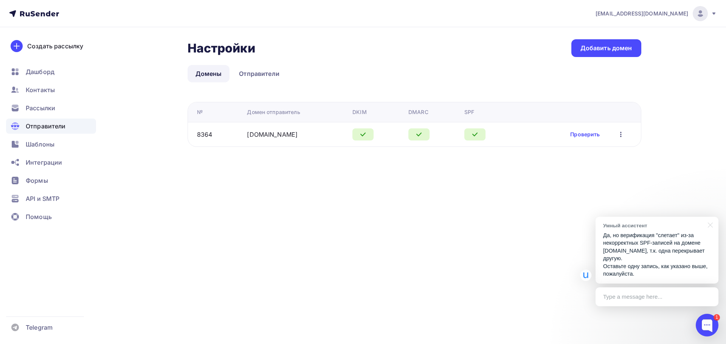
click at [679, 301] on div "Type a message here..." at bounding box center [657, 297] width 123 height 19
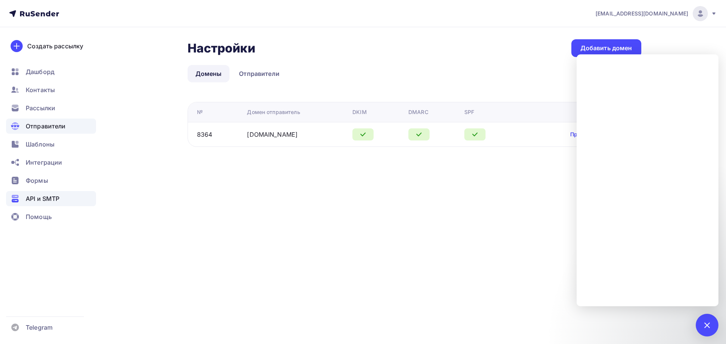
click at [47, 195] on span "API и SMTP" at bounding box center [43, 198] width 34 height 9
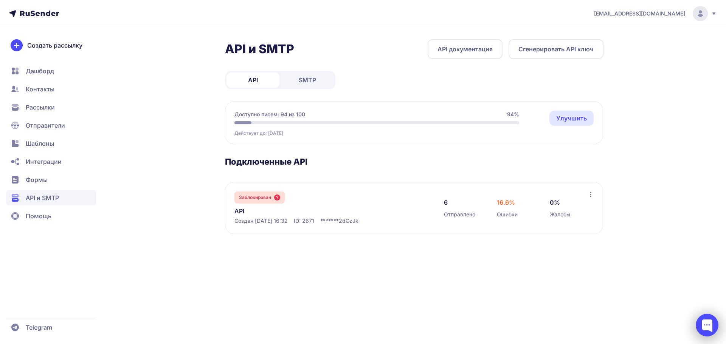
click at [698, 323] on div at bounding box center [707, 325] width 23 height 23
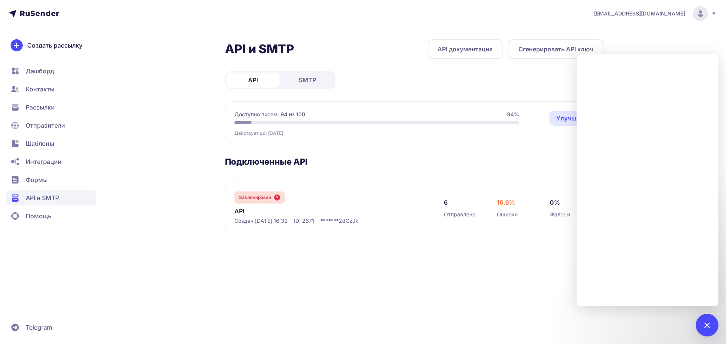
click at [249, 214] on link "API" at bounding box center [311, 211] width 155 height 9
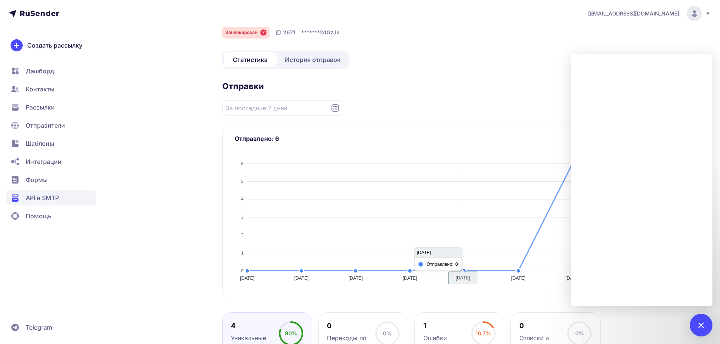
scroll to position [38, 0]
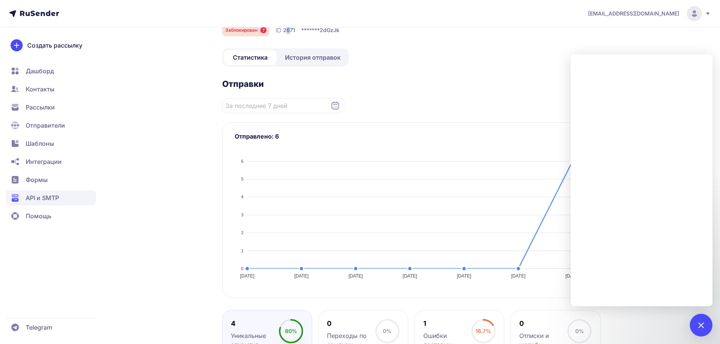
drag, startPoint x: 288, startPoint y: 40, endPoint x: 324, endPoint y: 55, distance: 38.1
click at [290, 41] on div "API Заблокирован ID 2671 ******* 2dGzJk Статистика История отправок Отправки От…" at bounding box center [411, 276] width 378 height 548
click at [324, 55] on span "История отправок" at bounding box center [313, 57] width 56 height 9
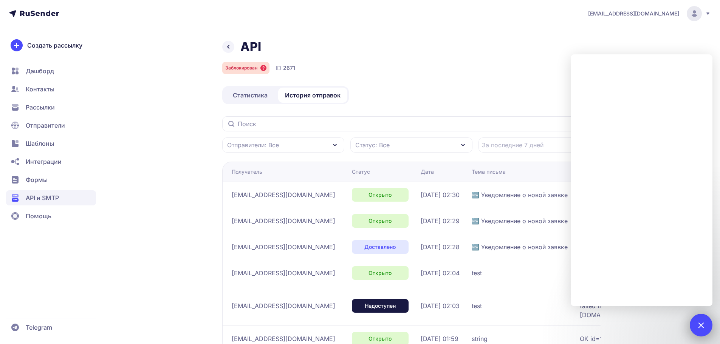
drag, startPoint x: 708, startPoint y: 338, endPoint x: 705, endPoint y: 331, distance: 7.7
click at [706, 334] on body "kotlovvd@ya.ru API Заблокирован ID 2671 Статистика История отправок Отправители…" at bounding box center [360, 172] width 720 height 344
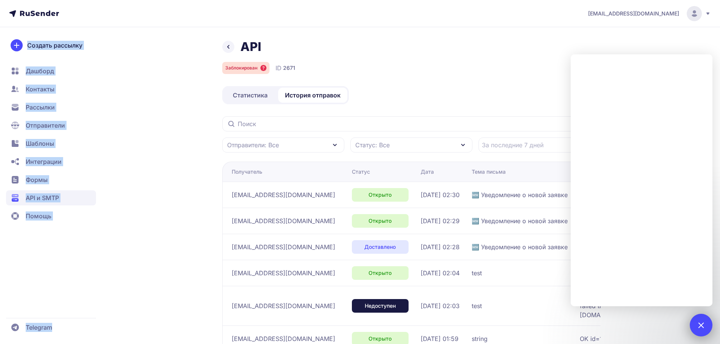
click at [705, 331] on div at bounding box center [701, 325] width 23 height 23
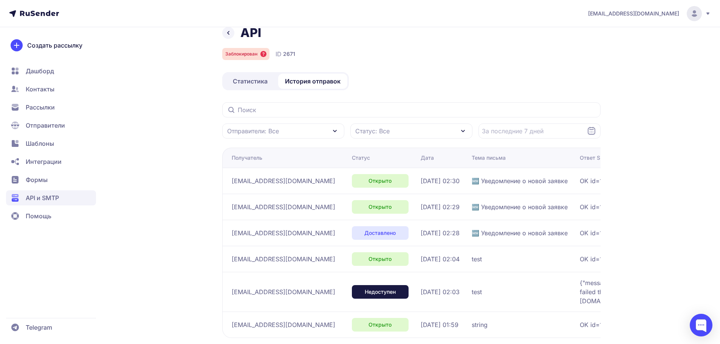
scroll to position [38, 0]
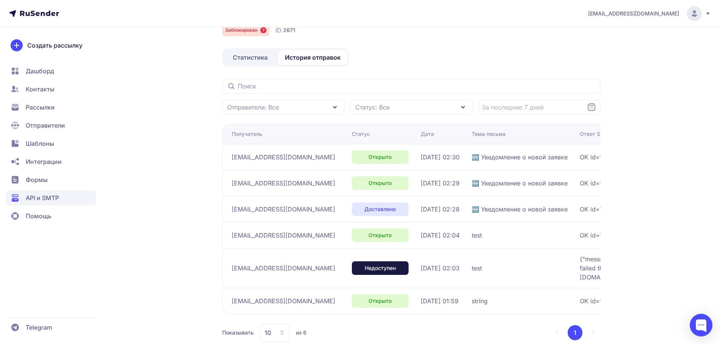
click at [264, 56] on span "Статистика" at bounding box center [250, 57] width 35 height 9
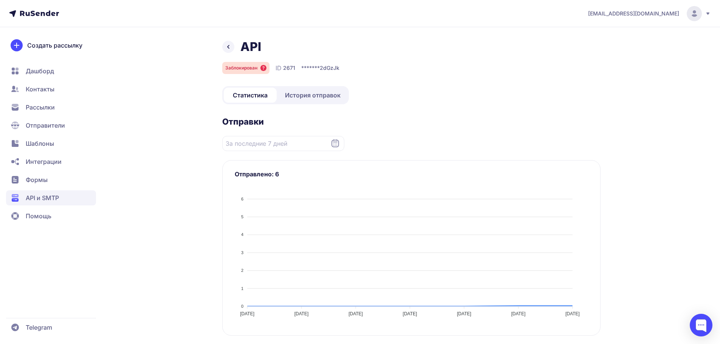
click at [316, 60] on div "API Заблокирован ID 2671 ******* 2dGzJk" at bounding box center [411, 56] width 378 height 35
click at [328, 87] on div "Статистика История отправок" at bounding box center [285, 95] width 127 height 18
click at [322, 95] on span "История отправок" at bounding box center [313, 95] width 56 height 9
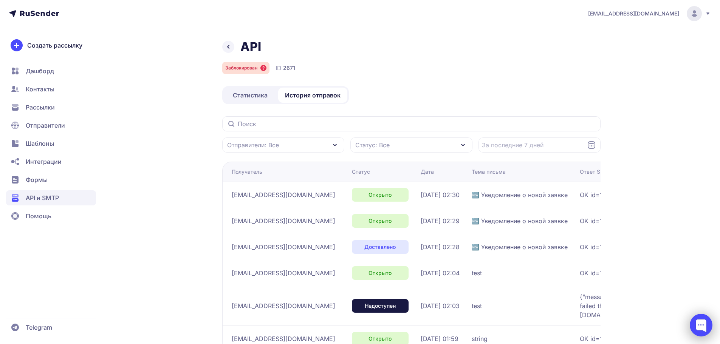
click at [702, 330] on div at bounding box center [701, 325] width 23 height 23
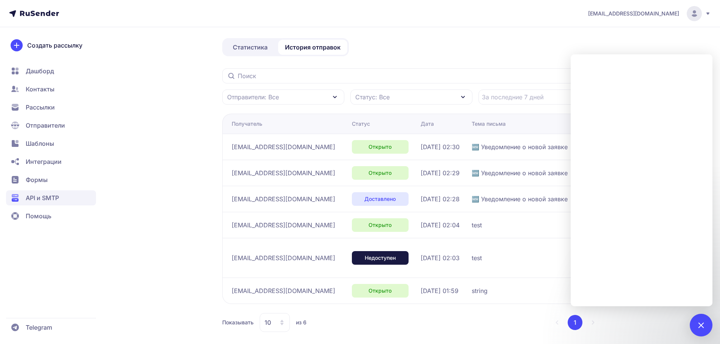
scroll to position [54, 0]
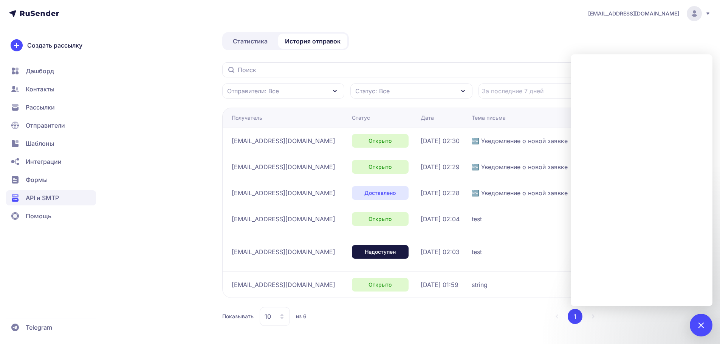
click at [53, 198] on span "API и SMTP" at bounding box center [42, 198] width 33 height 9
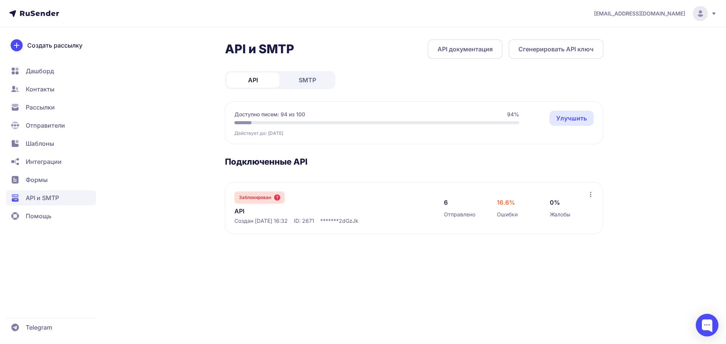
click at [703, 329] on div at bounding box center [707, 325] width 23 height 23
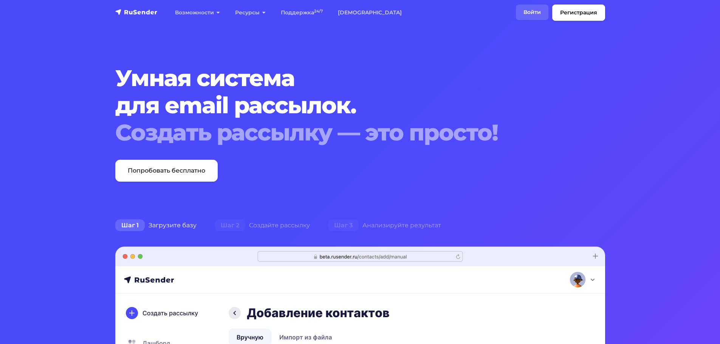
click at [539, 13] on link "Войти" at bounding box center [532, 13] width 33 height 16
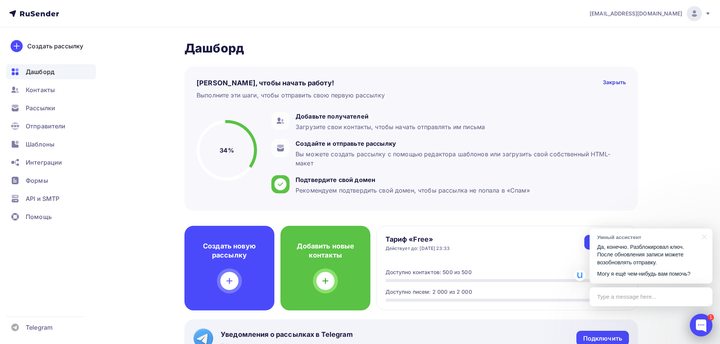
click at [709, 322] on div at bounding box center [701, 325] width 23 height 23
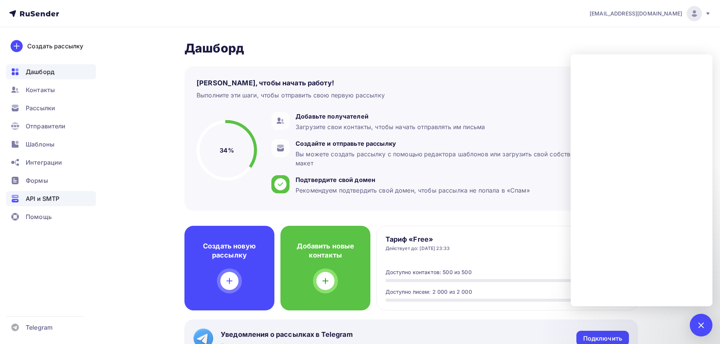
click at [45, 197] on span "API и SMTP" at bounding box center [43, 198] width 34 height 9
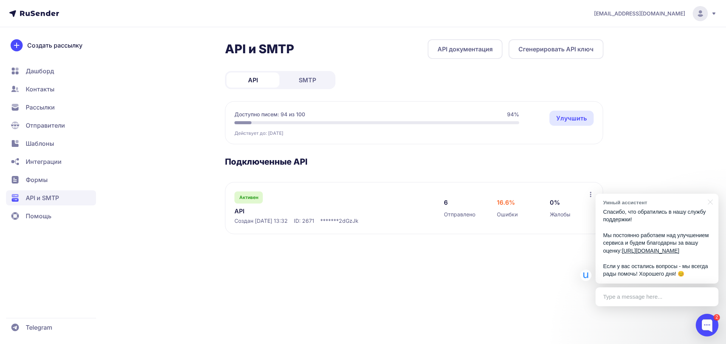
click at [653, 293] on div "Type a message here..." at bounding box center [657, 297] width 123 height 19
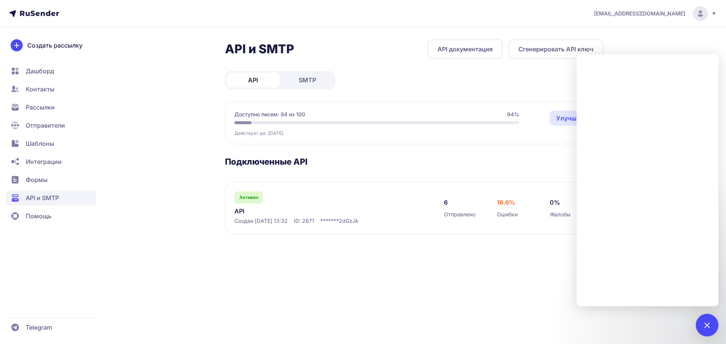
click at [525, 157] on h3 "Подключенные API" at bounding box center [414, 162] width 378 height 11
click at [676, 40] on div "[EMAIL_ADDRESS][DOMAIN_NAME] API и SMTP API документация Сгенерировать API ключ…" at bounding box center [363, 172] width 726 height 344
click at [709, 329] on div "2" at bounding box center [707, 325] width 23 height 23
